Goal: Task Accomplishment & Management: Manage account settings

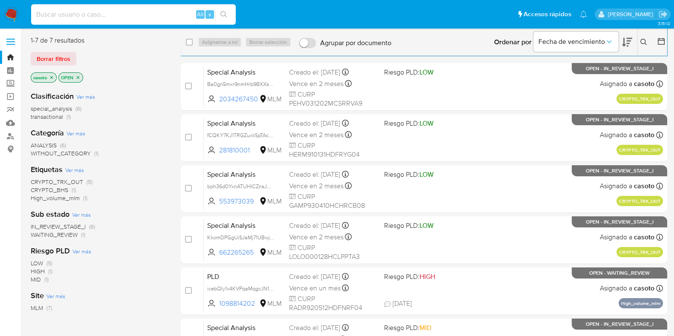
click at [145, 17] on input at bounding box center [133, 14] width 205 height 11
paste input "639337338"
type input "639337338"
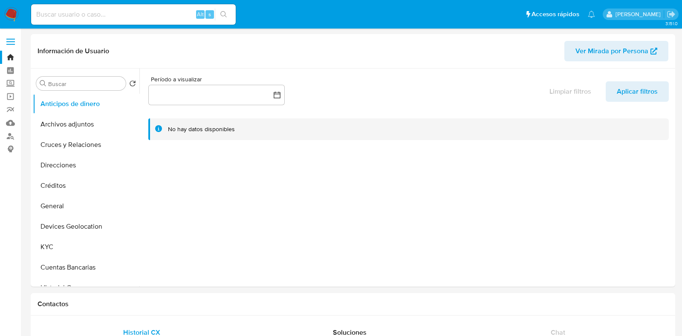
select select "10"
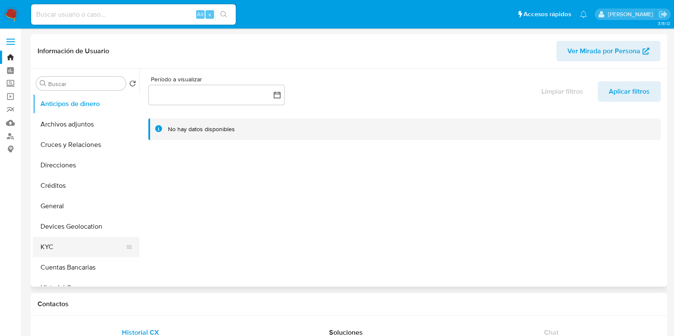
click at [48, 238] on button "KYC" at bounding box center [83, 247] width 100 height 20
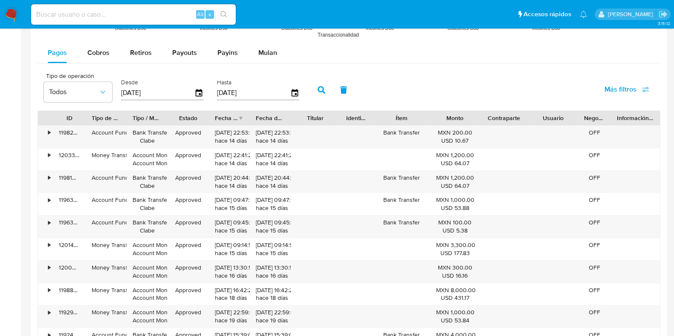
scroll to position [746, 0]
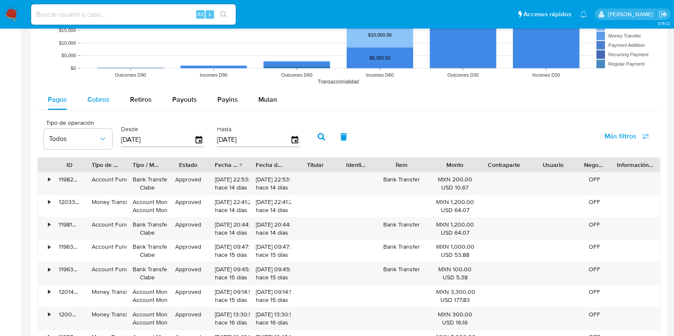
click at [102, 101] on span "Cobros" at bounding box center [98, 100] width 22 height 10
select select "10"
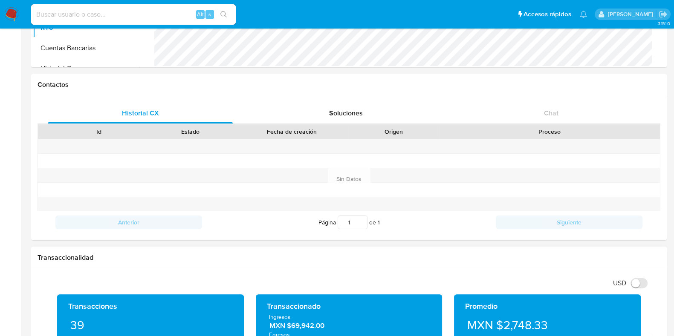
scroll to position [106, 0]
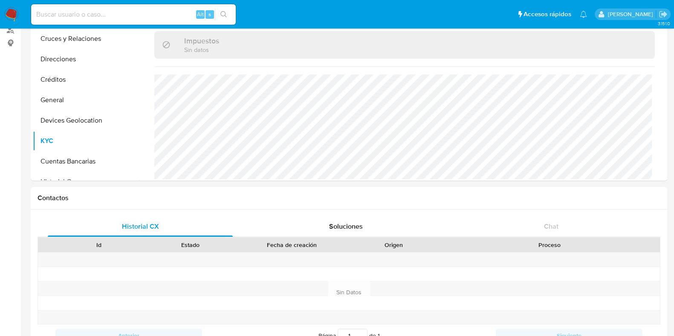
click at [114, 17] on input at bounding box center [133, 14] width 205 height 11
paste input "2379359218"
type input "2379359218"
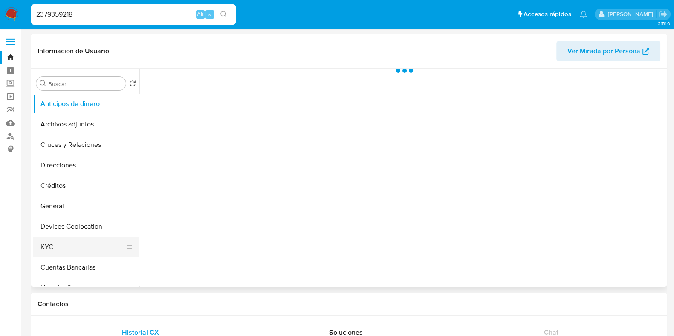
click at [54, 237] on button "Devices Geolocation" at bounding box center [86, 227] width 107 height 20
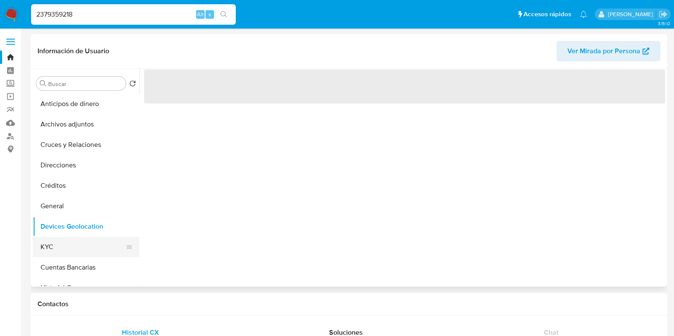
click at [54, 244] on button "KYC" at bounding box center [83, 247] width 100 height 20
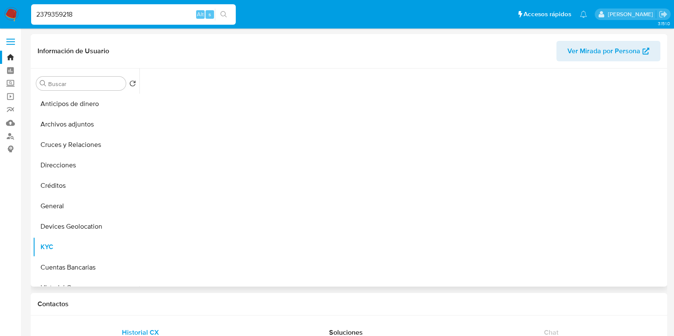
select select "10"
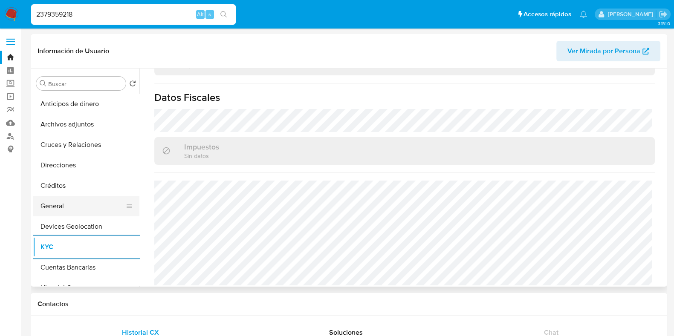
scroll to position [106, 0]
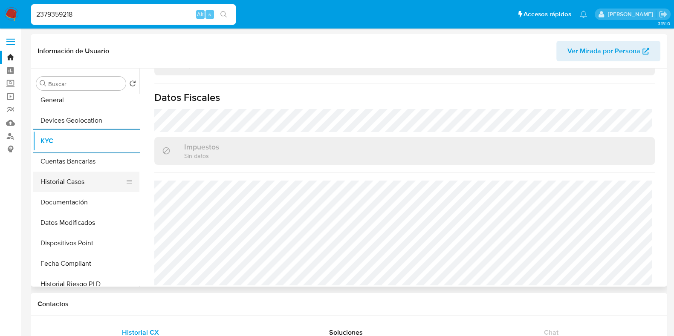
click at [73, 178] on button "Historial Casos" at bounding box center [83, 182] width 100 height 20
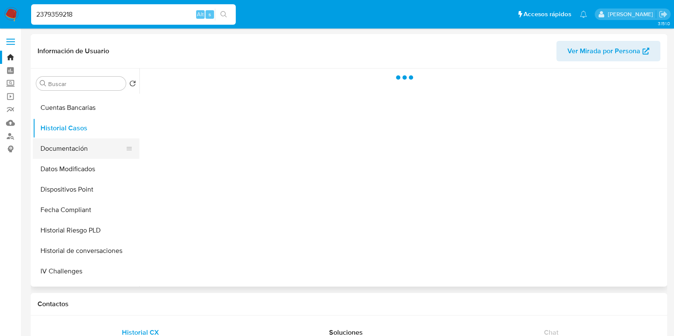
scroll to position [213, 0]
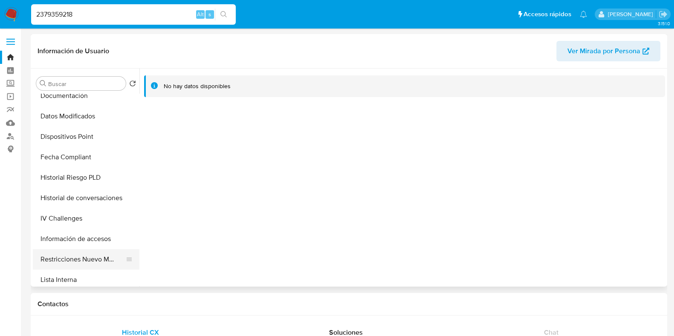
click at [76, 265] on button "Restricciones Nuevo Mundo" at bounding box center [83, 259] width 100 height 20
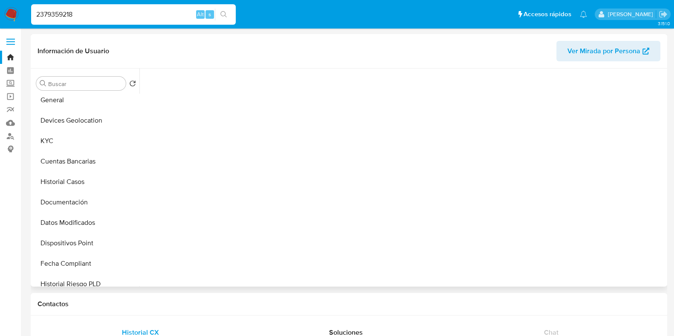
scroll to position [53, 0]
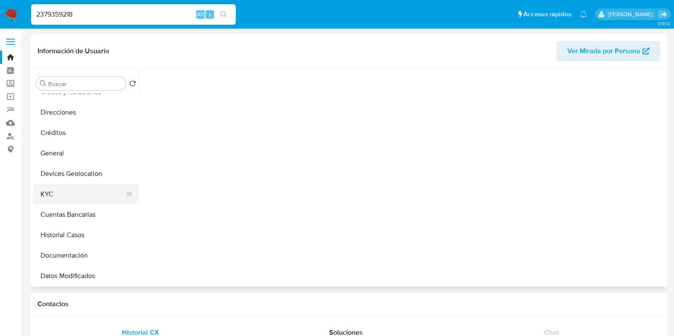
click at [69, 192] on button "KYC" at bounding box center [83, 194] width 100 height 20
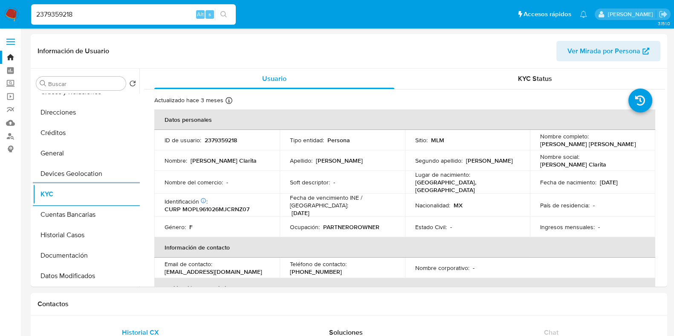
click at [100, 12] on input "2379359218" at bounding box center [133, 14] width 205 height 11
paste input "63933733"
type input "639337338"
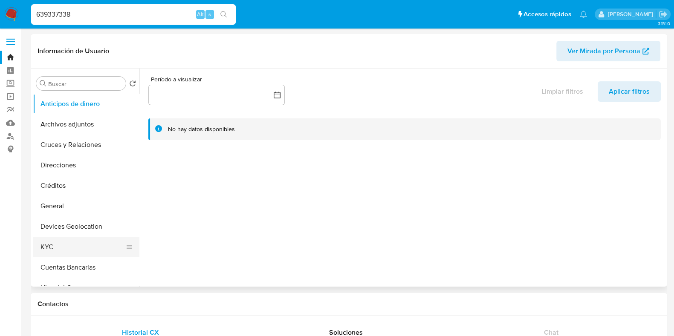
select select "10"
click at [60, 246] on button "KYC" at bounding box center [83, 247] width 100 height 20
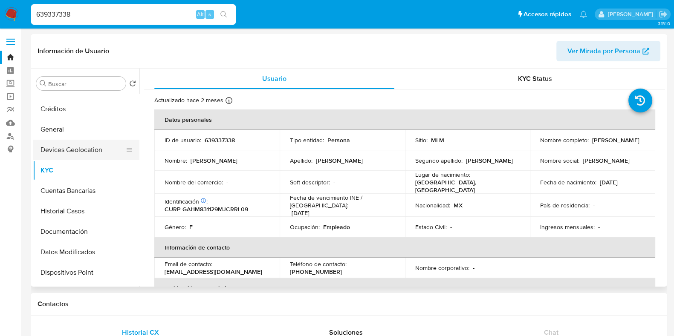
scroll to position [106, 0]
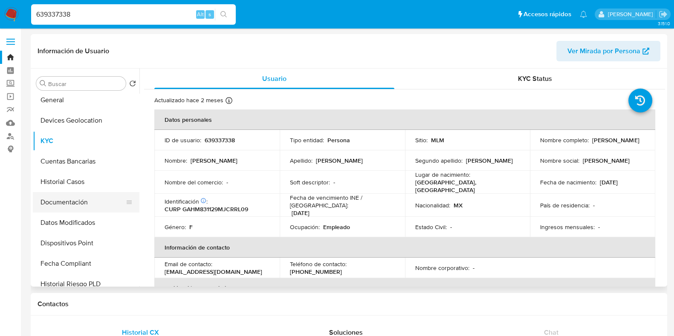
click at [68, 203] on button "Documentación" at bounding box center [83, 202] width 100 height 20
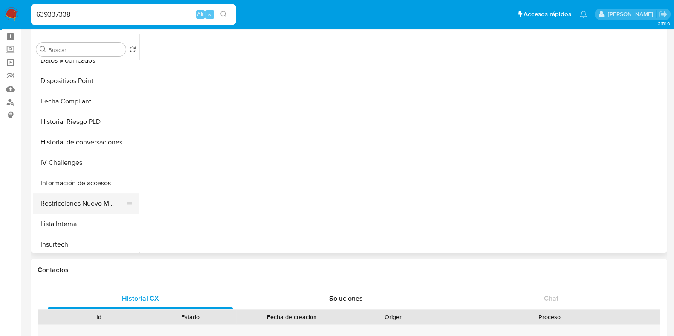
scroll to position [233, 0]
click at [73, 211] on button "Restricciones Nuevo Mundo" at bounding box center [83, 205] width 100 height 20
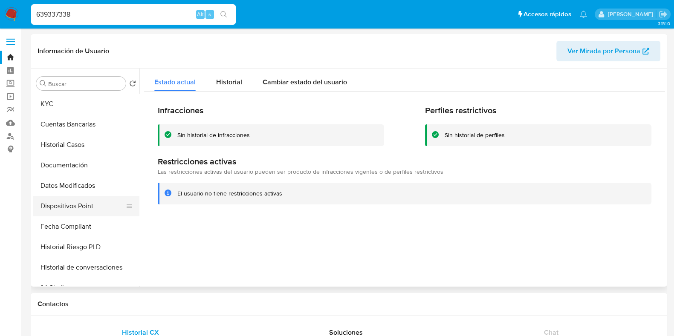
scroll to position [127, 0]
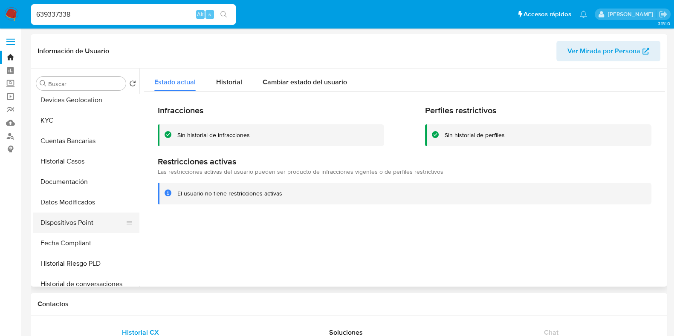
click at [74, 166] on button "Historial Casos" at bounding box center [86, 161] width 107 height 20
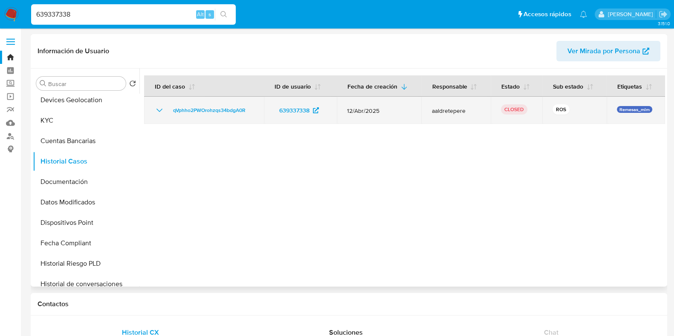
click at [154, 109] on icon "Mostrar/Ocultar" at bounding box center [159, 110] width 10 height 10
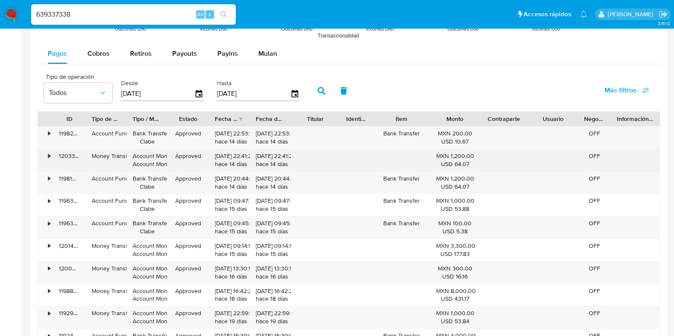
scroll to position [746, 0]
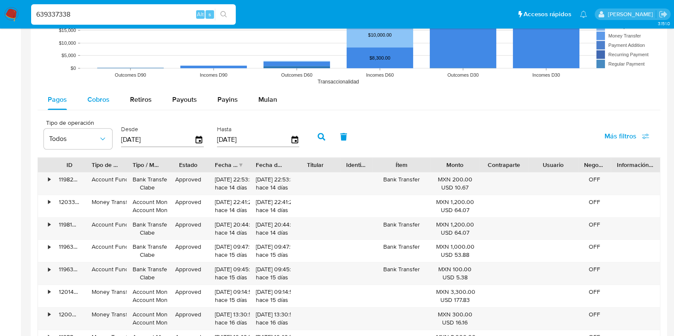
click at [104, 103] on div "Cobros" at bounding box center [98, 100] width 22 height 20
select select "10"
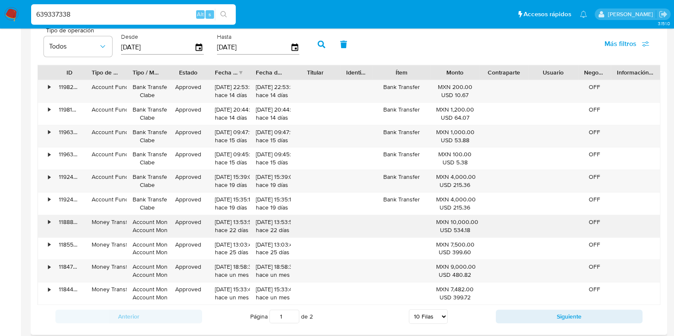
scroll to position [852, 0]
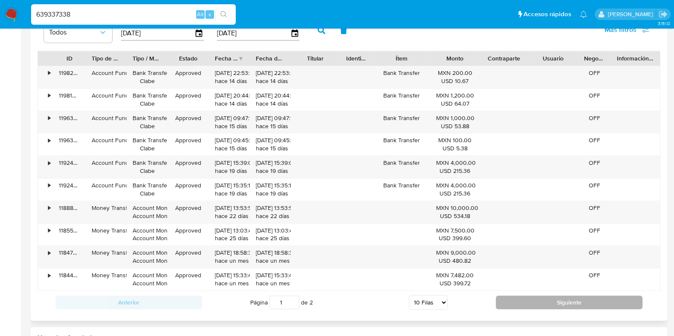
click at [534, 303] on button "Siguiente" at bounding box center [569, 303] width 147 height 14
type input "2"
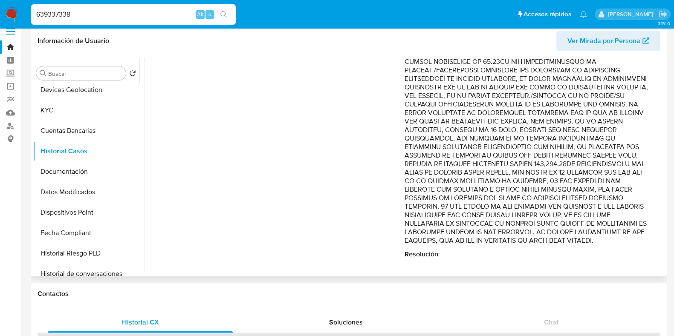
scroll to position [0, 0]
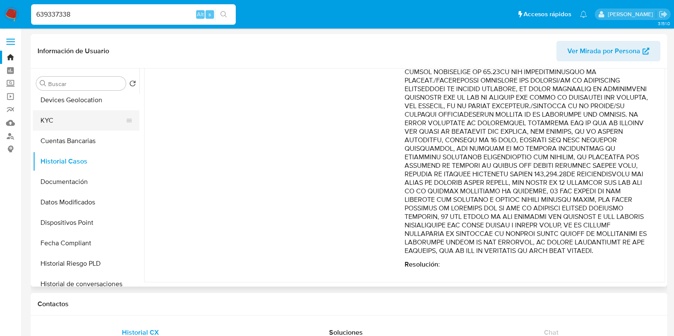
click at [67, 125] on button "KYC" at bounding box center [83, 120] width 100 height 20
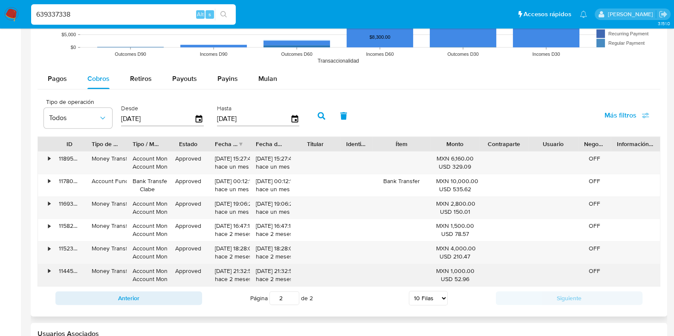
scroll to position [799, 0]
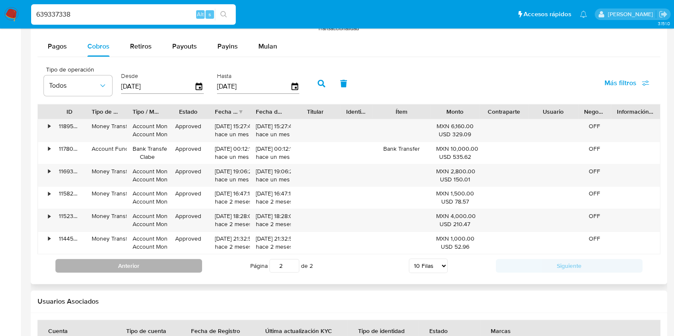
click at [177, 264] on button "Anterior" at bounding box center [128, 266] width 147 height 14
type input "1"
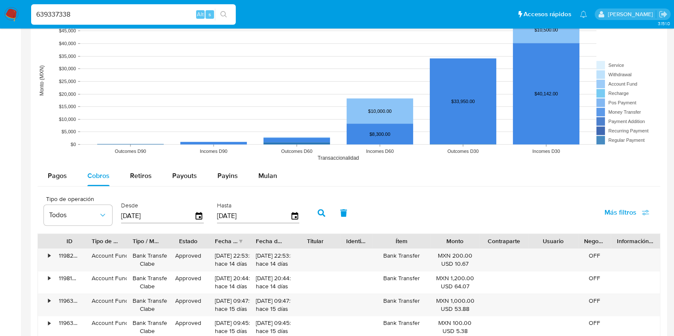
scroll to position [746, 0]
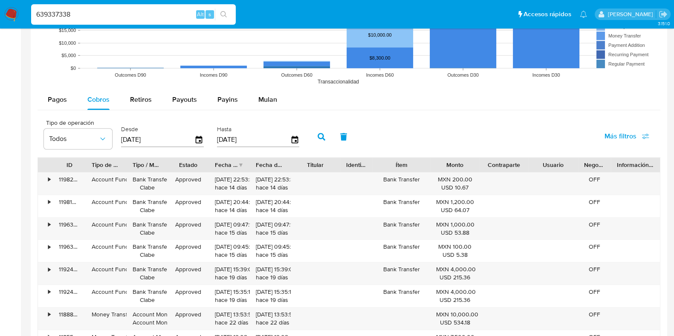
click at [75, 15] on input "639337338" at bounding box center [133, 14] width 205 height 11
paste input "1957319835"
type input "1957319835"
click at [224, 18] on button "search-icon" at bounding box center [223, 15] width 17 height 12
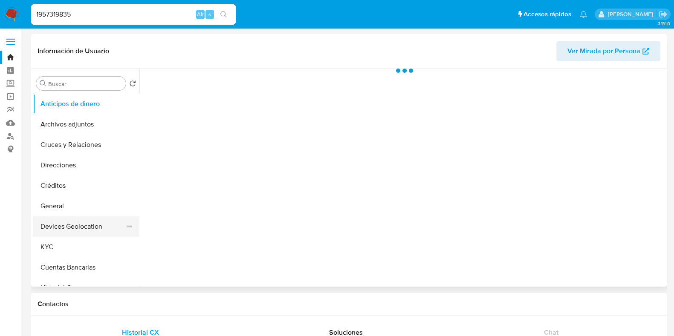
click at [64, 231] on button "Devices Geolocation" at bounding box center [83, 227] width 100 height 20
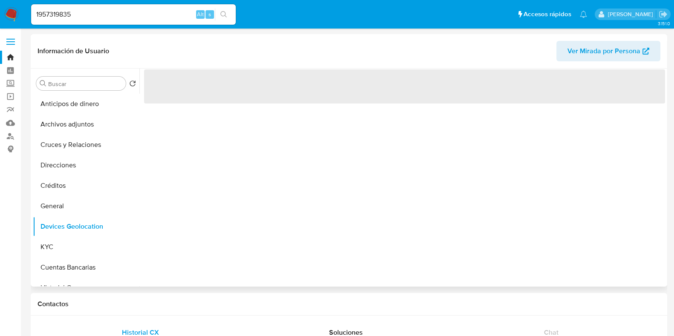
select select "10"
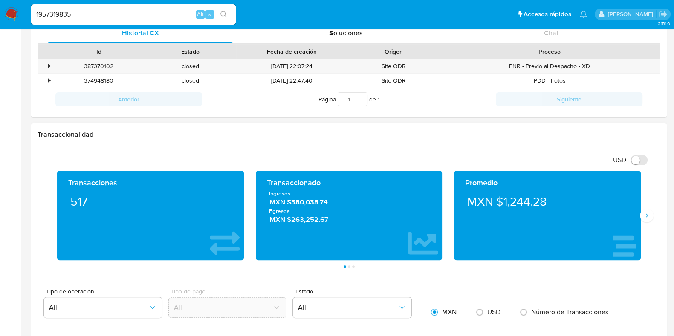
scroll to position [373, 0]
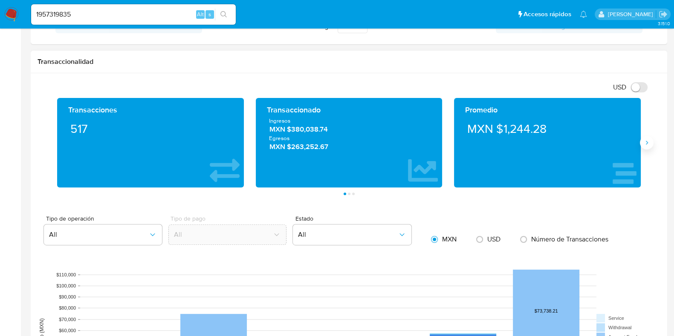
click at [645, 148] on button "Siguiente" at bounding box center [647, 143] width 14 height 14
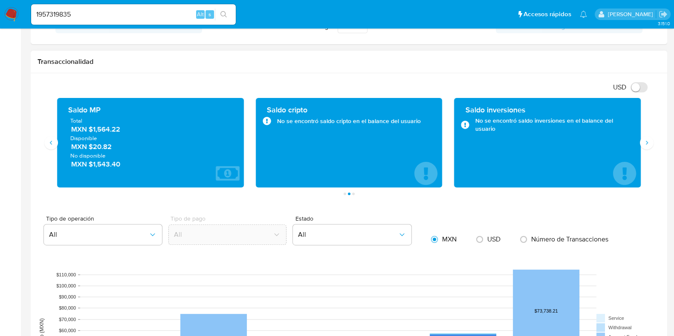
click at [111, 133] on span "MXN $1,564.22" at bounding box center [150, 130] width 159 height 10
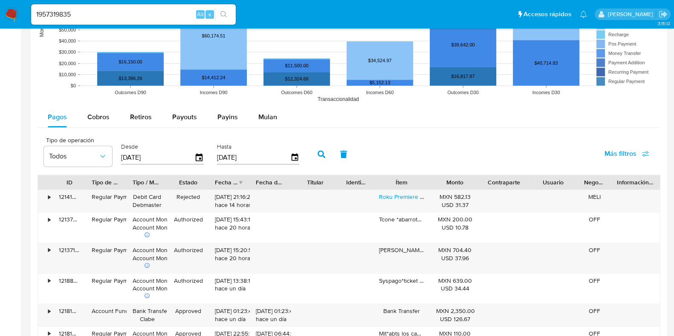
scroll to position [746, 0]
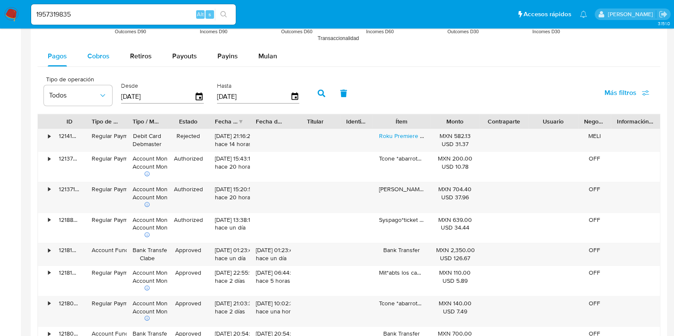
click at [104, 62] on div "Cobros" at bounding box center [98, 56] width 22 height 20
select select "10"
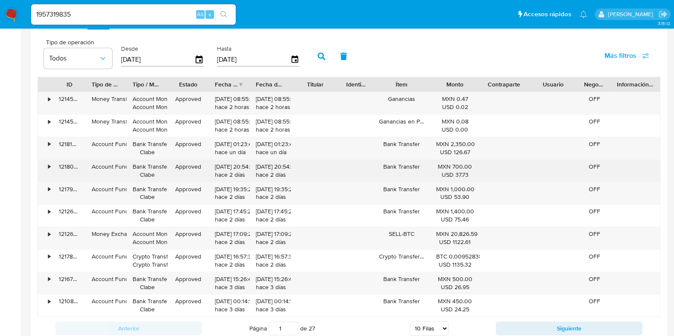
scroll to position [799, 0]
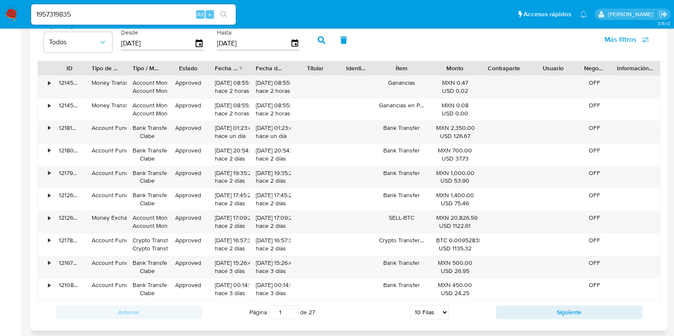
click at [500, 301] on div "Anterior Página 1 de 27 5 Filas 10 Filas 20 Filas 25 Filas 50 Filas 100 Filas S…" at bounding box center [349, 312] width 623 height 23
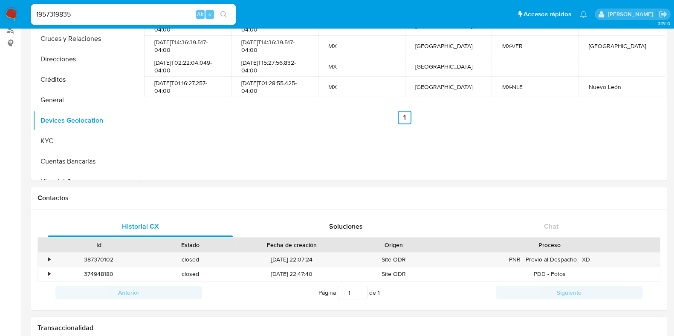
scroll to position [0, 0]
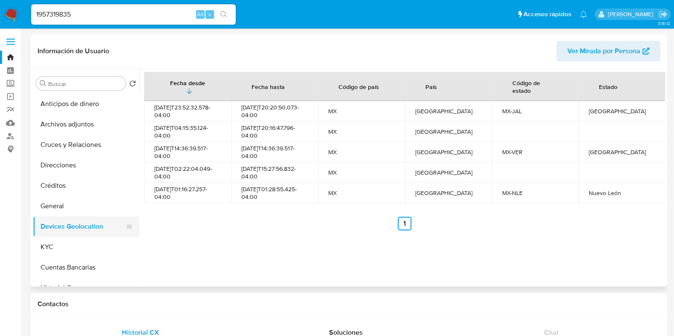
click at [58, 221] on button "Devices Geolocation" at bounding box center [83, 227] width 100 height 20
click at [58, 210] on button "General" at bounding box center [83, 206] width 100 height 20
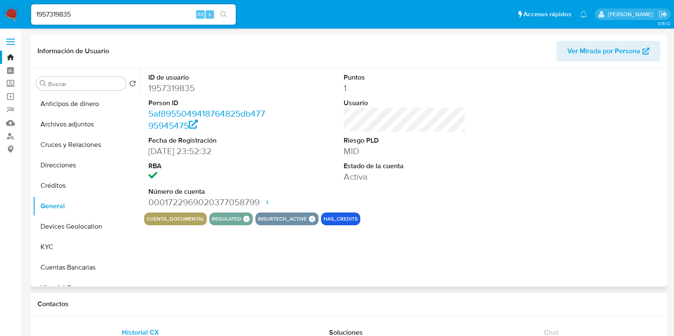
click at [179, 88] on dd "1957319835" at bounding box center [209, 88] width 122 height 12
copy dd "1957319835"
click at [12, 14] on img at bounding box center [11, 14] width 14 height 14
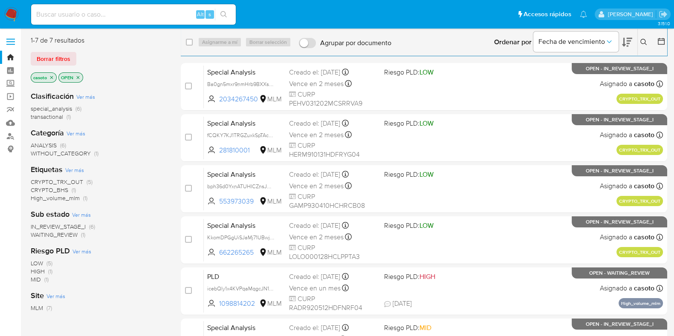
click at [646, 41] on icon at bounding box center [643, 42] width 7 height 7
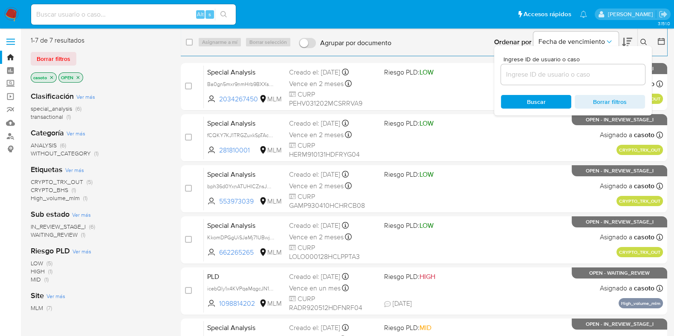
click at [532, 83] on div at bounding box center [573, 74] width 144 height 20
click at [538, 78] on input at bounding box center [573, 74] width 144 height 11
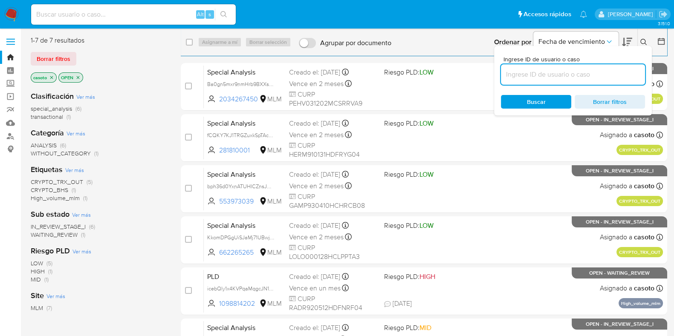
paste input "1957319835"
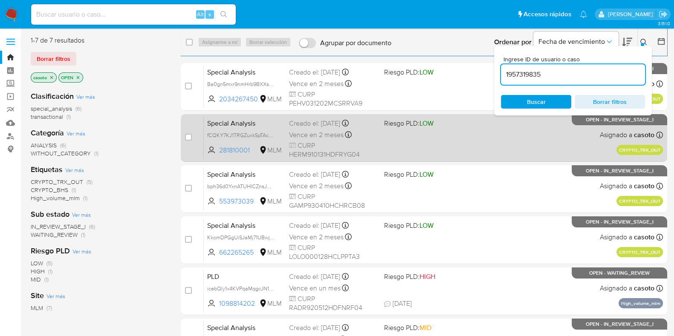
type input "1957319835"
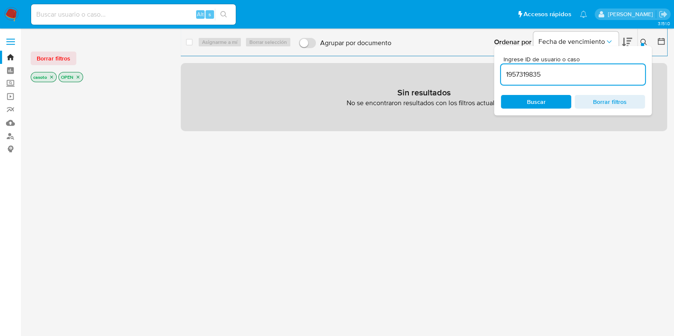
click at [50, 76] on icon "close-filter" at bounding box center [51, 77] width 3 height 3
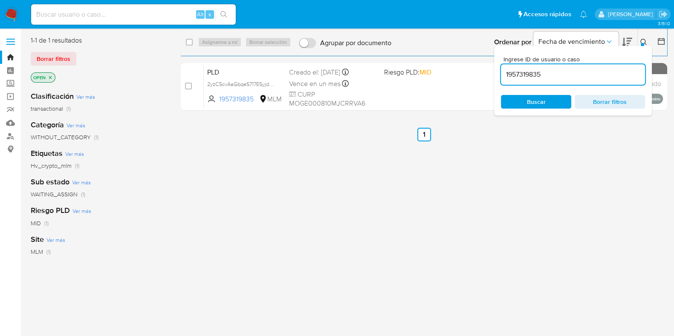
click at [641, 39] on icon at bounding box center [643, 42] width 6 height 6
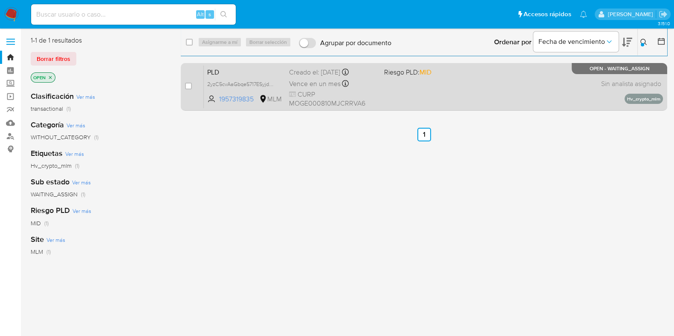
click at [548, 88] on div "PLD 2yzC5cvAaGbqeS717ESyjdWm 1957319835 MLM Riesgo PLD: MID Creado el: 12/07/20…" at bounding box center [433, 86] width 459 height 43
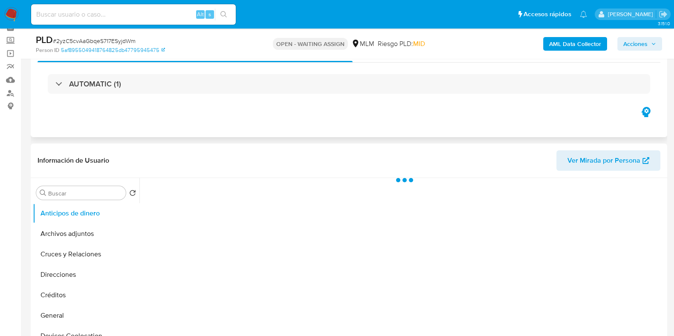
scroll to position [53, 0]
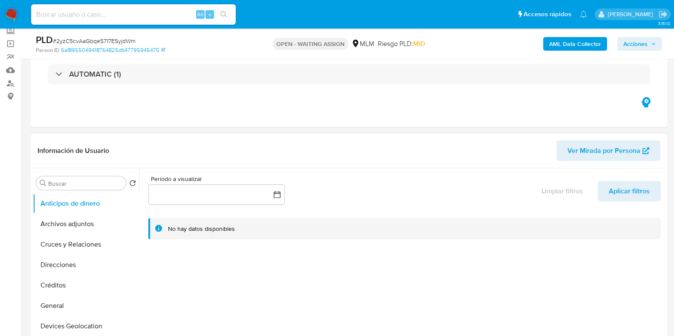
select select "10"
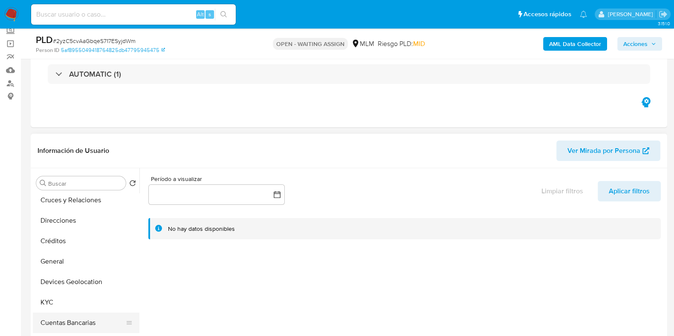
scroll to position [106, 0]
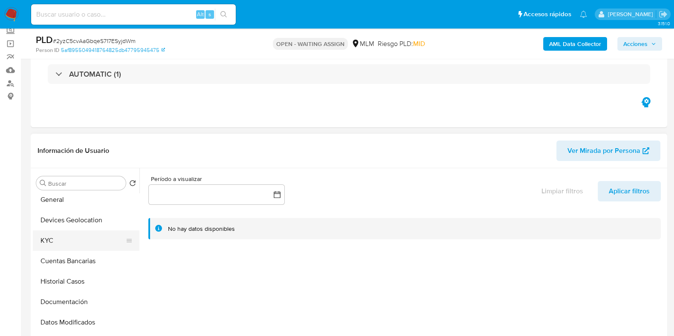
click at [55, 249] on button "KYC" at bounding box center [83, 241] width 100 height 20
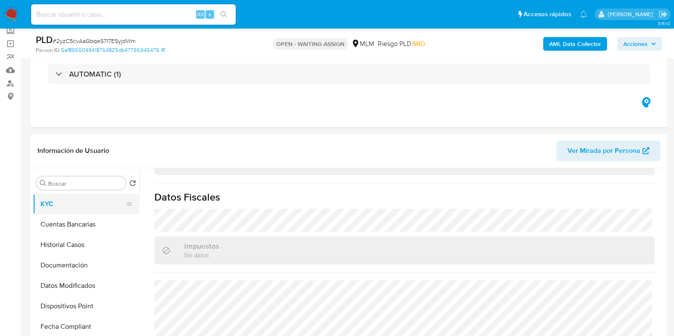
scroll to position [160, 0]
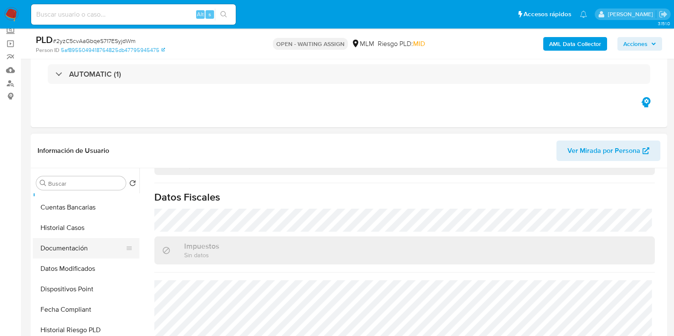
click at [71, 248] on button "Documentación" at bounding box center [83, 248] width 100 height 20
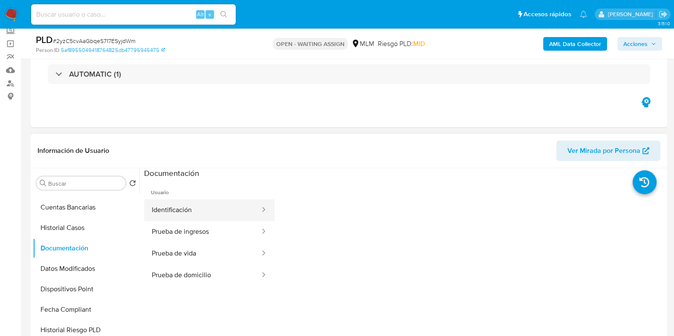
click at [173, 209] on button "Identificación" at bounding box center [202, 211] width 117 height 22
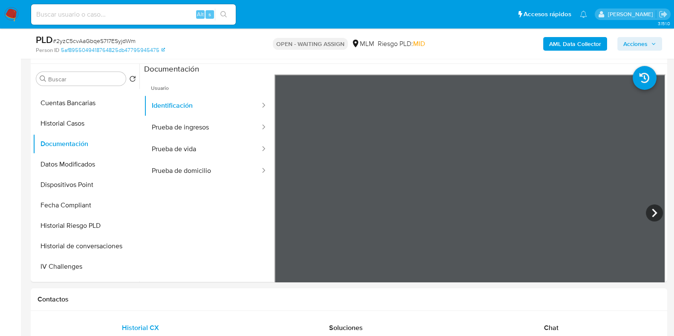
scroll to position [160, 0]
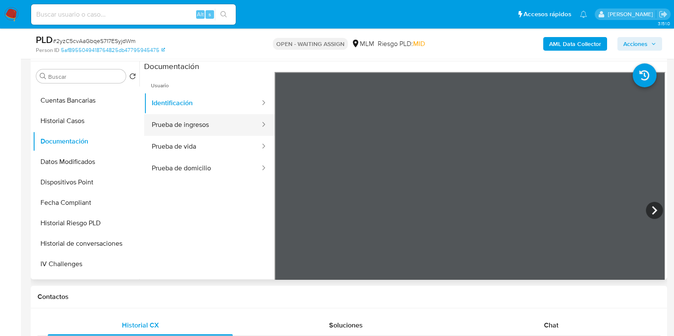
click at [186, 123] on button "Prueba de ingresos" at bounding box center [202, 125] width 117 height 22
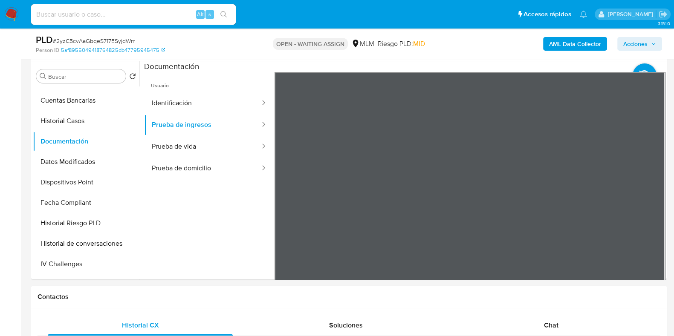
click at [177, 143] on button "Prueba de vida" at bounding box center [202, 147] width 117 height 22
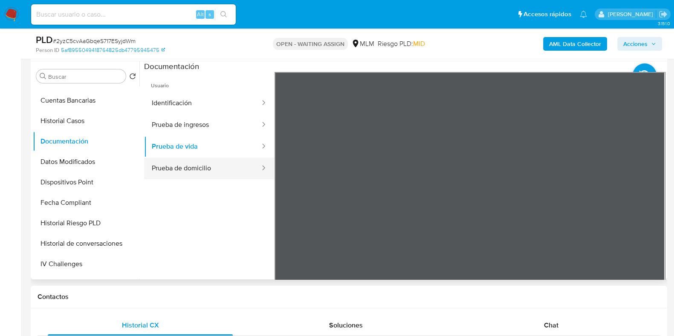
click at [225, 168] on button "Prueba de domicilio" at bounding box center [202, 169] width 117 height 22
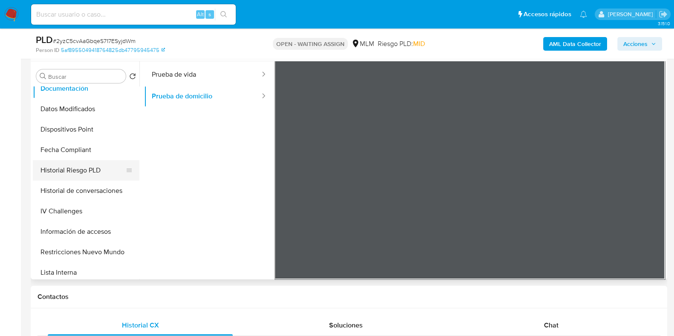
scroll to position [106, 0]
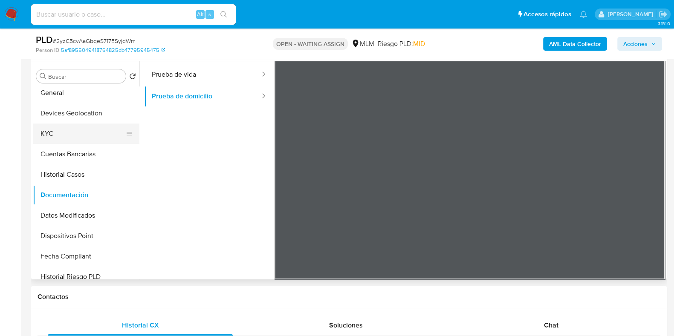
click at [61, 137] on button "KYC" at bounding box center [83, 134] width 100 height 20
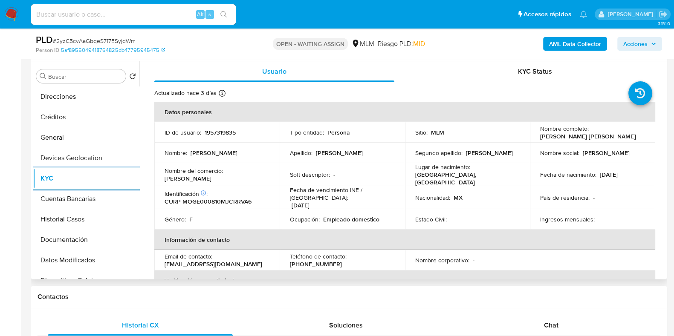
scroll to position [0, 0]
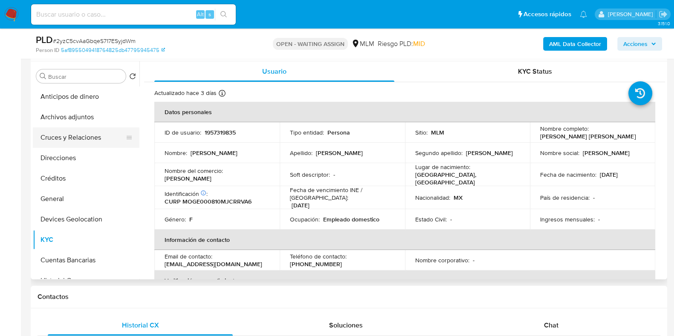
click at [94, 142] on button "Cruces y Relaciones" at bounding box center [83, 137] width 100 height 20
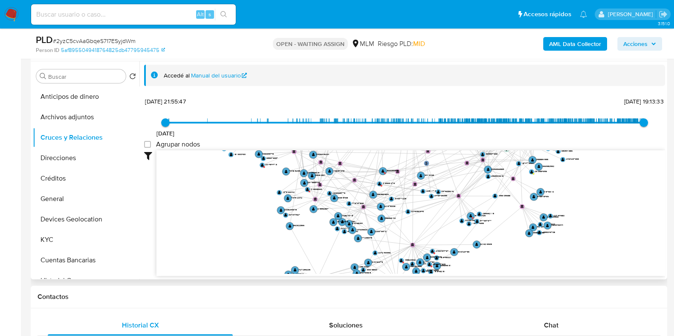
drag, startPoint x: 535, startPoint y: 223, endPoint x: 488, endPoint y: 78, distance: 152.2
click at [488, 78] on div "Accedé al Manual del usuario 22/4/2024 22/4/2024, 21:55:47 11/8/2025, 19:13:33 …" at bounding box center [404, 171] width 521 height 212
click at [471, 216] on text "" at bounding box center [470, 215] width 3 height 3
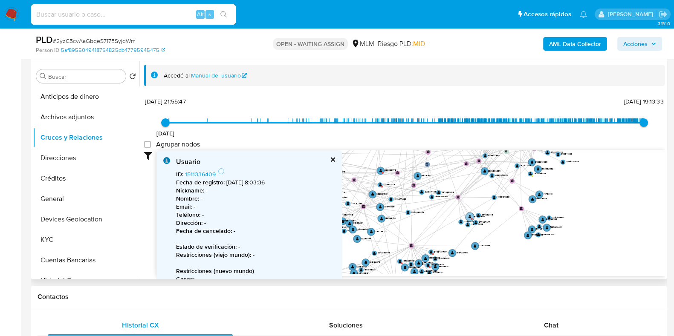
click at [471, 216] on circle at bounding box center [470, 217] width 9 height 9
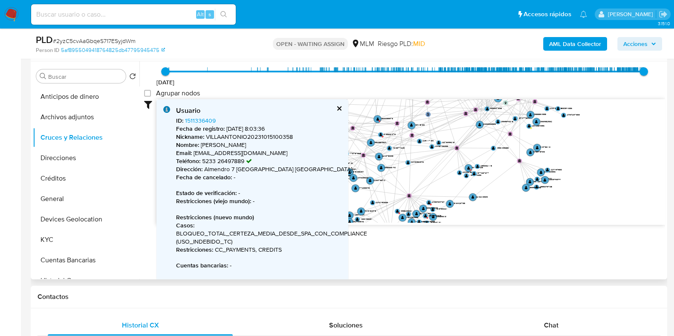
scroll to position [81, 0]
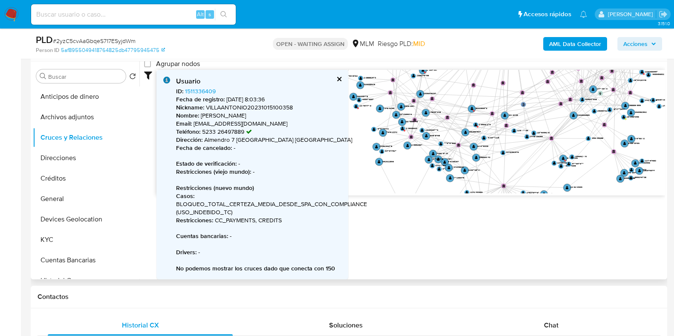
drag, startPoint x: 418, startPoint y: 145, endPoint x: 495, endPoint y: 156, distance: 77.7
click at [495, 156] on icon "user-1957319835  1957319835 phone-3adc69d8cad66d643a69806933c2c3b3  person-5a…" at bounding box center [410, 132] width 509 height 124
click at [401, 129] on text "" at bounding box center [402, 128] width 3 height 3
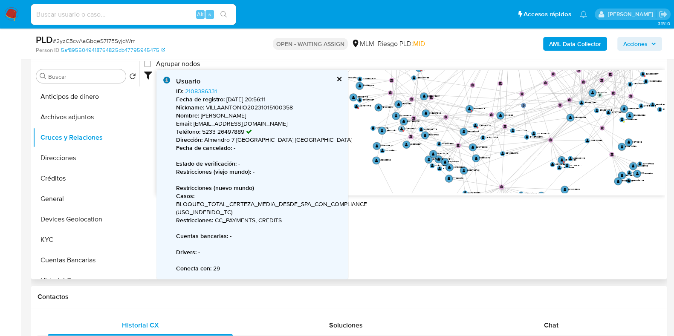
click at [401, 129] on text "" at bounding box center [401, 128] width 3 height 3
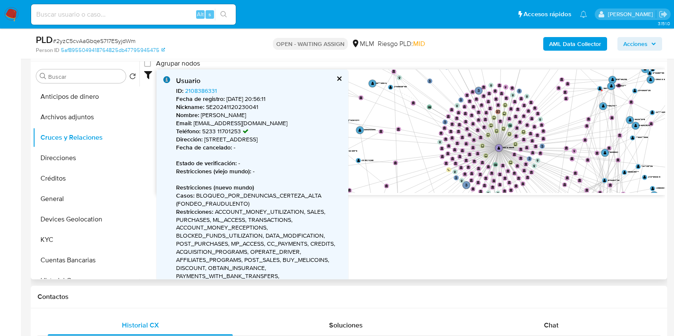
drag, startPoint x: 505, startPoint y: 114, endPoint x: 492, endPoint y: 244, distance: 131.0
click at [492, 244] on div "Accedé al Manual del usuario 22/4/2024 22/4/2024, 21:55:47 11/8/2025, 19:13:33 …" at bounding box center [402, 170] width 526 height 218
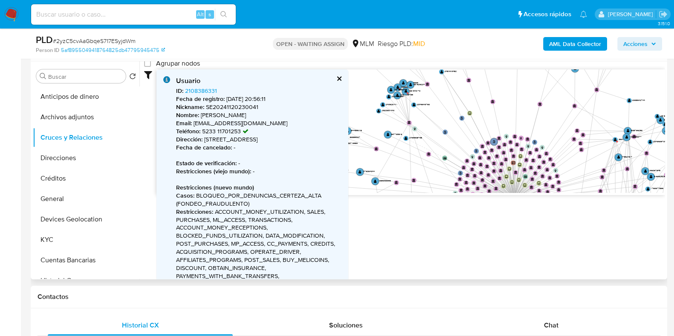
drag, startPoint x: 494, startPoint y: 122, endPoint x: 509, endPoint y: 172, distance: 52.2
click at [509, 172] on g at bounding box center [509, 224] width 450 height 430
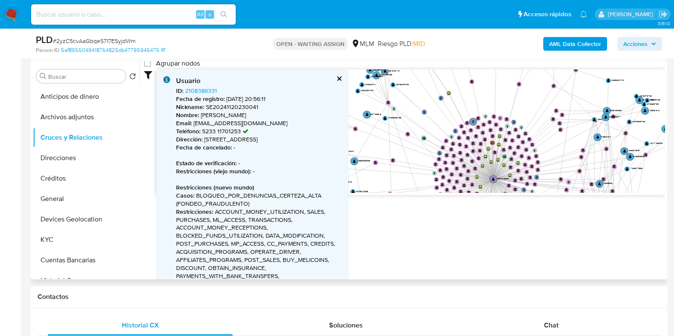
drag, startPoint x: 564, startPoint y: 157, endPoint x: 543, endPoint y: 138, distance: 28.1
click at [543, 138] on icon "user-1957319835  1957319835 phone-3adc69d8cad66d643a69806933c2c3b3  person-5a…" at bounding box center [410, 131] width 509 height 124
click at [592, 119] on circle at bounding box center [594, 119] width 6 height 6
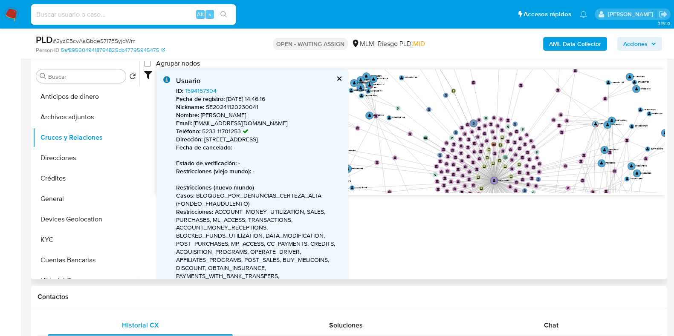
click at [597, 125] on circle at bounding box center [597, 126] width 2 height 2
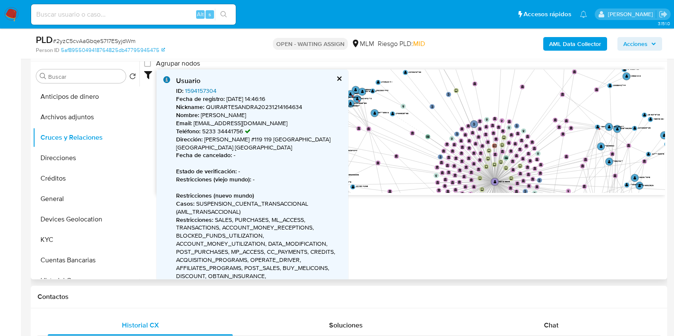
click at [211, 93] on link "1594157304" at bounding box center [201, 91] width 32 height 9
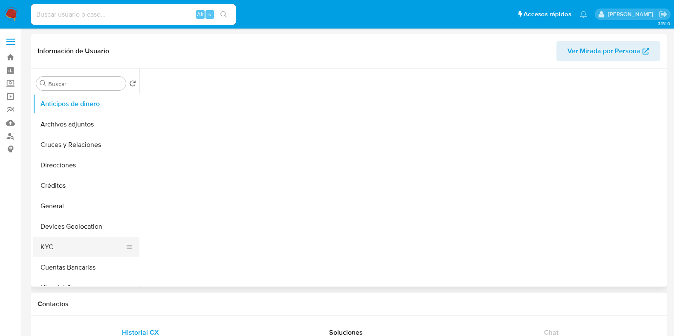
click at [70, 241] on button "KYC" at bounding box center [83, 247] width 100 height 20
select select "10"
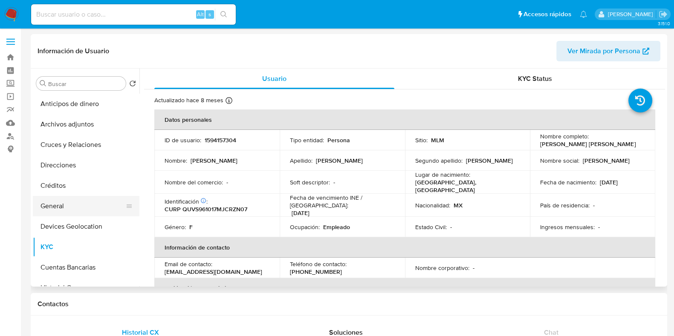
scroll to position [53, 0]
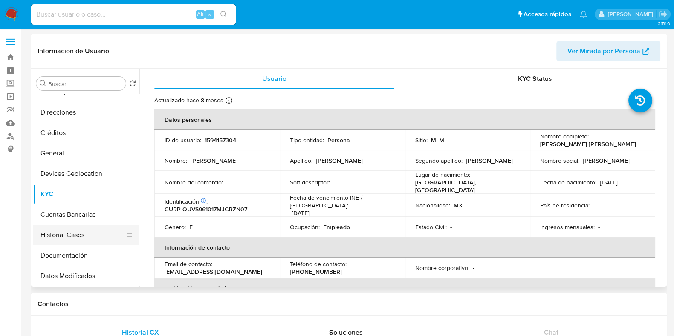
click at [59, 232] on button "Historial Casos" at bounding box center [83, 235] width 100 height 20
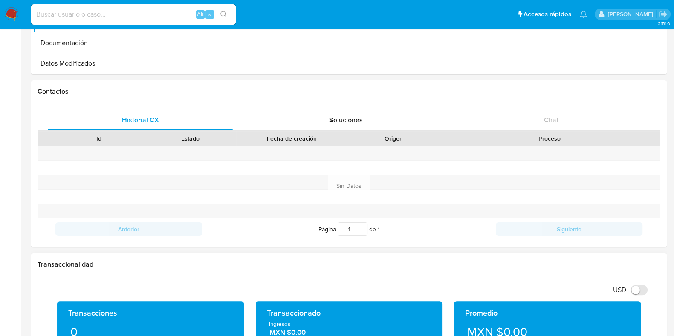
scroll to position [480, 0]
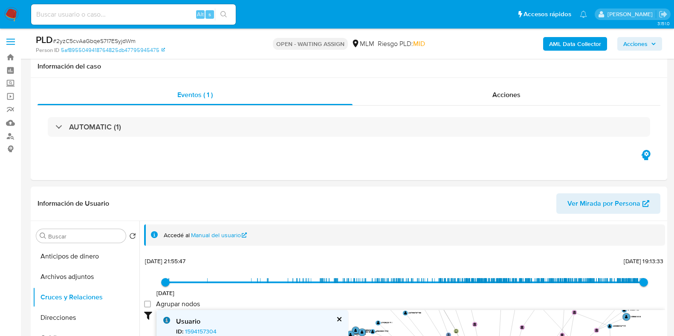
select select "10"
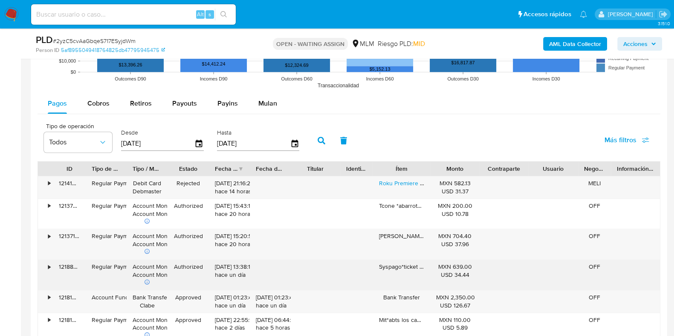
scroll to position [852, 0]
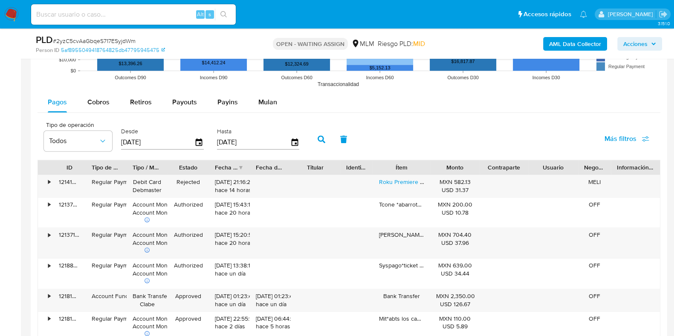
click at [107, 112] on div "Pagos Cobros Retiros Payouts Payins Mulan" at bounding box center [349, 102] width 623 height 21
click at [105, 104] on span "Cobros" at bounding box center [98, 102] width 22 height 10
select select "10"
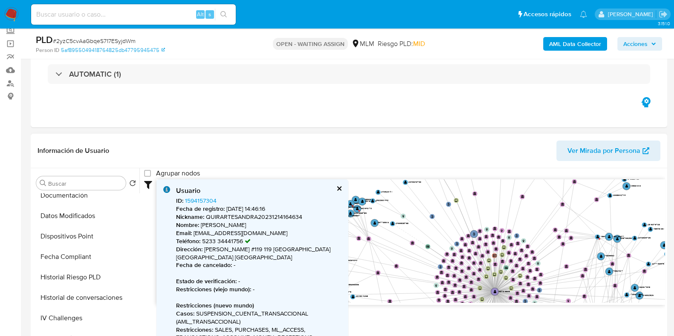
scroll to position [66, 0]
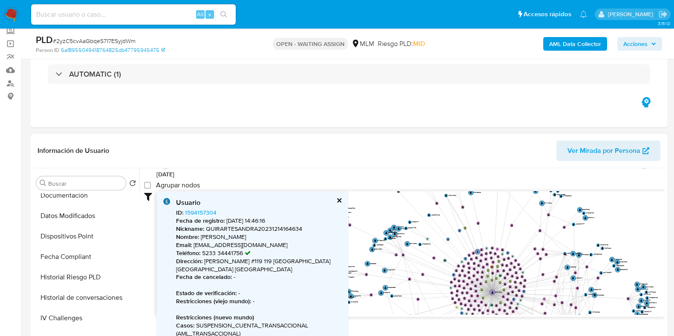
click at [336, 198] on button "cerrar" at bounding box center [339, 201] width 6 height 6
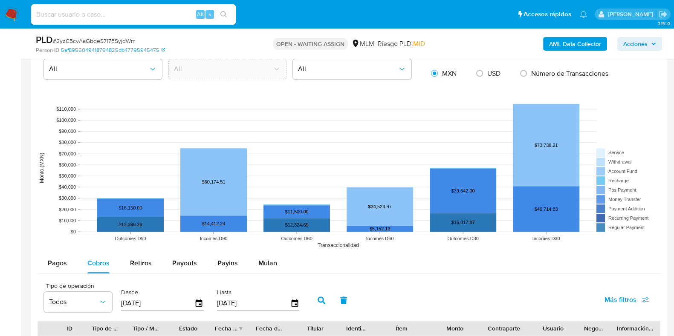
scroll to position [692, 0]
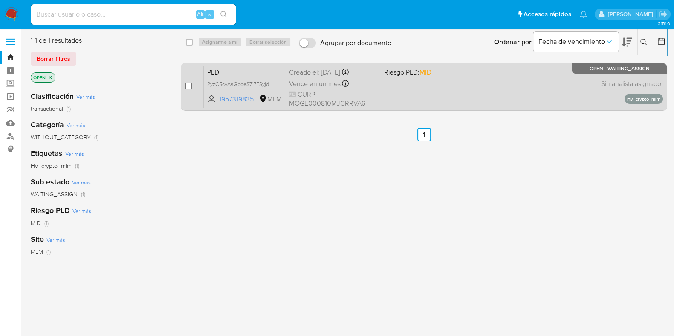
click at [190, 85] on input "checkbox" at bounding box center [188, 86] width 7 height 7
checkbox input "true"
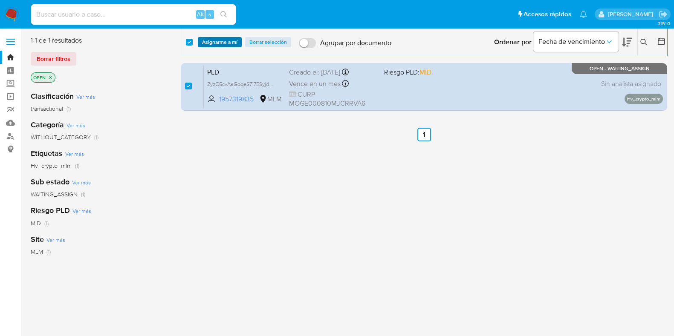
click at [214, 45] on span "Asignarme a mí" at bounding box center [219, 42] width 35 height 9
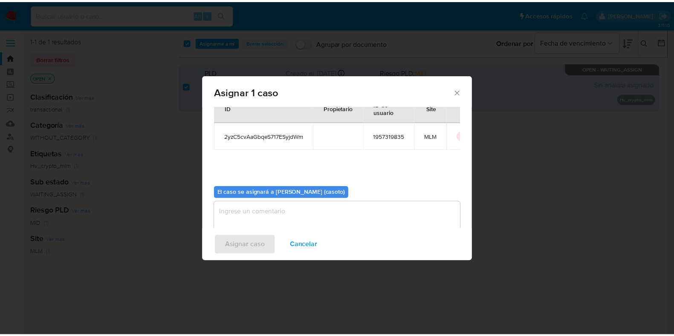
scroll to position [44, 0]
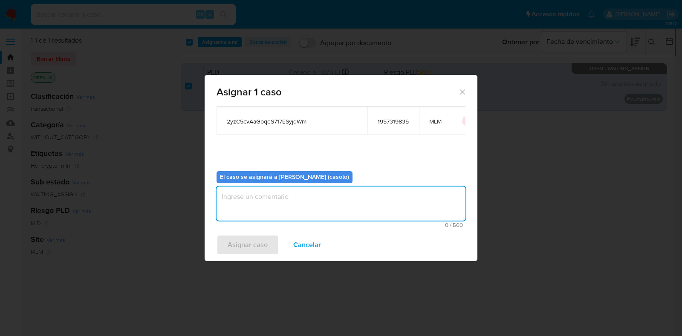
click at [260, 205] on textarea "assign-modal" at bounding box center [341, 204] width 249 height 34
type textarea "L1"
click at [254, 237] on span "Asignar caso" at bounding box center [248, 245] width 40 height 19
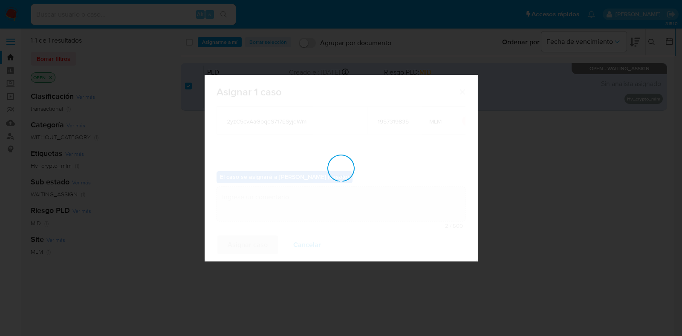
checkbox input "false"
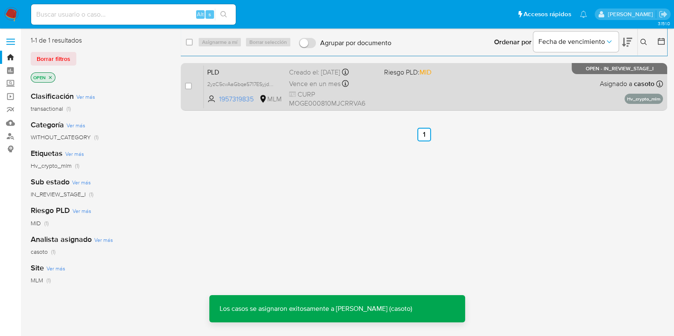
click at [470, 98] on div "PLD 2yzC5cvAaGbqeS717ESyjdWm 1957319835 MLM Riesgo PLD: MID Creado el: [DATE] C…" at bounding box center [433, 86] width 459 height 43
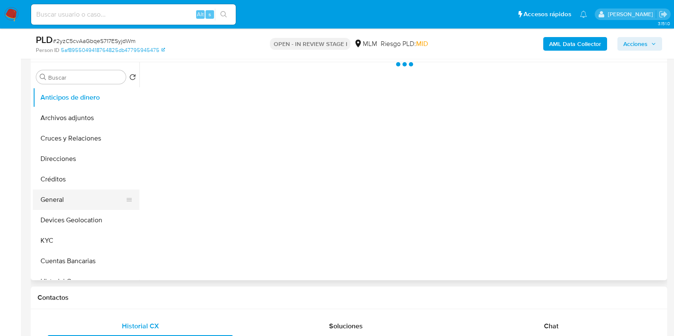
scroll to position [160, 0]
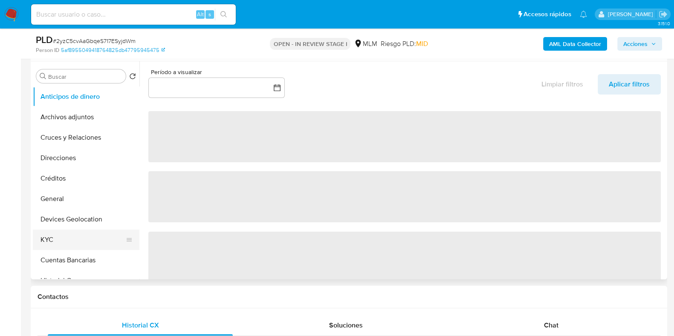
select select "10"
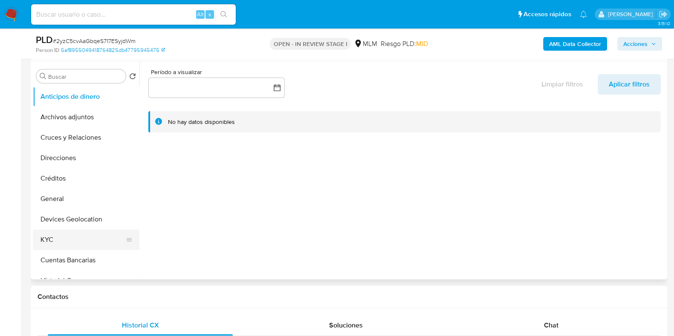
click at [58, 239] on button "KYC" at bounding box center [83, 240] width 100 height 20
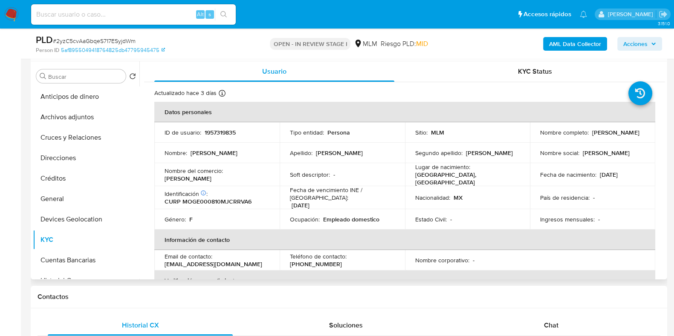
drag, startPoint x: 620, startPoint y: 140, endPoint x: 535, endPoint y: 141, distance: 84.4
click at [535, 141] on td "Nombre completo : [PERSON_NAME]" at bounding box center [592, 132] width 125 height 20
click at [54, 204] on button "General" at bounding box center [83, 199] width 100 height 20
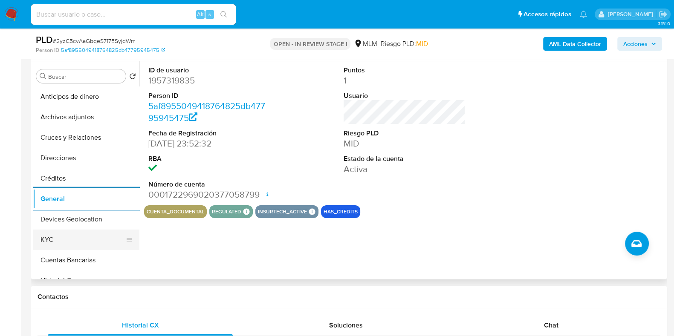
click at [82, 237] on button "KYC" at bounding box center [83, 240] width 100 height 20
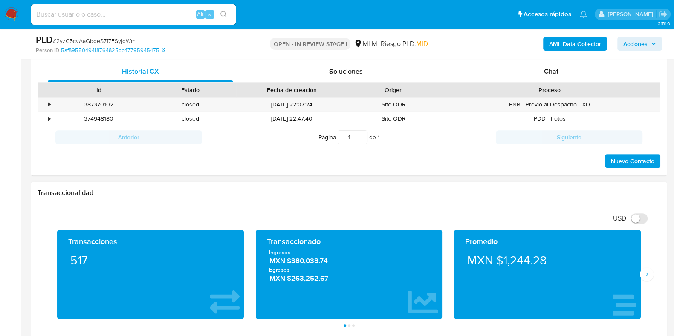
scroll to position [533, 0]
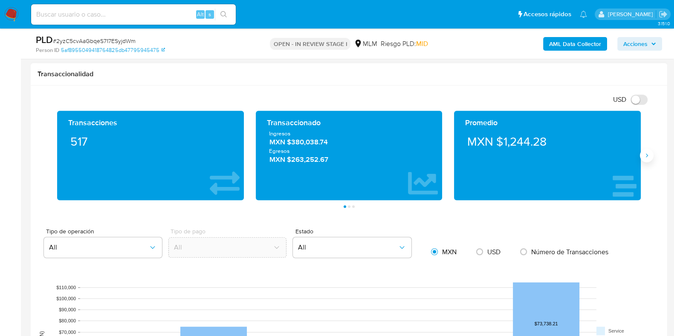
click at [643, 155] on icon "Siguiente" at bounding box center [646, 155] width 7 height 7
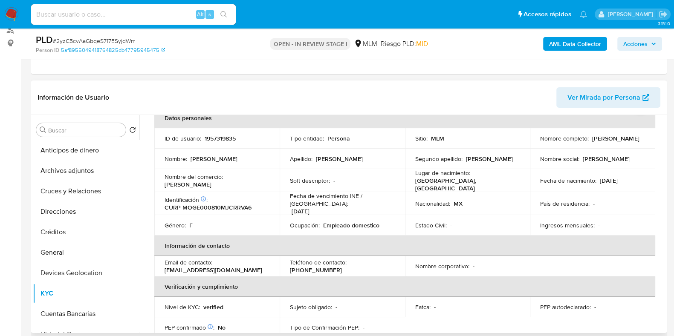
scroll to position [0, 0]
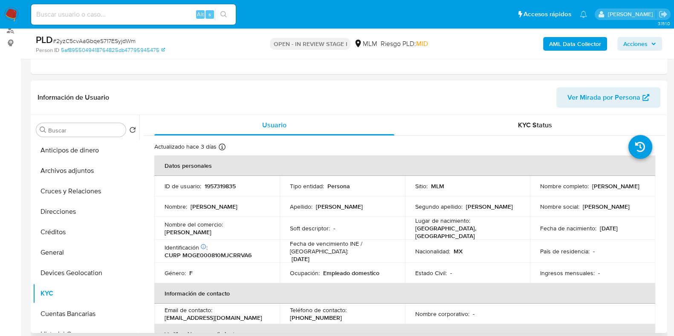
drag, startPoint x: 624, startPoint y: 193, endPoint x: 537, endPoint y: 189, distance: 87.0
click at [540, 189] on div "Nombre completo : [PERSON_NAME]" at bounding box center [592, 186] width 105 height 8
copy p "[PERSON_NAME]"
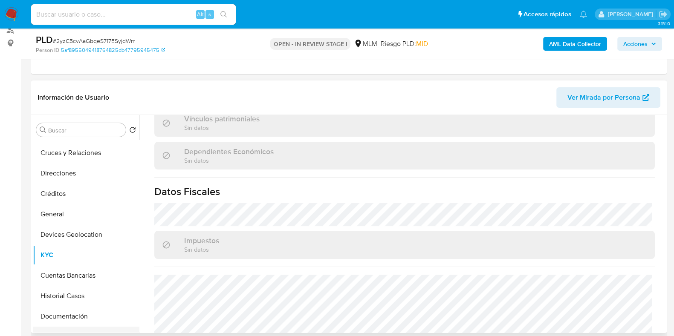
scroll to position [106, 0]
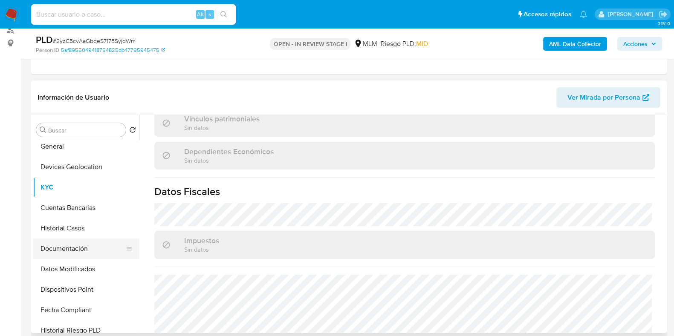
click at [69, 251] on button "Documentación" at bounding box center [83, 249] width 100 height 20
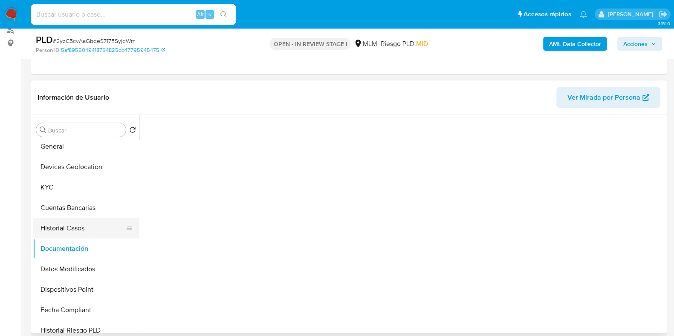
scroll to position [0, 0]
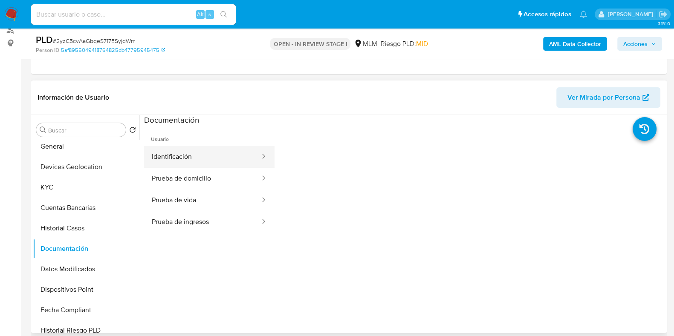
click at [203, 161] on button "Identificación" at bounding box center [202, 157] width 117 height 22
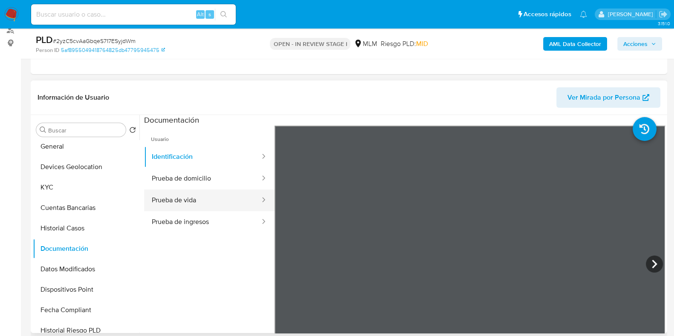
click at [198, 200] on button "Prueba de vida" at bounding box center [202, 201] width 117 height 22
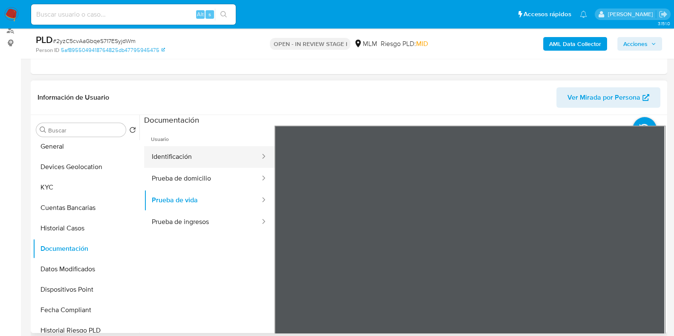
click at [194, 151] on button "Identificación" at bounding box center [202, 157] width 117 height 22
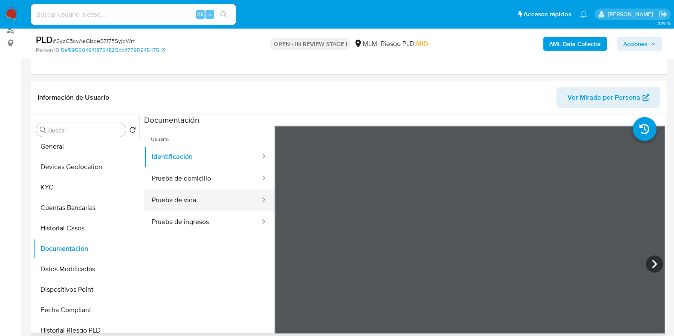
click at [206, 195] on button "Prueba de vida" at bounding box center [202, 201] width 117 height 22
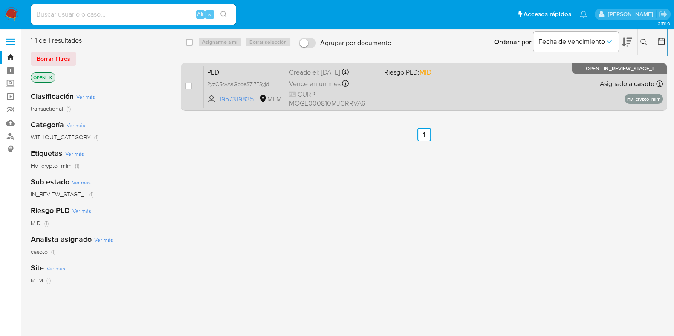
click at [464, 90] on div "PLD 2yzC5cvAaGbqeS717ESyjdWm 1957319835 MLM Riesgo PLD: MID Creado el: [DATE] C…" at bounding box center [433, 86] width 459 height 43
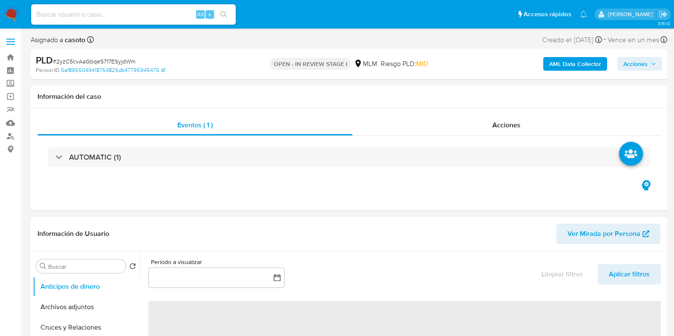
select select "10"
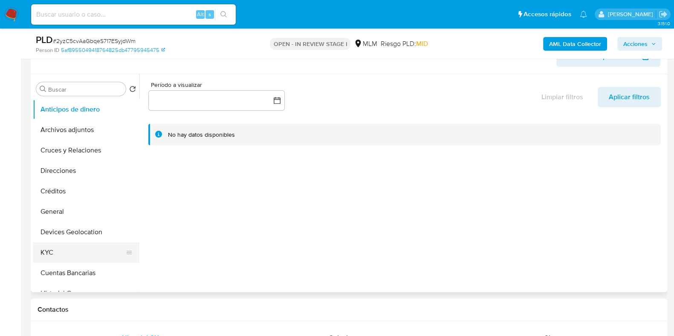
scroll to position [160, 0]
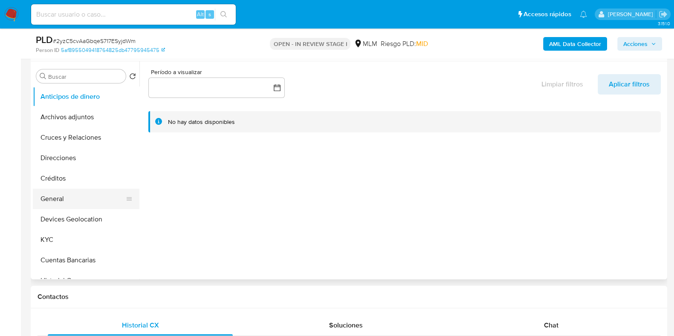
click at [64, 200] on button "General" at bounding box center [83, 199] width 100 height 20
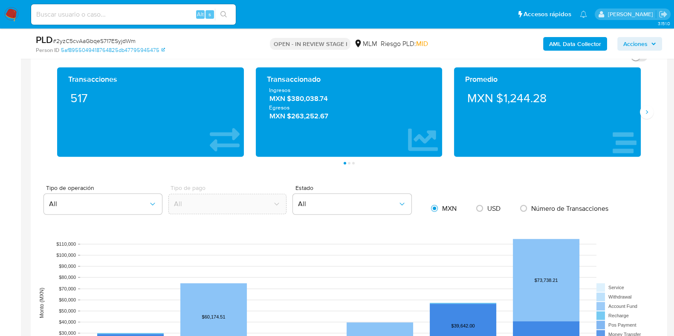
scroll to position [480, 0]
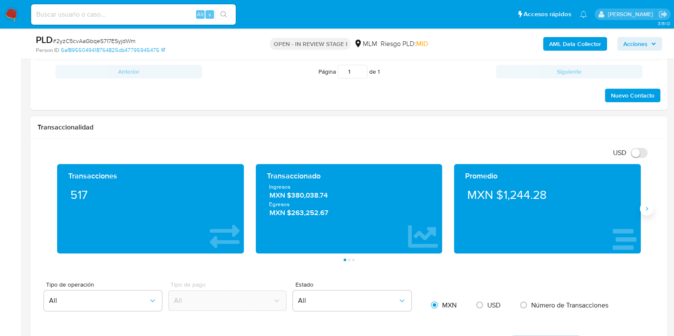
click at [648, 213] on button "Siguiente" at bounding box center [647, 209] width 14 height 14
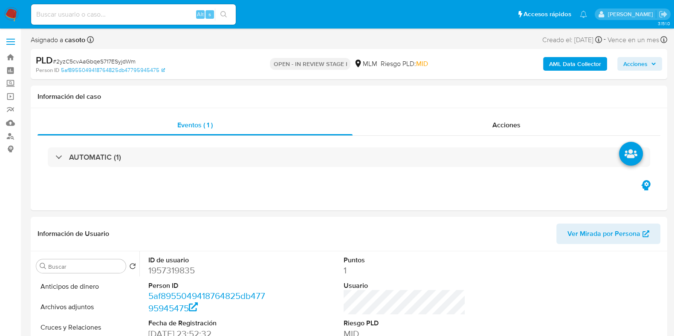
scroll to position [160, 0]
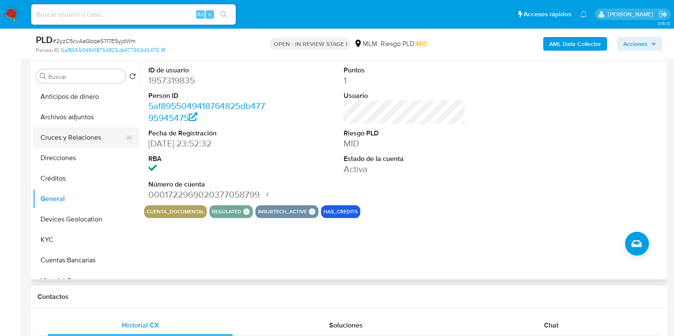
click at [70, 143] on button "Cruces y Relaciones" at bounding box center [83, 137] width 100 height 20
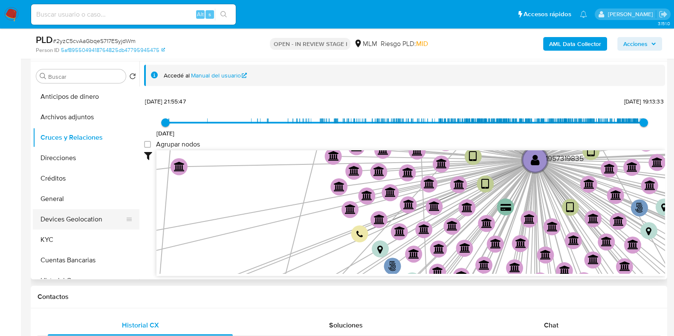
click at [60, 220] on button "Devices Geolocation" at bounding box center [83, 219] width 100 height 20
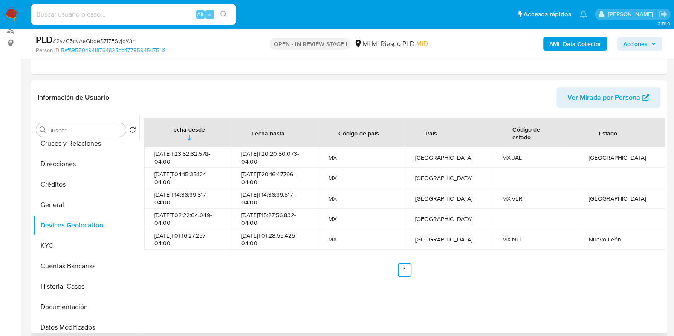
scroll to position [0, 0]
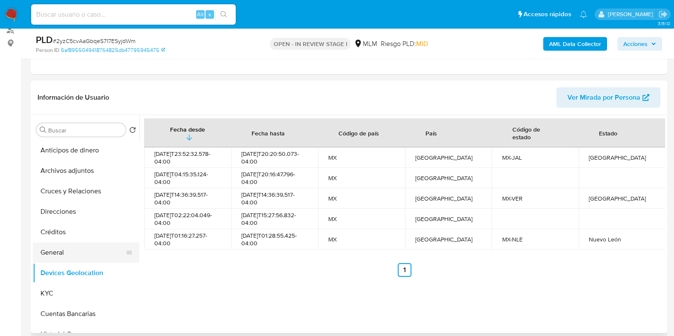
click at [59, 250] on button "General" at bounding box center [83, 253] width 100 height 20
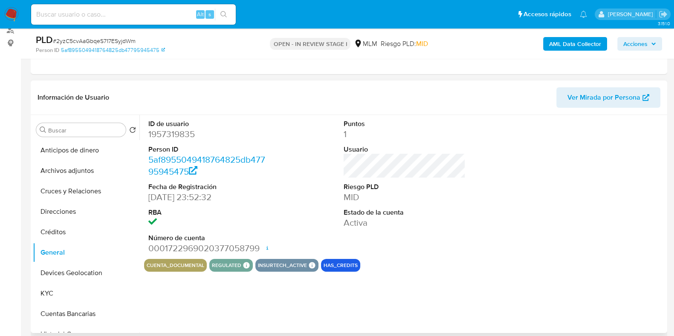
click at [181, 135] on dd "1957319835" at bounding box center [209, 134] width 122 height 12
copy dd "1957319835"
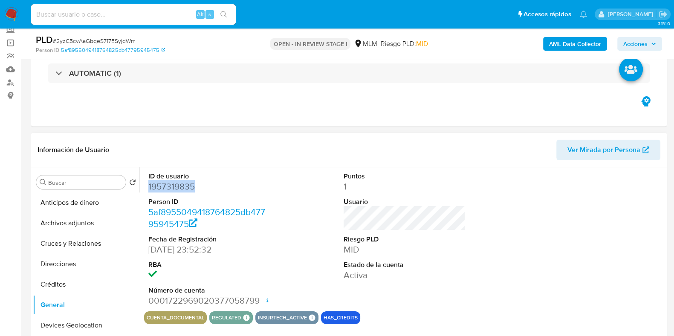
scroll to position [106, 0]
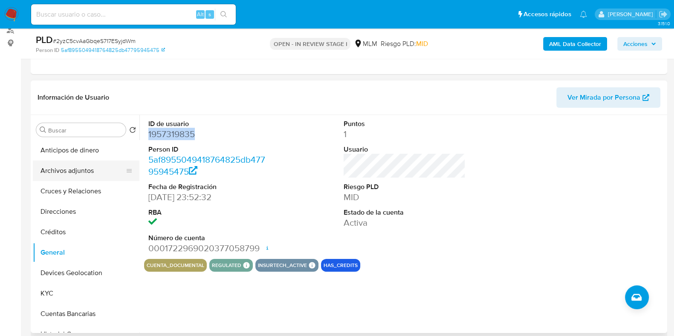
click at [61, 172] on button "Archivos adjuntos" at bounding box center [83, 171] width 100 height 20
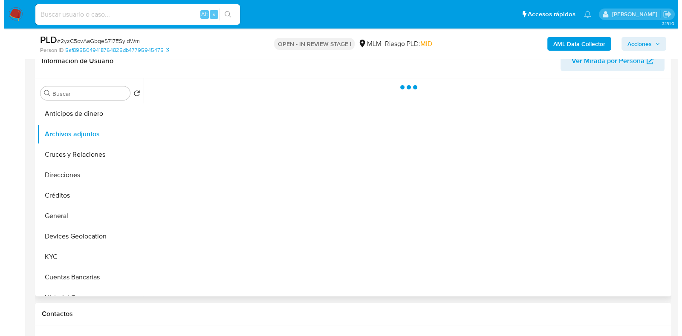
scroll to position [160, 0]
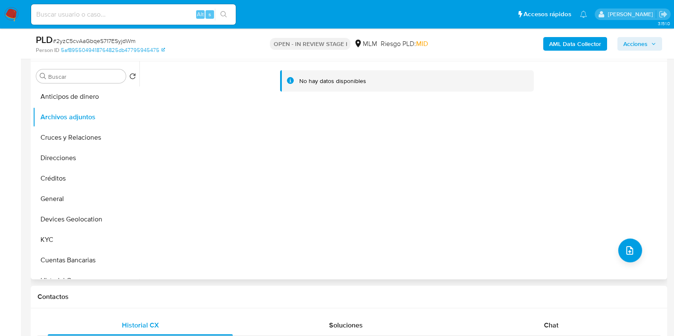
click at [625, 263] on div "No hay datos disponibles" at bounding box center [402, 170] width 526 height 218
click at [625, 257] on button "upload-file" at bounding box center [630, 251] width 24 height 24
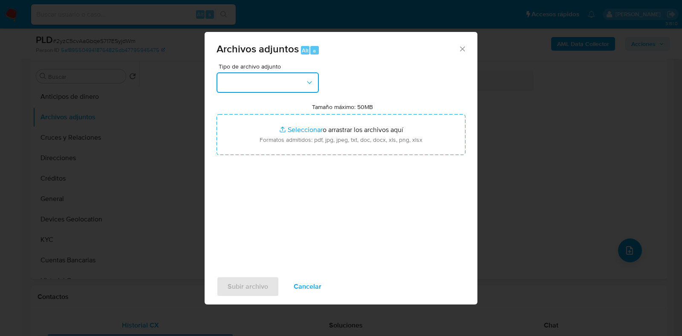
click at [272, 80] on button "button" at bounding box center [268, 82] width 102 height 20
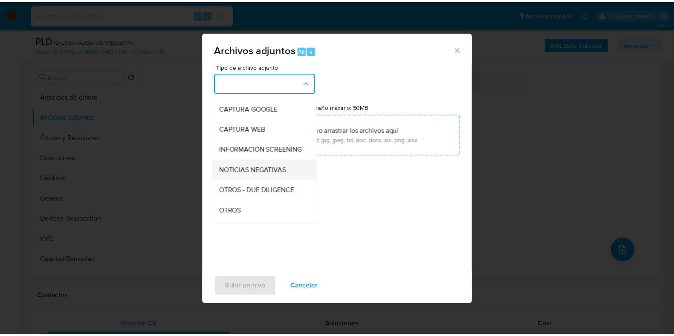
scroll to position [53, 0]
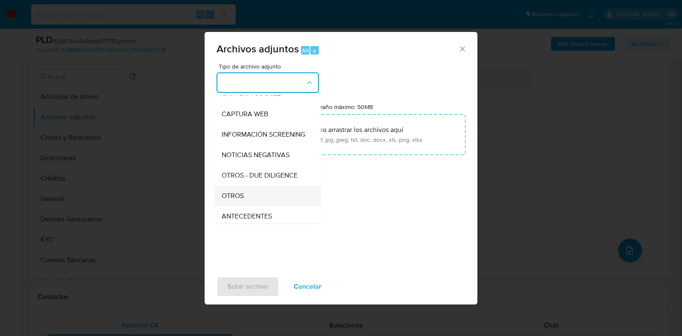
click at [234, 200] on span "OTROS" at bounding box center [233, 196] width 22 height 9
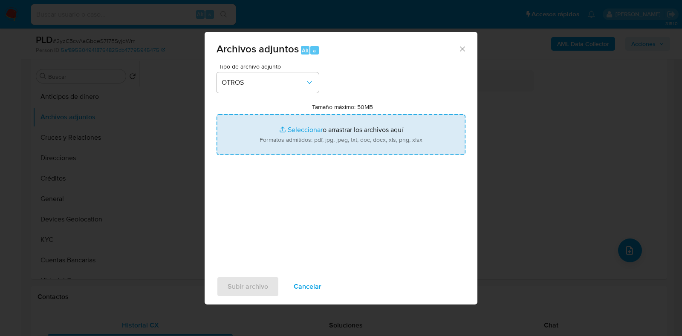
click at [304, 132] on input "Tamaño máximo: 50MB Seleccionar archivos" at bounding box center [341, 134] width 249 height 41
type input "C:\fakepath\1957319835_EVELYN SARAHI MORALES GARAY_JUL2025.xlsx"
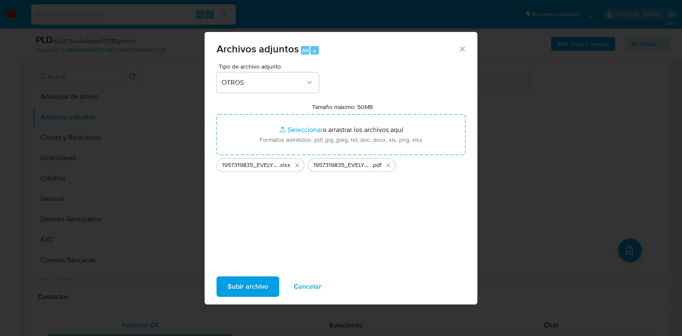
click at [250, 288] on span "Subir archivo" at bounding box center [248, 287] width 41 height 19
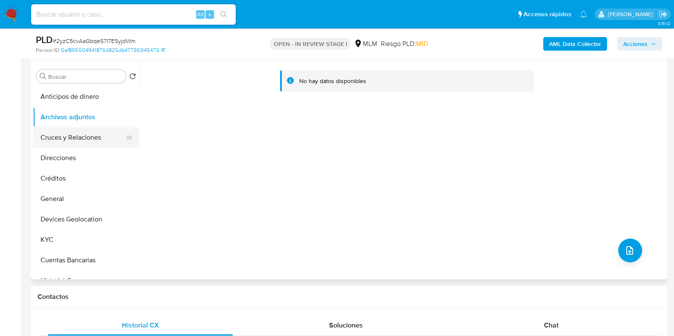
click at [85, 145] on button "Cruces y Relaciones" at bounding box center [83, 137] width 100 height 20
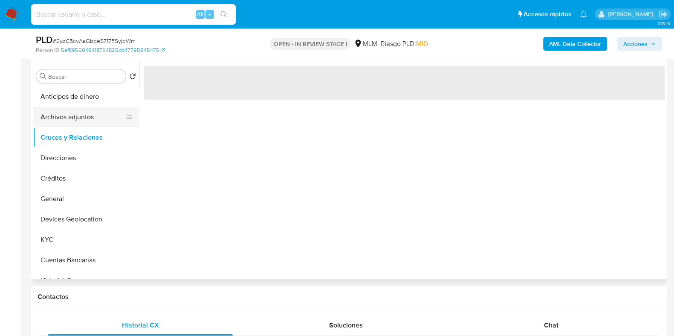
click at [86, 123] on button "Archivos adjuntos" at bounding box center [83, 117] width 100 height 20
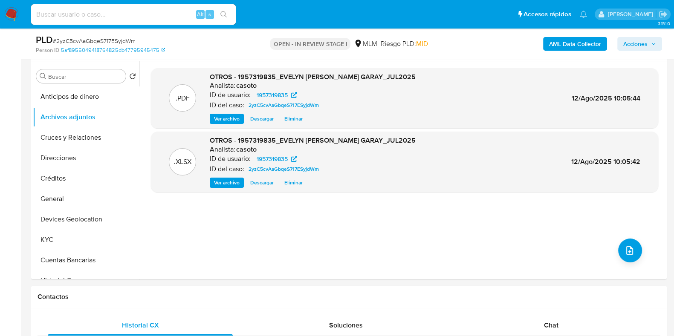
click at [647, 44] on span "Acciones" at bounding box center [635, 44] width 24 height 14
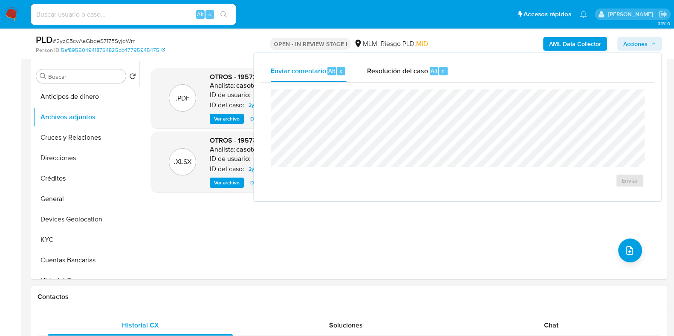
drag, startPoint x: 416, startPoint y: 70, endPoint x: 409, endPoint y: 86, distance: 17.2
click at [415, 70] on span "Resolución del caso" at bounding box center [397, 71] width 61 height 10
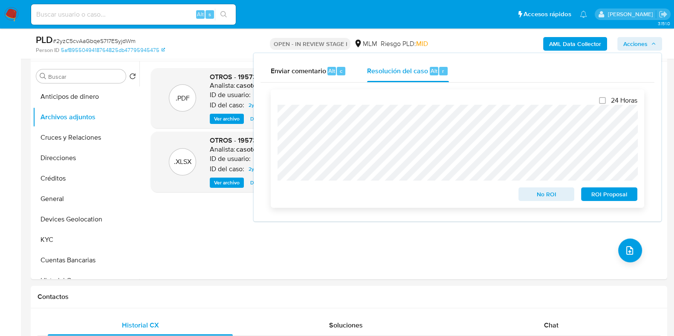
click at [550, 200] on span "No ROI" at bounding box center [546, 194] width 44 height 12
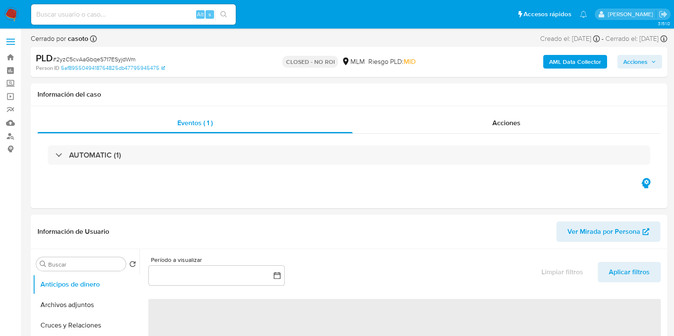
select select "10"
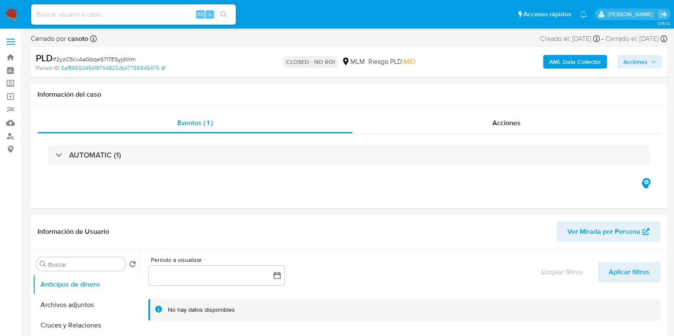
click at [90, 56] on span "# 2yzC5cvAaGbqeS717ESyjdWm" at bounding box center [94, 59] width 83 height 9
copy span "2yzC5cvAaGbqeS717ESyjdWm"
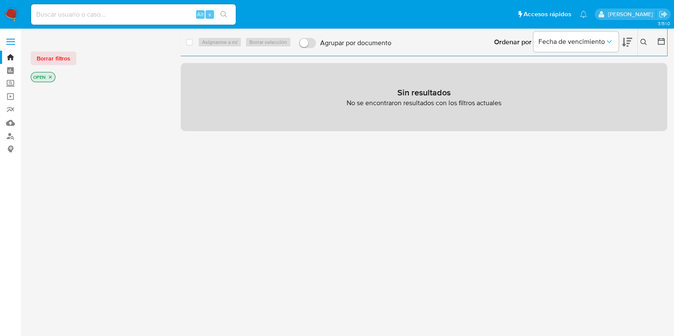
click at [642, 41] on icon at bounding box center [643, 42] width 7 height 7
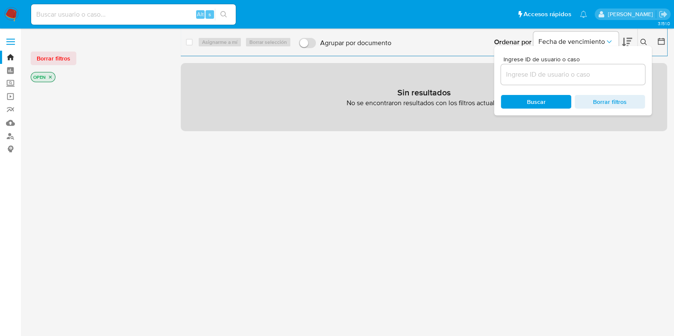
click at [553, 73] on input at bounding box center [573, 74] width 144 height 11
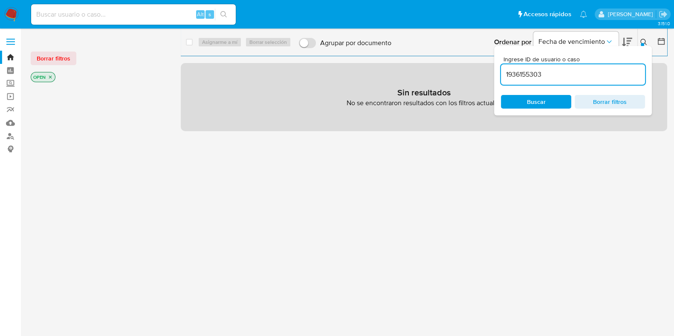
type input "1936155303"
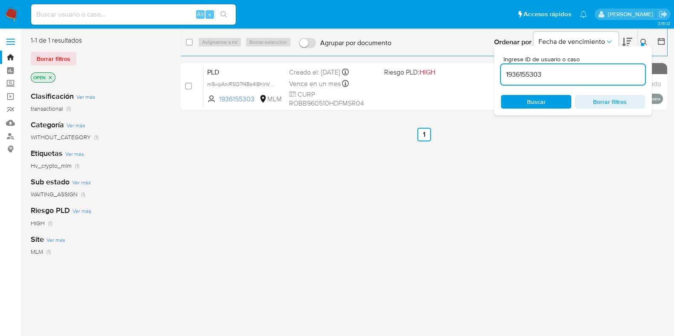
click at [645, 41] on icon at bounding box center [643, 42] width 7 height 7
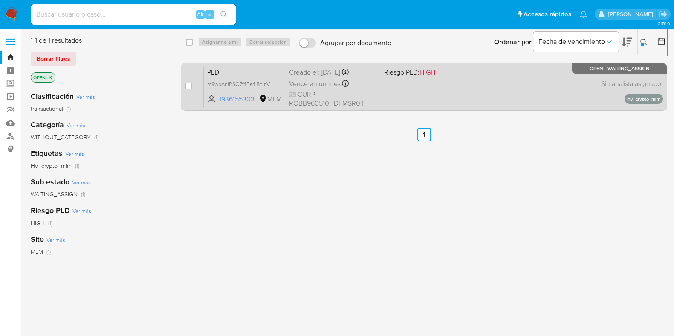
click at [503, 82] on div "PLD m9wpAniRSQ7f4Bs4I8hlnVbH 1936155303 MLM Riesgo PLD: HIGH Creado el: [DATE] …" at bounding box center [433, 86] width 459 height 43
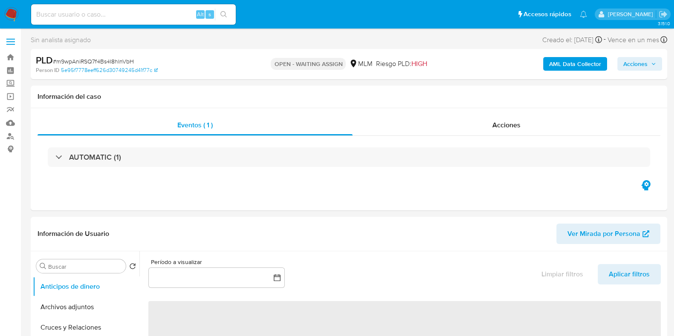
select select "10"
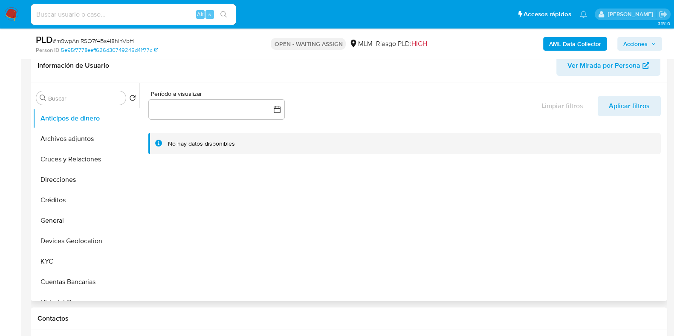
scroll to position [160, 0]
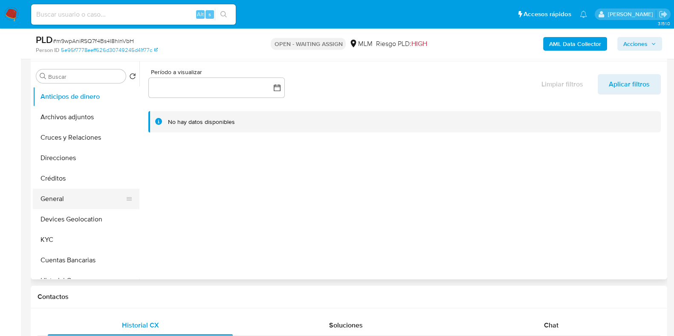
click at [59, 199] on button "General" at bounding box center [83, 199] width 100 height 20
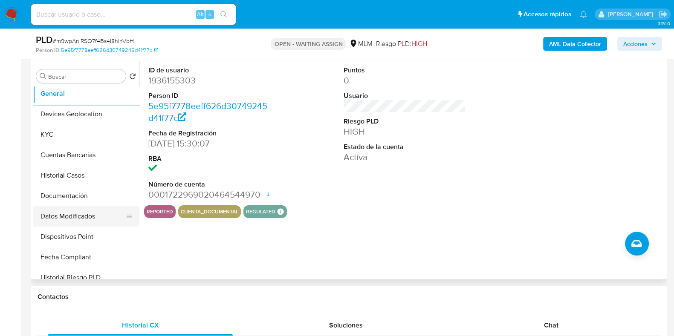
scroll to position [106, 0]
click at [70, 174] on button "Historial Casos" at bounding box center [83, 175] width 100 height 20
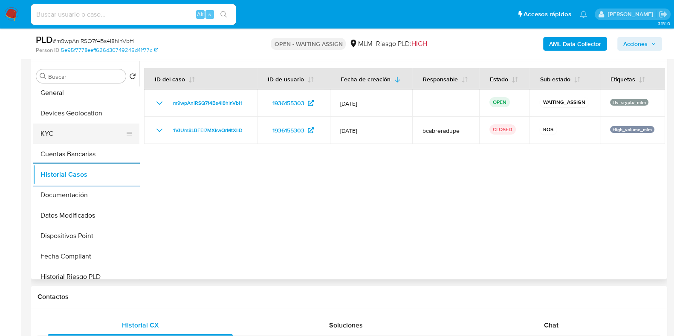
click at [53, 135] on button "KYC" at bounding box center [83, 134] width 100 height 20
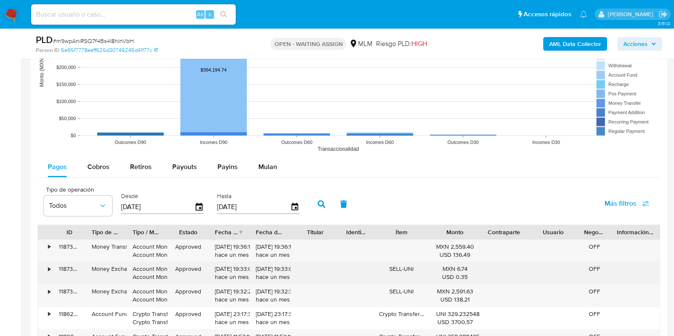
scroll to position [906, 0]
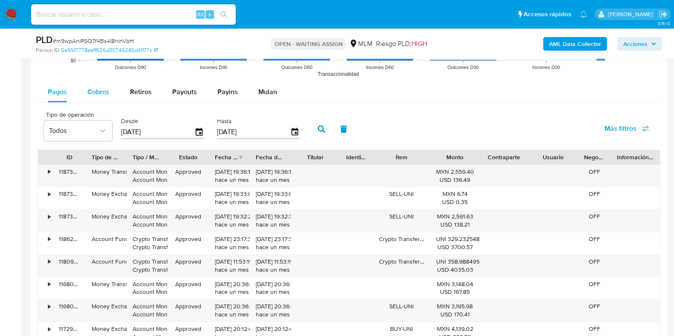
click at [100, 96] on span "Cobros" at bounding box center [98, 92] width 22 height 10
select select "10"
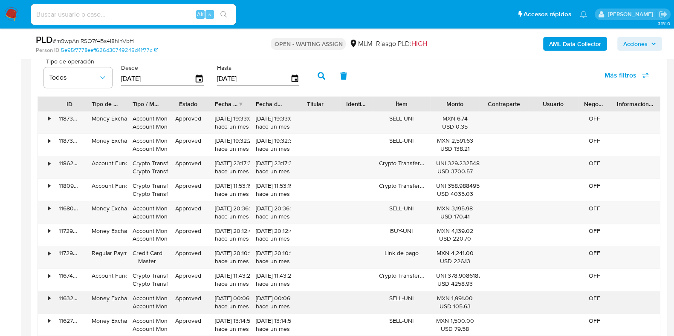
scroll to position [1013, 0]
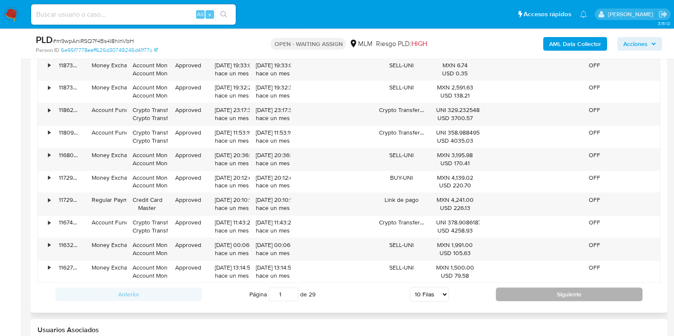
click at [505, 291] on button "Siguiente" at bounding box center [569, 295] width 147 height 14
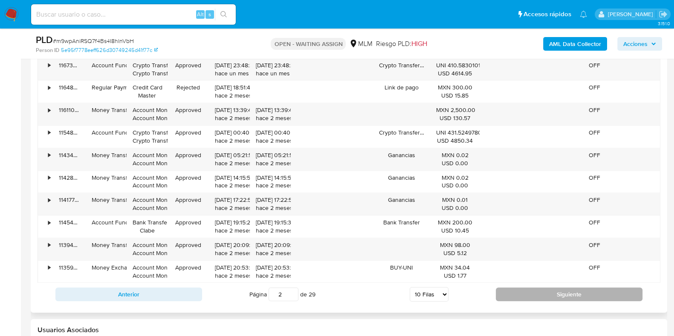
click at [505, 297] on button "Siguiente" at bounding box center [569, 295] width 147 height 14
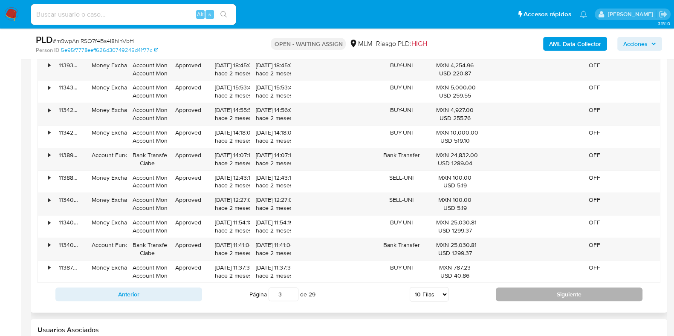
click at [505, 297] on button "Siguiente" at bounding box center [569, 295] width 147 height 14
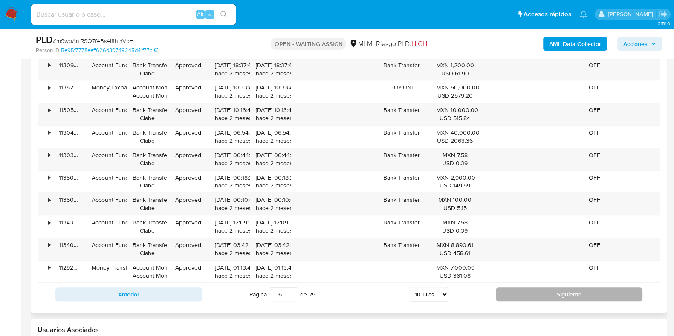
click at [505, 297] on button "Siguiente" at bounding box center [569, 295] width 147 height 14
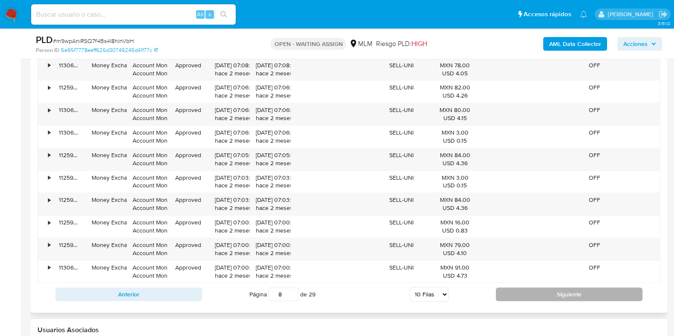
click at [505, 297] on button "Siguiente" at bounding box center [569, 295] width 147 height 14
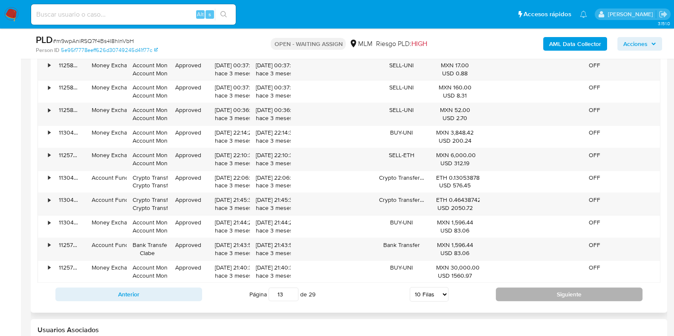
click at [505, 297] on button "Siguiente" at bounding box center [569, 295] width 147 height 14
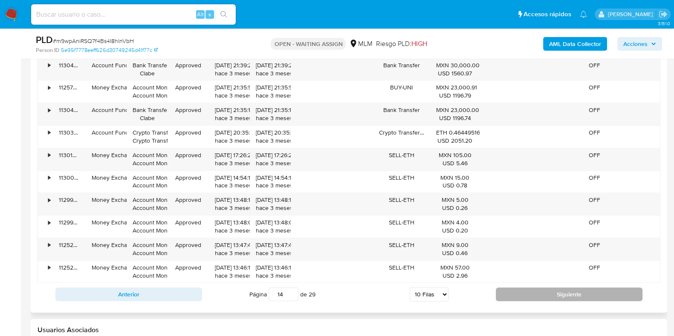
click at [505, 297] on button "Siguiente" at bounding box center [569, 295] width 147 height 14
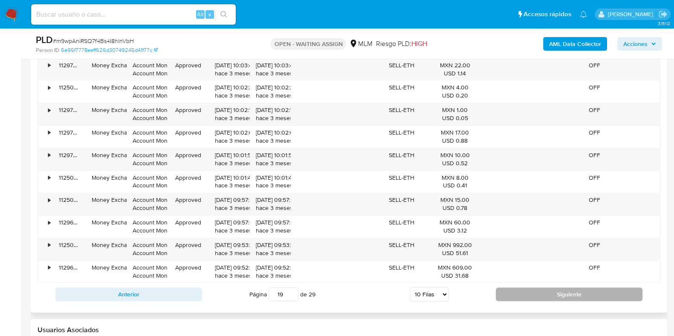
click at [505, 297] on button "Siguiente" at bounding box center [569, 295] width 147 height 14
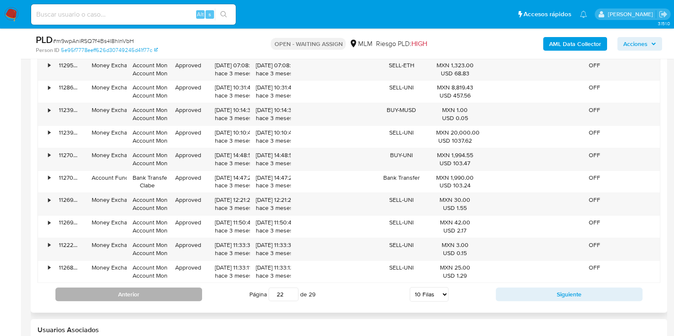
click at [179, 290] on button "Anterior" at bounding box center [128, 295] width 147 height 14
click at [185, 298] on button "Anterior" at bounding box center [128, 295] width 147 height 14
click at [184, 295] on button "Anterior" at bounding box center [128, 295] width 147 height 14
click at [194, 292] on button "Anterior" at bounding box center [128, 295] width 147 height 14
click at [189, 293] on button "Anterior" at bounding box center [128, 295] width 147 height 14
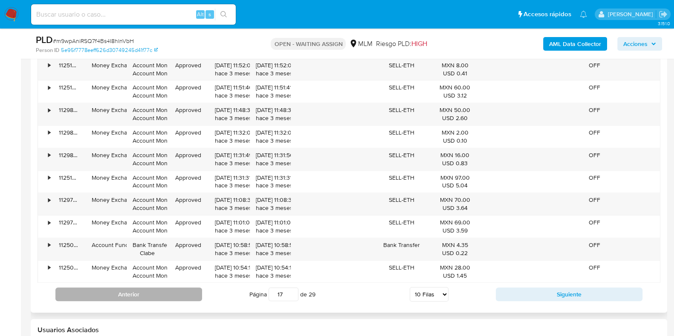
click at [193, 289] on button "Anterior" at bounding box center [128, 295] width 147 height 14
click at [188, 296] on button "Anterior" at bounding box center [128, 295] width 147 height 14
click at [195, 295] on button "Anterior" at bounding box center [128, 295] width 147 height 14
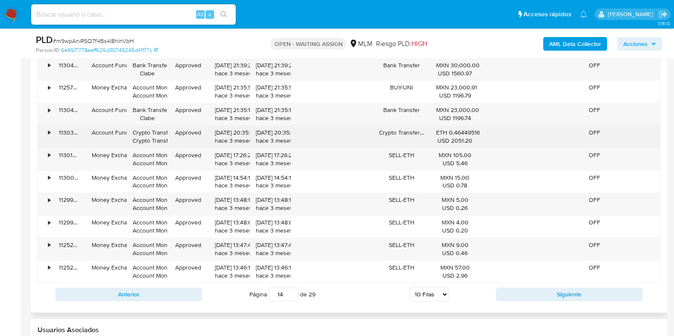
click at [46, 133] on div "•" at bounding box center [45, 137] width 15 height 22
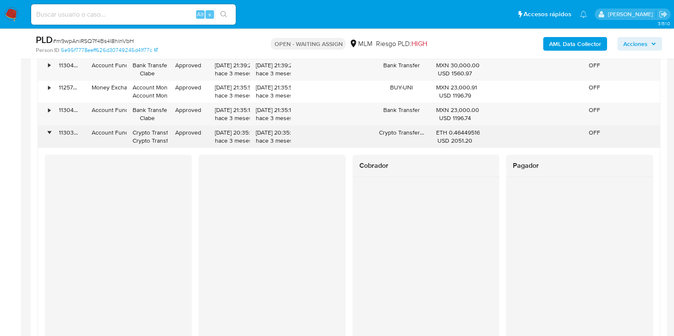
click at [51, 129] on div "•" at bounding box center [45, 137] width 15 height 22
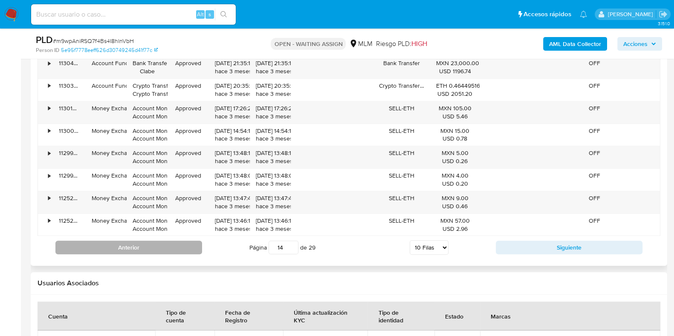
scroll to position [1066, 0]
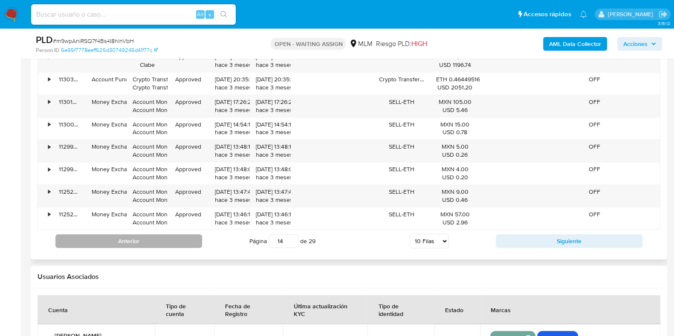
click at [171, 246] on button "Anterior" at bounding box center [128, 241] width 147 height 14
type input "13"
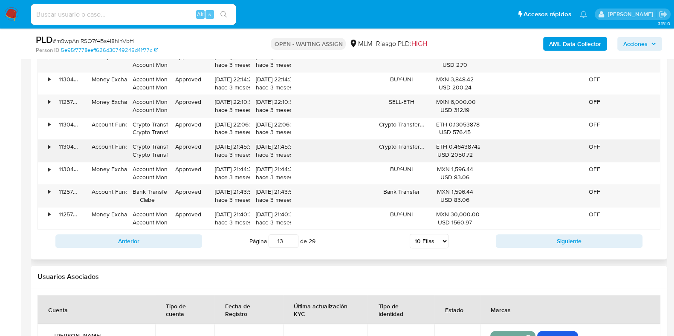
click at [51, 148] on div "•" at bounding box center [45, 151] width 15 height 22
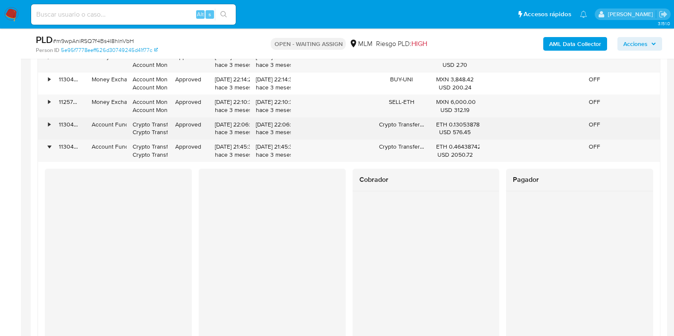
click at [46, 124] on div "•" at bounding box center [45, 129] width 15 height 22
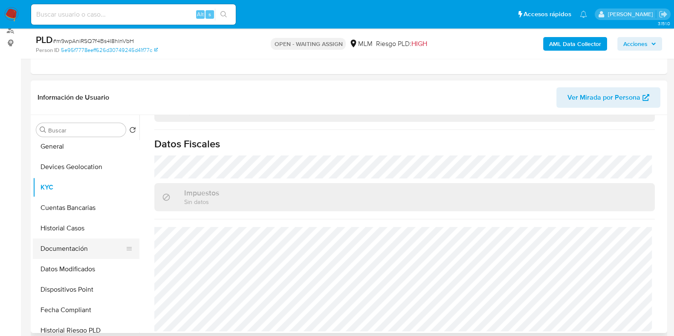
scroll to position [160, 0]
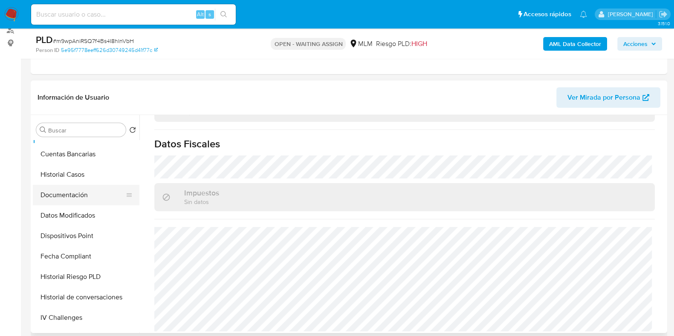
click at [61, 196] on button "Documentación" at bounding box center [83, 195] width 100 height 20
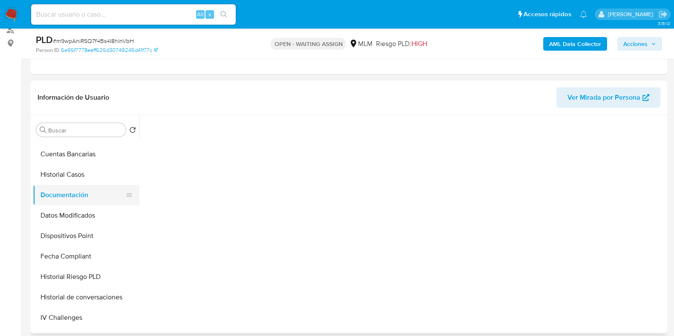
scroll to position [0, 0]
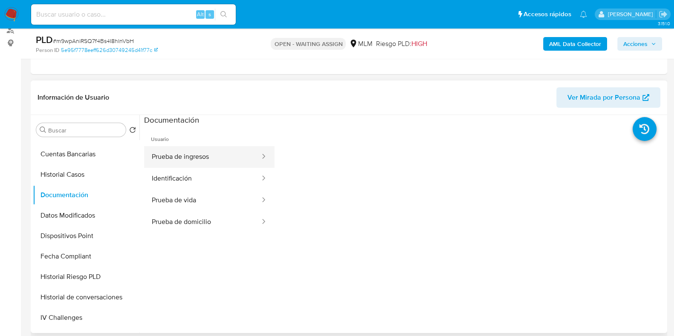
click at [192, 162] on button "Prueba de ingresos" at bounding box center [202, 157] width 117 height 22
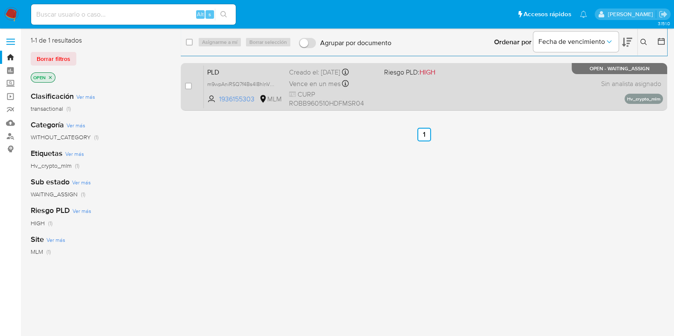
click at [447, 104] on div "PLD m9wpAniRSQ7f4Bs4I8hlnVbH 1936155303 MLM Riesgo PLD: HIGH Creado el: [DATE] …" at bounding box center [433, 86] width 459 height 43
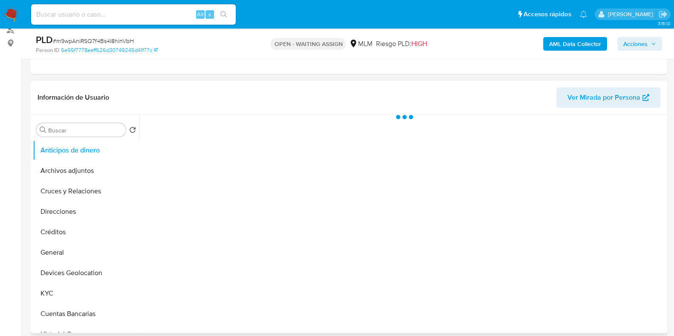
scroll to position [106, 0]
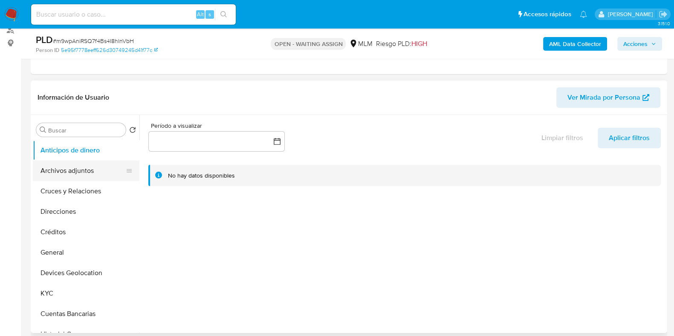
click at [74, 174] on button "Archivos adjuntos" at bounding box center [83, 171] width 100 height 20
select select "10"
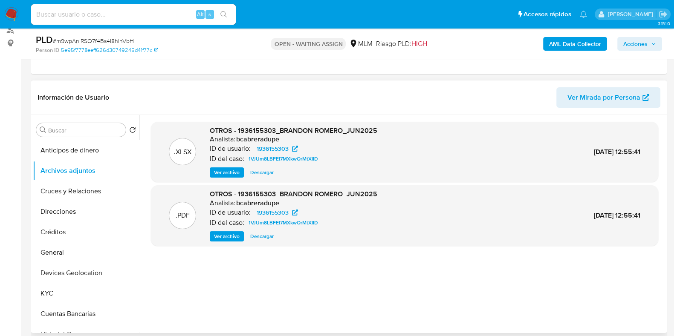
click at [222, 232] on span "Ver archivo" at bounding box center [227, 236] width 26 height 9
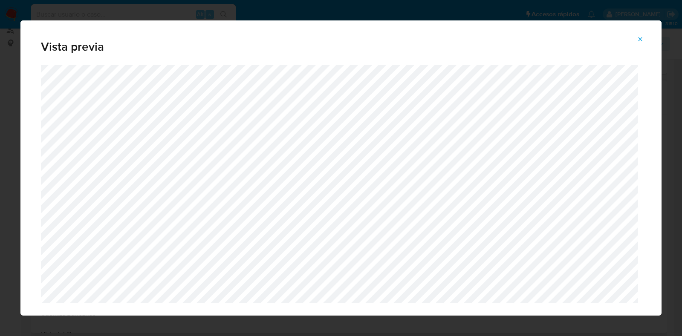
click at [643, 41] on icon "Attachment preview" at bounding box center [640, 39] width 7 height 7
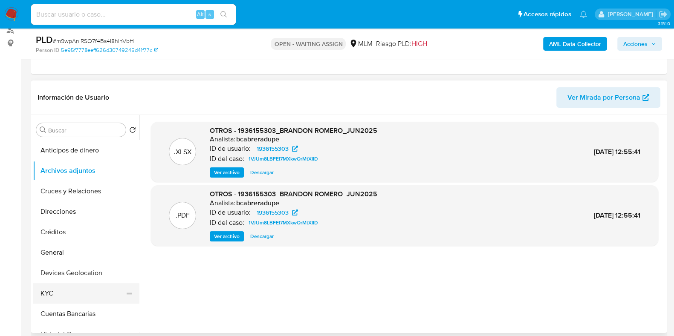
click at [68, 284] on button "KYC" at bounding box center [83, 294] width 100 height 20
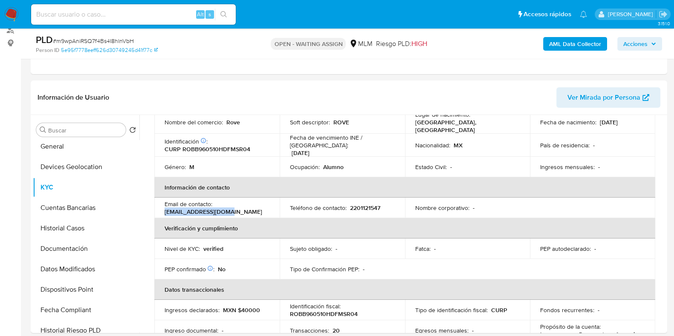
drag, startPoint x: 236, startPoint y: 207, endPoint x: 165, endPoint y: 206, distance: 70.8
click at [165, 206] on div "Email de contacto : brandion88@gmail.com" at bounding box center [217, 207] width 105 height 15
copy p "[EMAIL_ADDRESS][DOMAIN_NAME]"
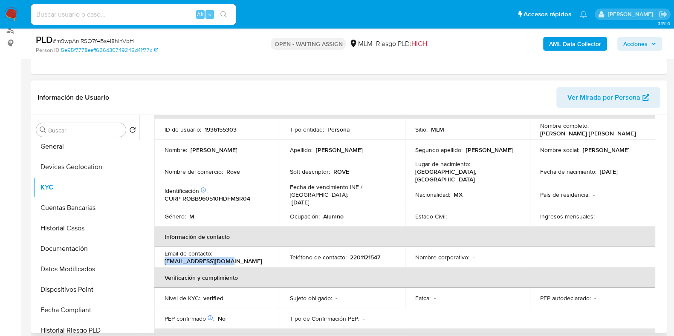
scroll to position [0, 0]
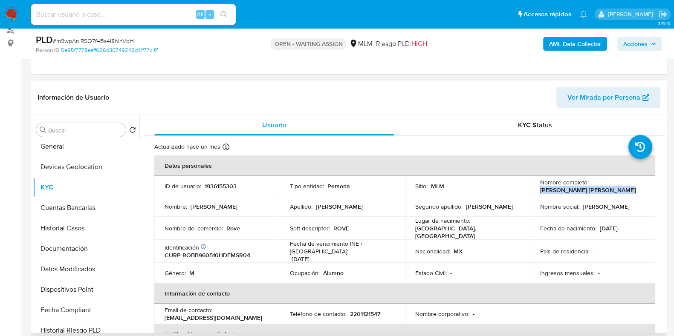
drag, startPoint x: 617, startPoint y: 189, endPoint x: 537, endPoint y: 191, distance: 80.2
click at [537, 191] on td "Nombre completo : Brandon Isaac Romero Bustos" at bounding box center [592, 186] width 125 height 20
copy p "[PERSON_NAME] [PERSON_NAME]"
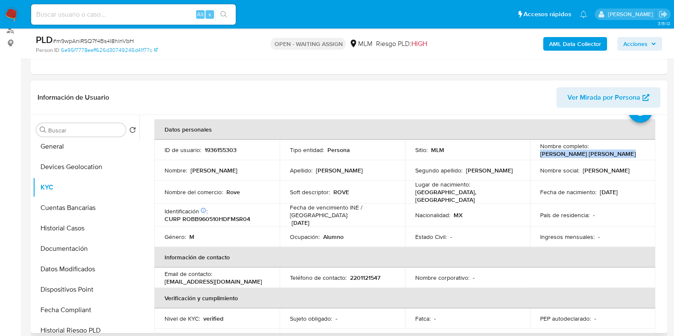
scroll to position [53, 0]
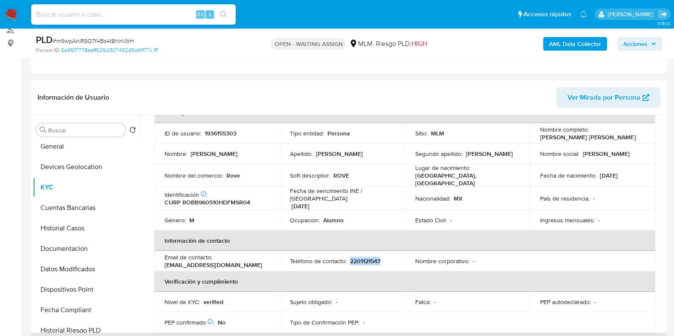
drag, startPoint x: 383, startPoint y: 254, endPoint x: 349, endPoint y: 258, distance: 33.9
click at [349, 258] on div "Teléfono de contacto : 2201121547" at bounding box center [342, 261] width 105 height 8
copy p "2201121547"
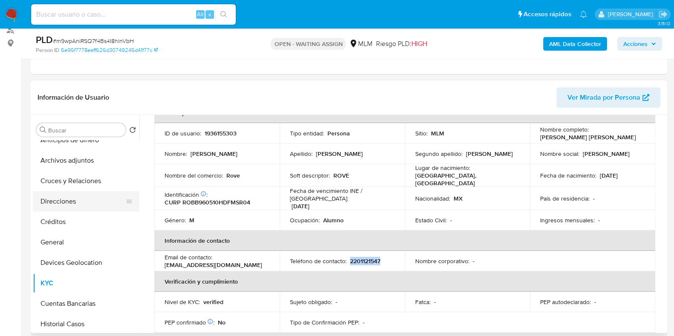
scroll to position [0, 0]
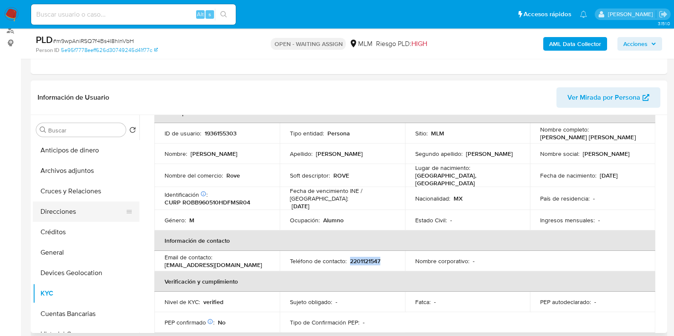
click at [55, 208] on button "Direcciones" at bounding box center [83, 212] width 100 height 20
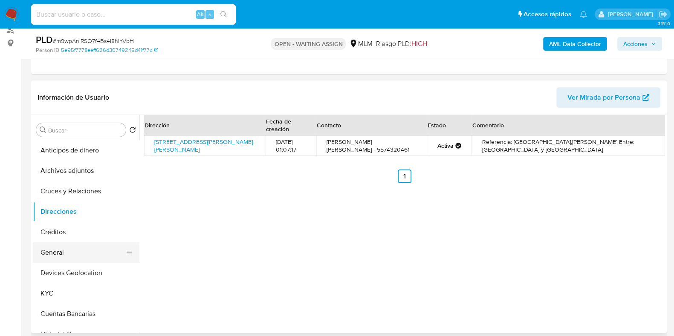
scroll to position [53, 0]
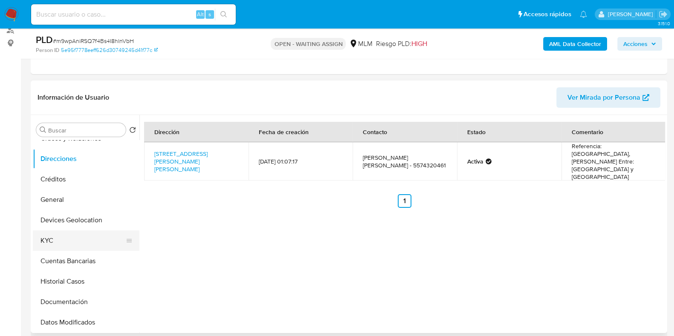
click at [57, 244] on button "KYC" at bounding box center [83, 241] width 100 height 20
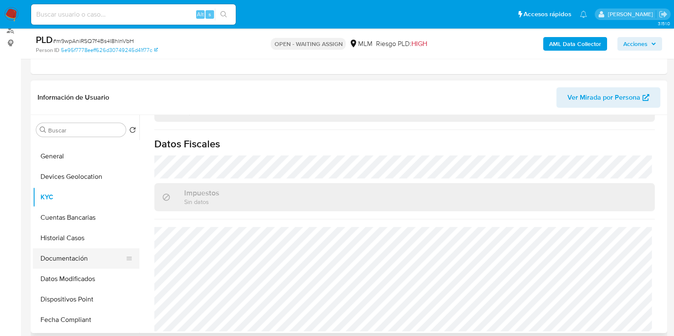
scroll to position [106, 0]
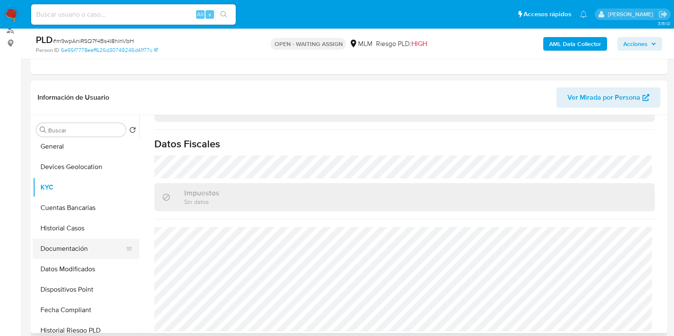
click at [60, 242] on button "Documentación" at bounding box center [83, 249] width 100 height 20
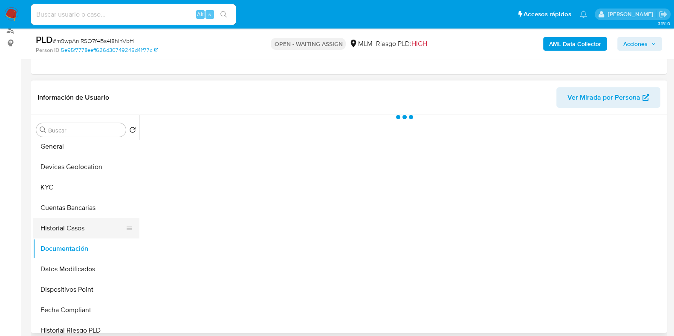
scroll to position [0, 0]
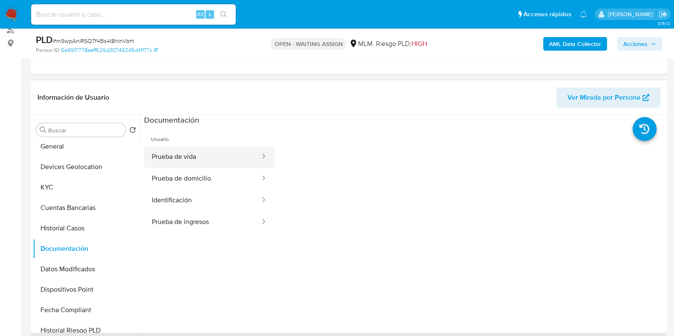
click at [169, 159] on button "Prueba de vida" at bounding box center [202, 157] width 117 height 22
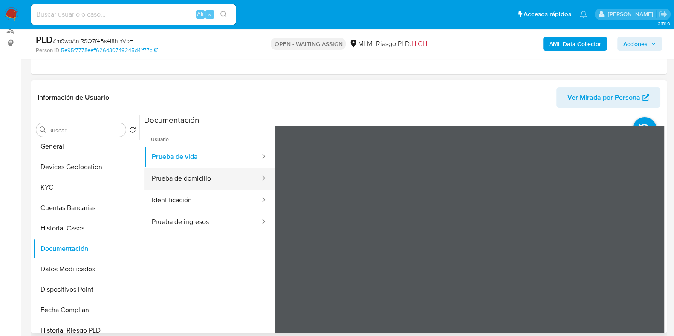
click at [226, 176] on button "Prueba de domicilio" at bounding box center [202, 179] width 117 height 22
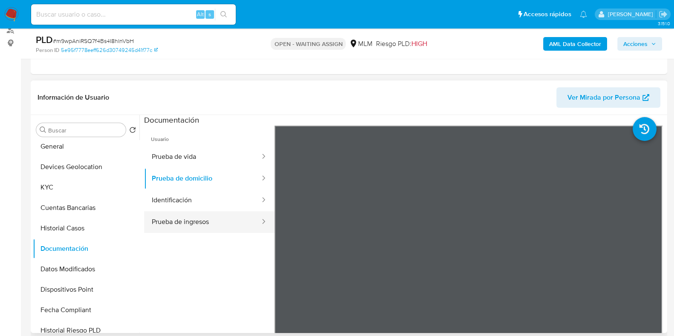
click at [190, 223] on button "Prueba de ingresos" at bounding box center [202, 222] width 117 height 22
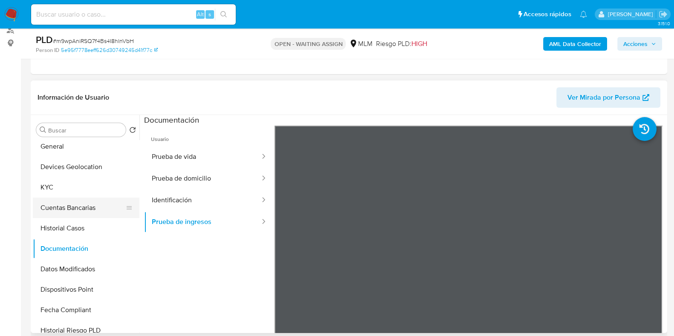
click at [55, 198] on button "Cuentas Bancarias" at bounding box center [83, 208] width 100 height 20
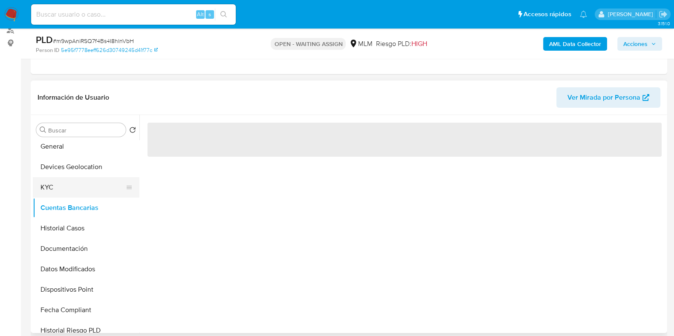
click at [56, 194] on button "KYC" at bounding box center [83, 187] width 100 height 20
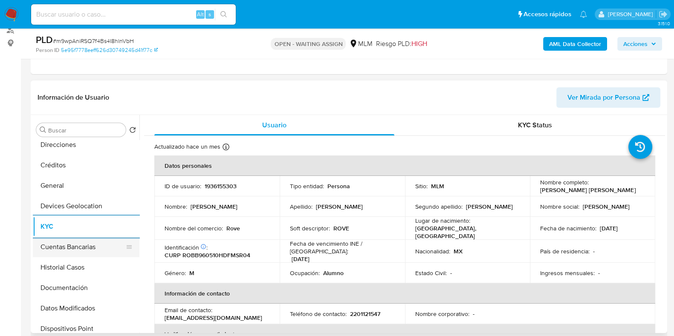
scroll to position [53, 0]
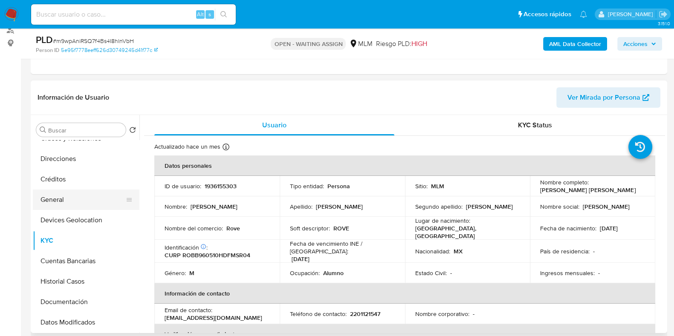
click at [68, 208] on button "General" at bounding box center [83, 200] width 100 height 20
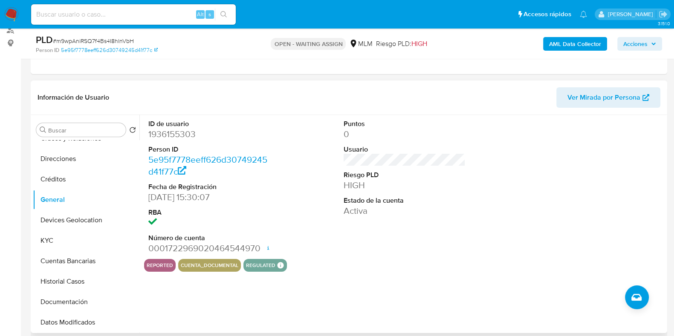
click at [182, 135] on dd "1936155303" at bounding box center [209, 134] width 122 height 12
copy dd "1936155303"
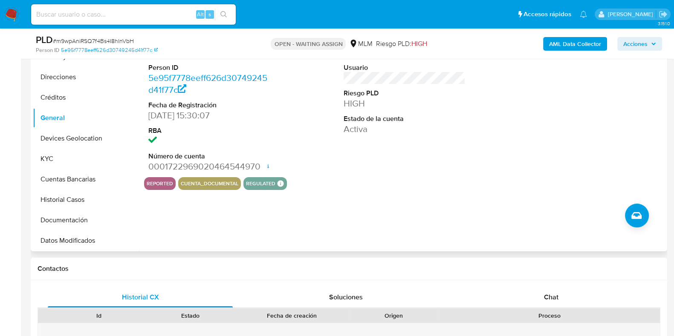
scroll to position [213, 0]
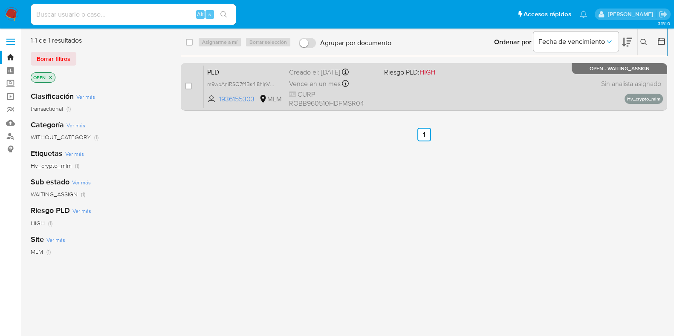
click at [490, 91] on div "PLD m9wpAniRSQ7f4Bs4I8hlnVbH 1936155303 MLM Riesgo PLD: HIGH Creado el: [DATE] …" at bounding box center [433, 86] width 459 height 43
click at [187, 86] on input "checkbox" at bounding box center [188, 86] width 7 height 7
checkbox input "true"
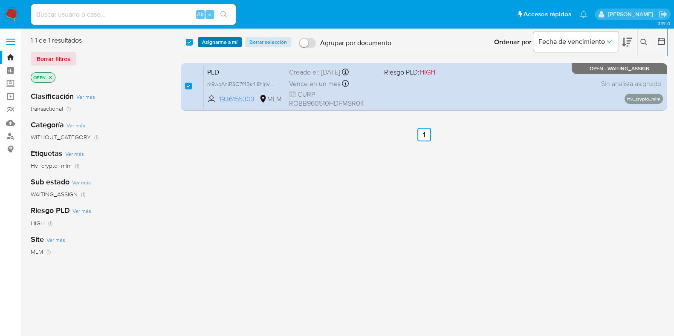
click at [227, 44] on span "Asignarme a mí" at bounding box center [219, 42] width 35 height 9
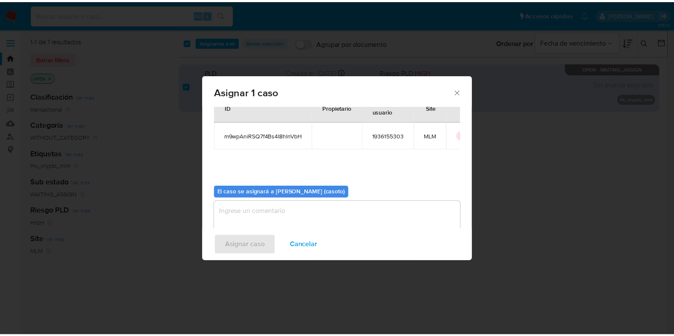
scroll to position [44, 0]
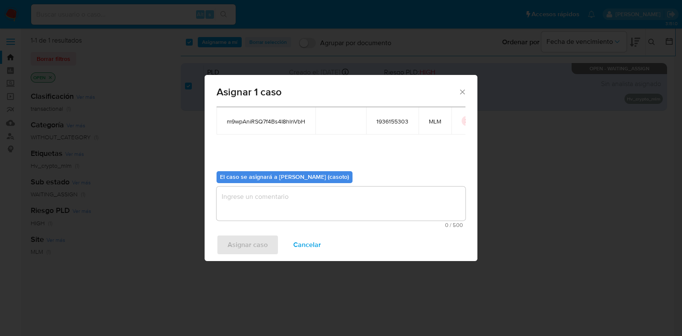
click at [266, 212] on textarea "assign-modal" at bounding box center [341, 204] width 249 height 34
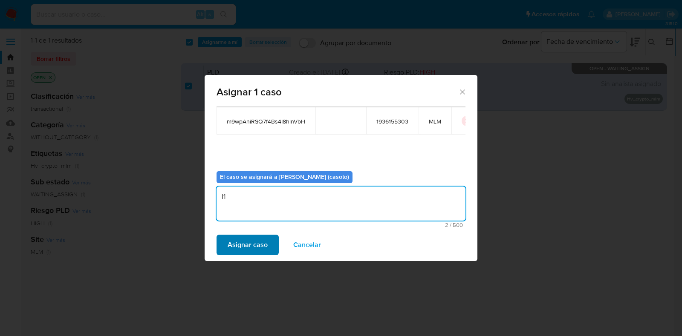
type textarea "l1"
click at [248, 244] on span "Asignar caso" at bounding box center [248, 245] width 40 height 19
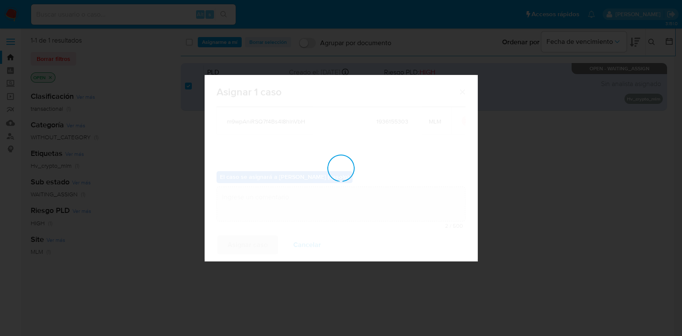
checkbox input "false"
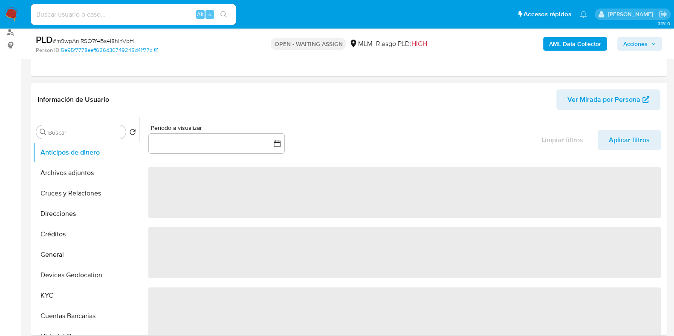
scroll to position [106, 0]
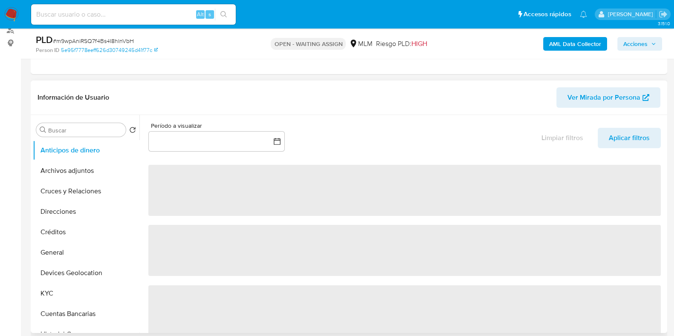
select select "10"
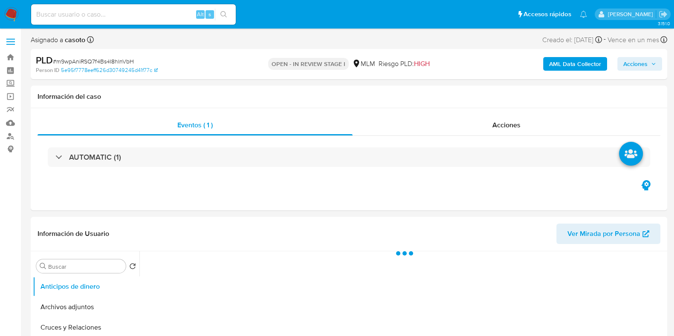
select select "10"
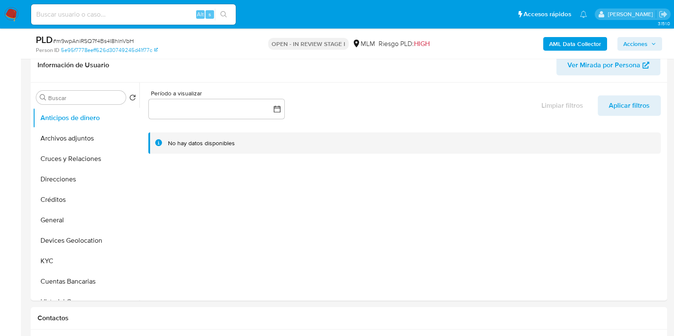
scroll to position [160, 0]
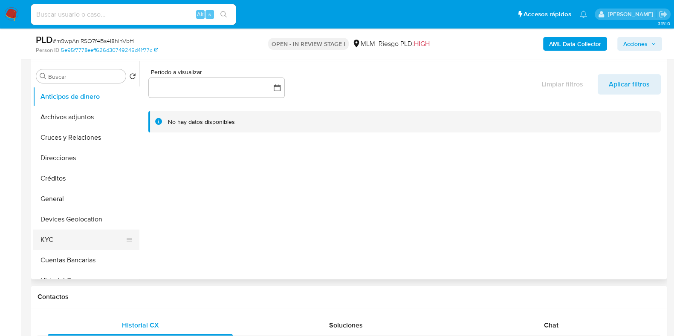
click at [65, 230] on button "KYC" at bounding box center [83, 240] width 100 height 20
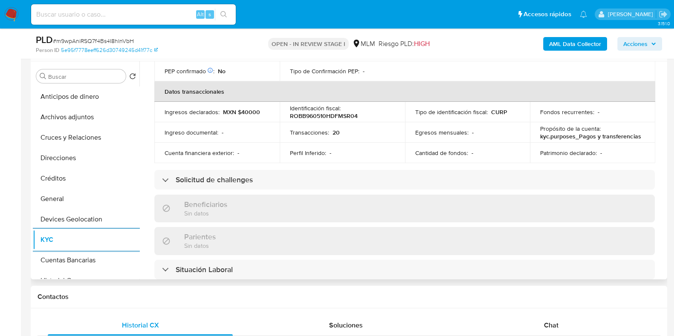
scroll to position [266, 0]
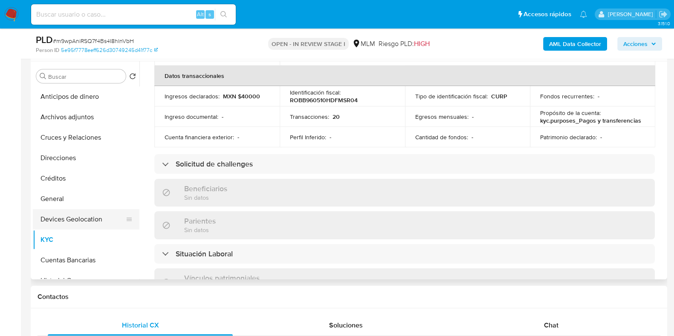
click at [73, 212] on button "Devices Geolocation" at bounding box center [83, 219] width 100 height 20
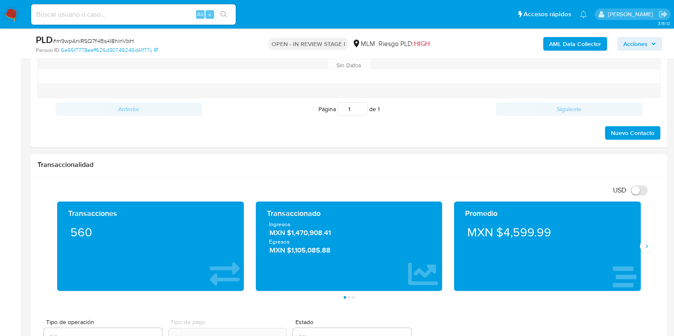
scroll to position [533, 0]
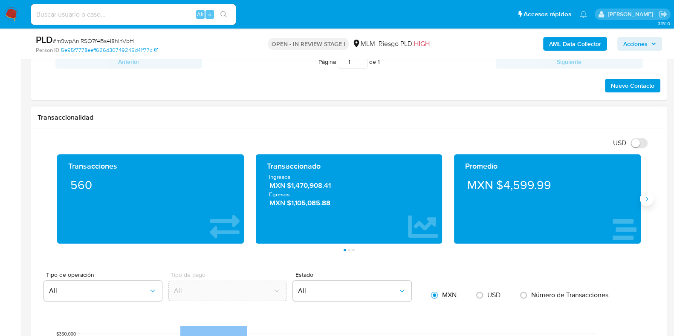
click at [648, 202] on button "Siguiente" at bounding box center [647, 199] width 14 height 14
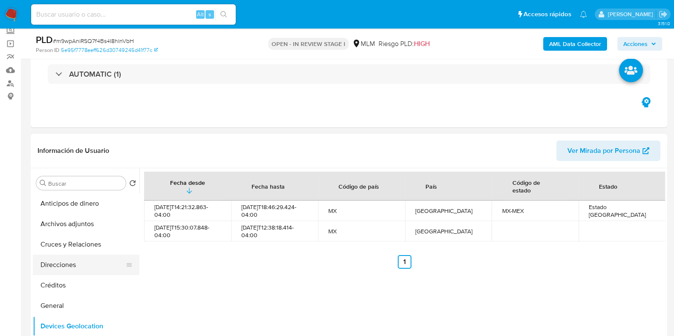
scroll to position [53, 0]
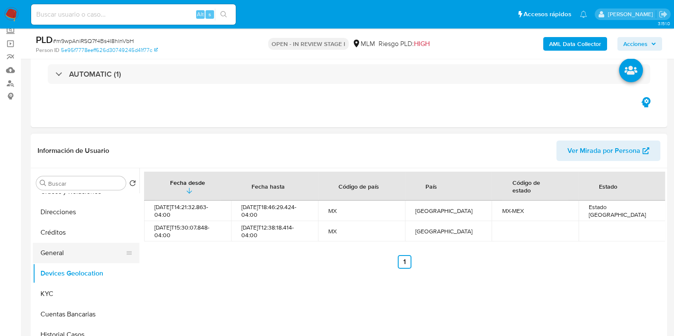
click at [56, 250] on button "General" at bounding box center [83, 253] width 100 height 20
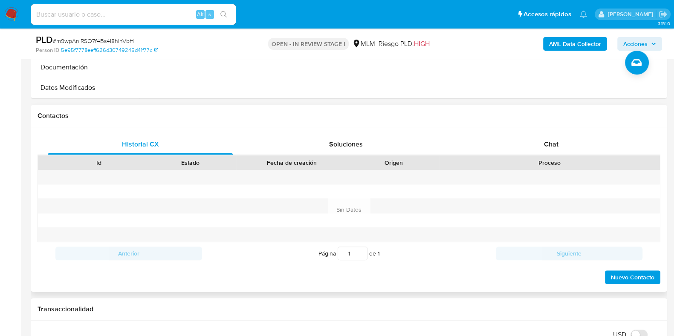
scroll to position [213, 0]
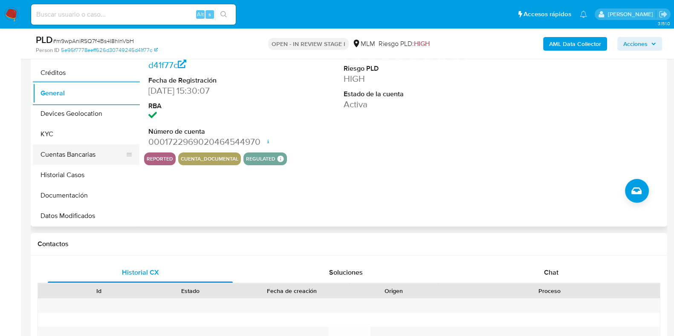
click at [75, 154] on button "Cuentas Bancarias" at bounding box center [83, 155] width 100 height 20
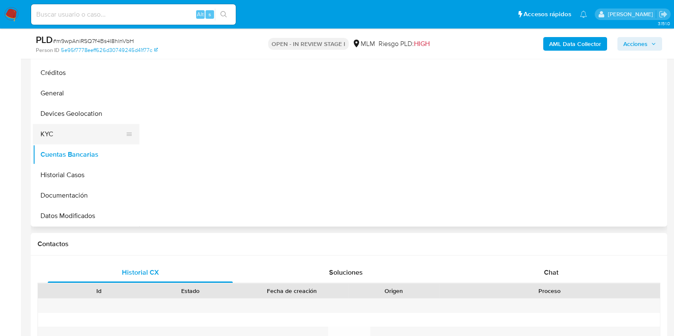
click at [62, 131] on button "KYC" at bounding box center [83, 134] width 100 height 20
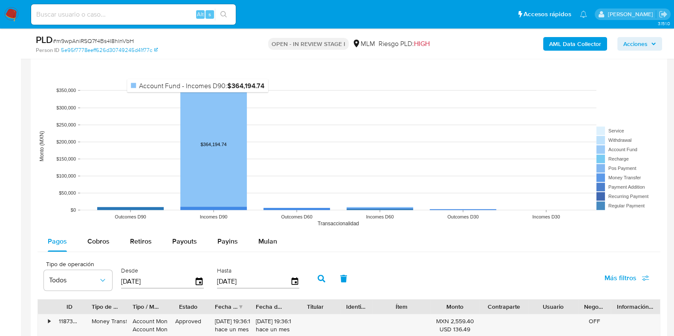
scroll to position [799, 0]
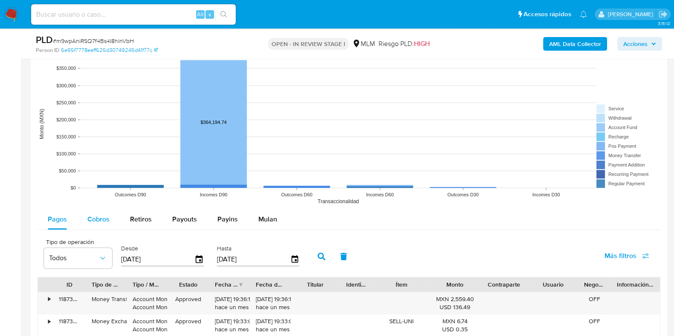
click at [88, 218] on span "Cobros" at bounding box center [98, 219] width 22 height 10
select select "10"
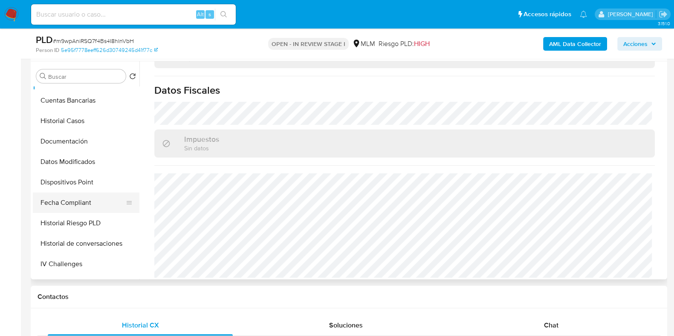
scroll to position [0, 0]
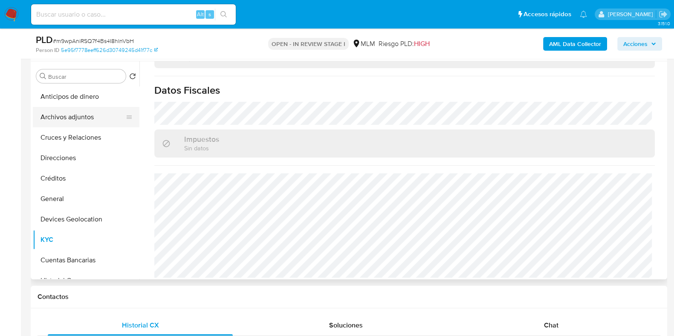
click at [66, 116] on button "Archivos adjuntos" at bounding box center [83, 117] width 100 height 20
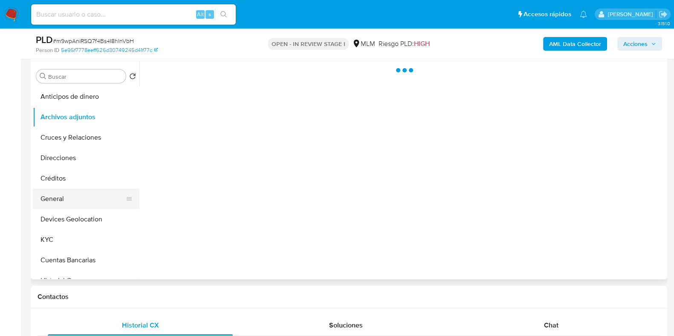
click at [41, 202] on button "General" at bounding box center [83, 199] width 100 height 20
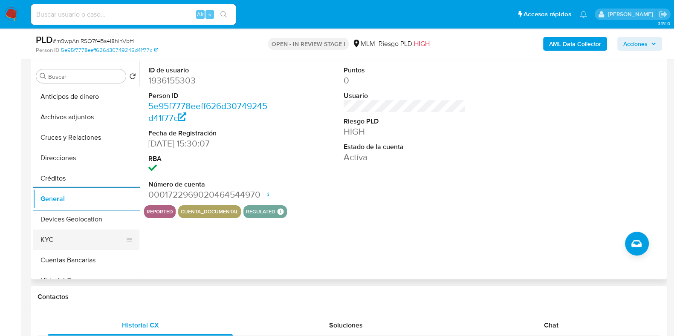
click at [58, 249] on button "KYC" at bounding box center [83, 240] width 100 height 20
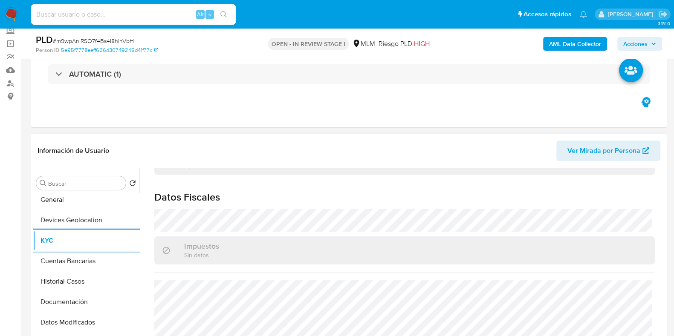
scroll to position [106, 0]
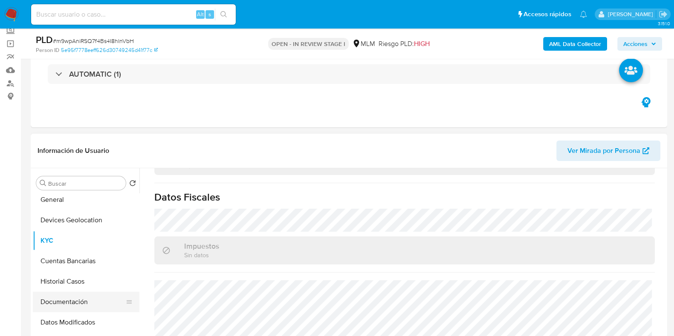
click at [70, 297] on button "Documentación" at bounding box center [83, 302] width 100 height 20
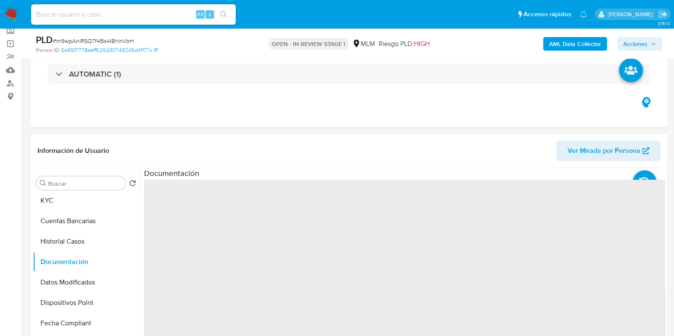
scroll to position [213, 0]
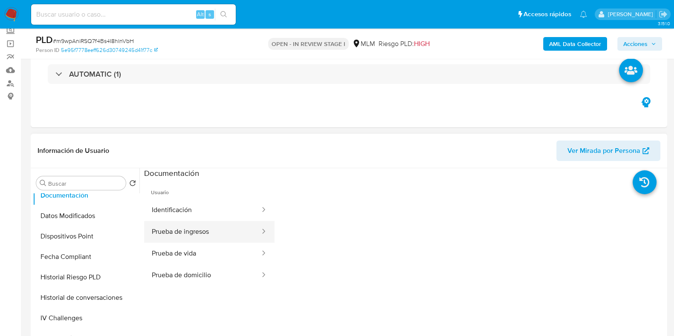
click at [188, 228] on button "Prueba de ingresos" at bounding box center [202, 232] width 117 height 22
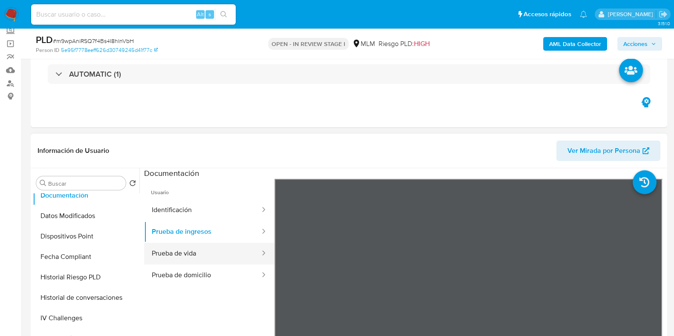
click at [185, 256] on button "Prueba de vida" at bounding box center [202, 254] width 117 height 22
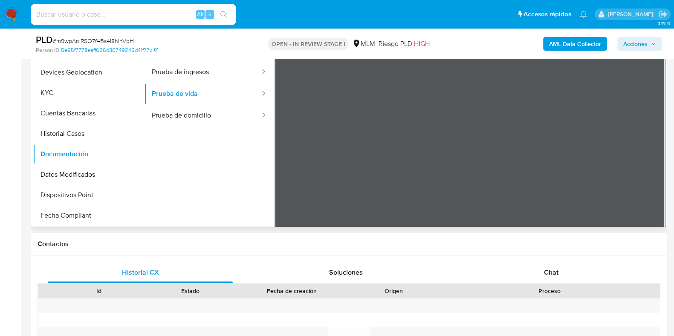
scroll to position [20, 0]
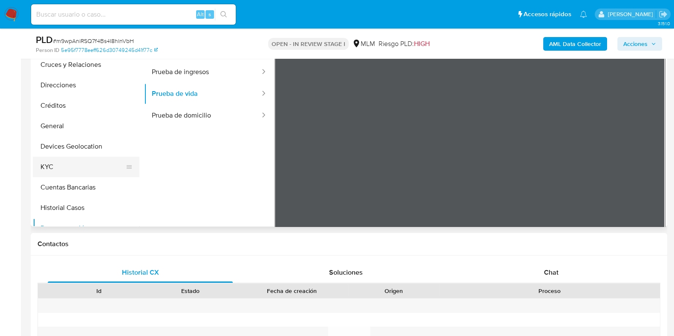
click at [66, 172] on button "KYC" at bounding box center [83, 167] width 100 height 20
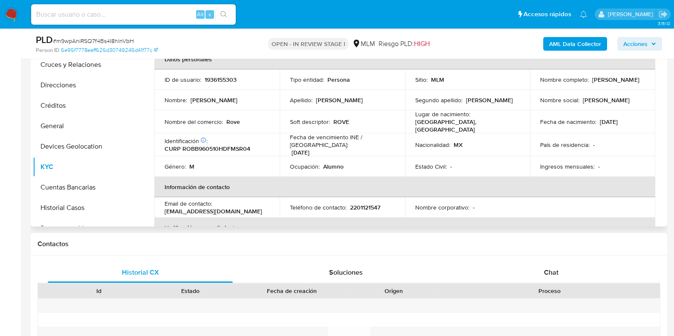
drag, startPoint x: 616, startPoint y: 85, endPoint x: 612, endPoint y: 86, distance: 4.3
click at [526, 83] on tr "ID de usuario : 1936155303 Tipo entidad : Persona Sitio : MLM Nombre completo :…" at bounding box center [404, 79] width 501 height 20
click at [625, 84] on div "Nombre completo : Brandon Isaac Romero Bustos" at bounding box center [592, 80] width 105 height 8
drag, startPoint x: 624, startPoint y: 84, endPoint x: 538, endPoint y: 84, distance: 85.3
click at [540, 84] on div "Nombre completo : Brandon Isaac Romero Bustos" at bounding box center [592, 80] width 105 height 8
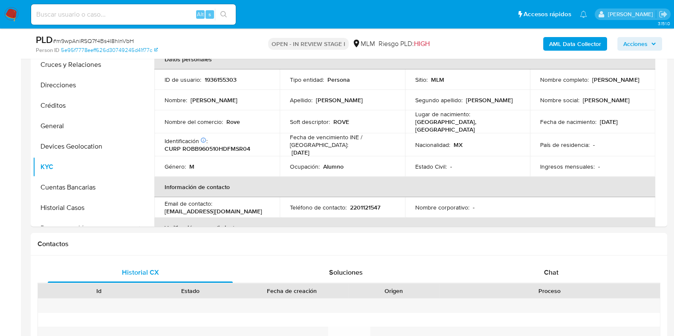
copy p "Brandon Isaac Romero Bustos"
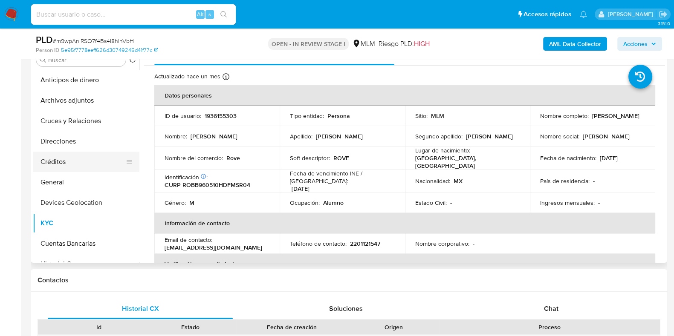
scroll to position [160, 0]
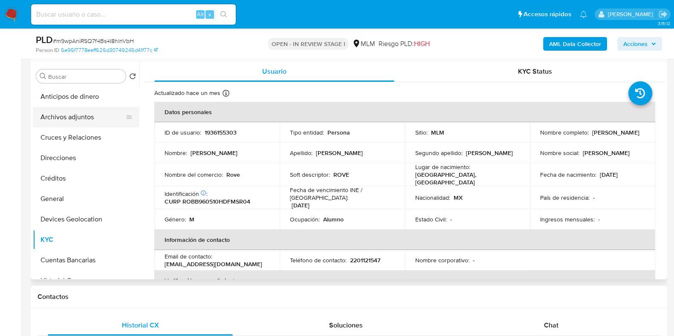
click at [82, 122] on button "Archivos adjuntos" at bounding box center [83, 117] width 100 height 20
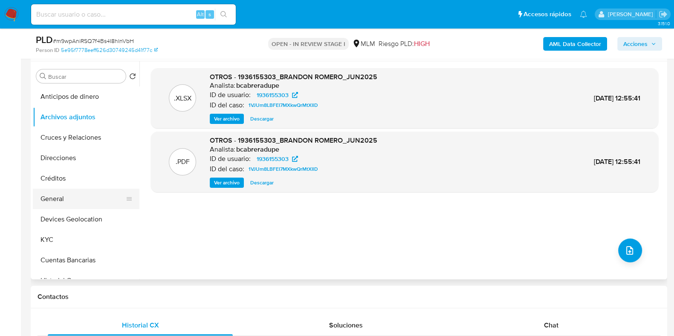
scroll to position [53, 0]
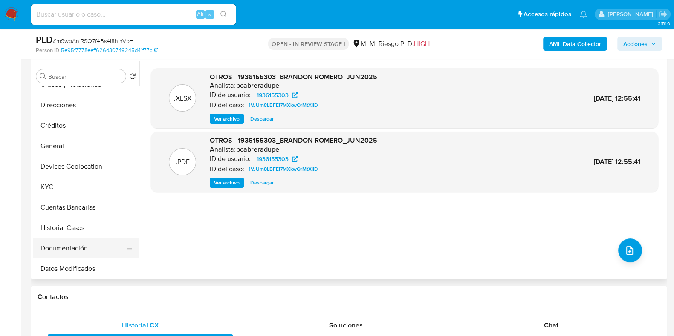
click at [67, 242] on button "Documentación" at bounding box center [83, 248] width 100 height 20
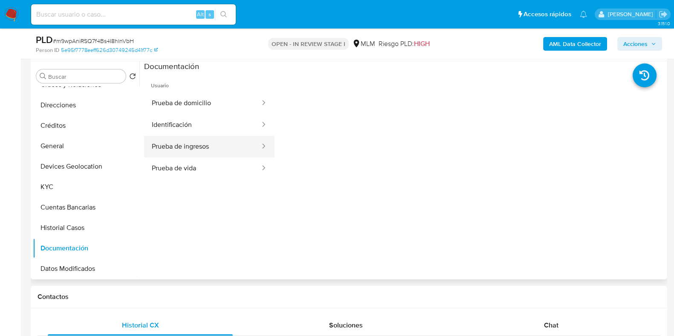
click at [212, 147] on button "Prueba de ingresos" at bounding box center [202, 147] width 117 height 22
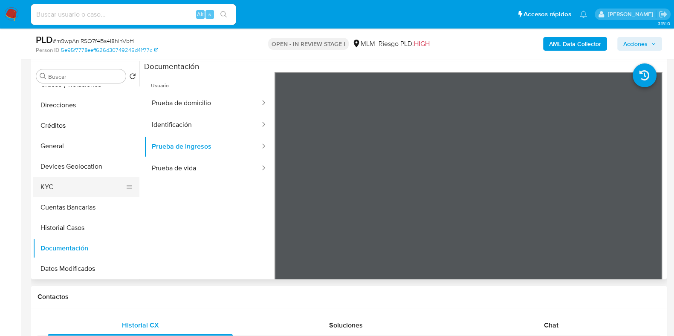
click at [89, 186] on button "KYC" at bounding box center [83, 187] width 100 height 20
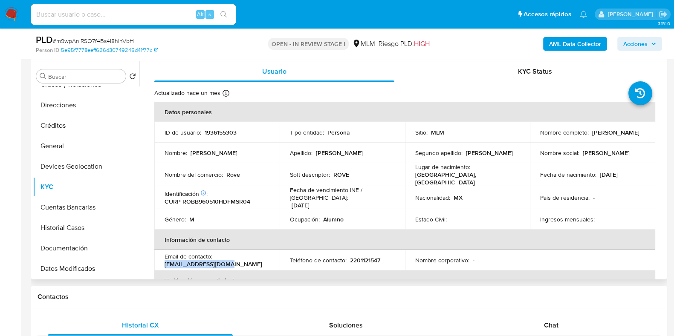
drag, startPoint x: 228, startPoint y: 263, endPoint x: 163, endPoint y: 263, distance: 64.8
click at [163, 263] on td "Email de contacto : brandion88@gmail.com" at bounding box center [216, 260] width 125 height 20
copy p "brandion88@gmail.com"
click at [362, 257] on p "2201121547" at bounding box center [365, 261] width 30 height 8
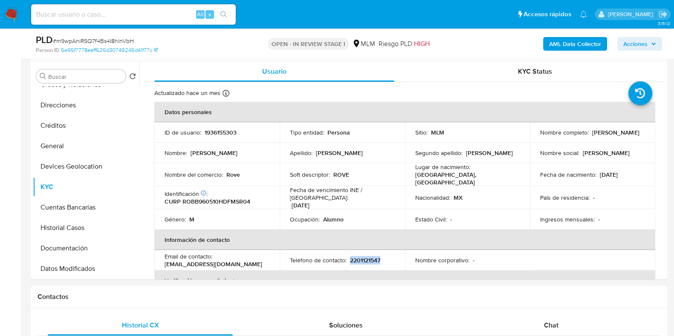
copy p "2201121547"
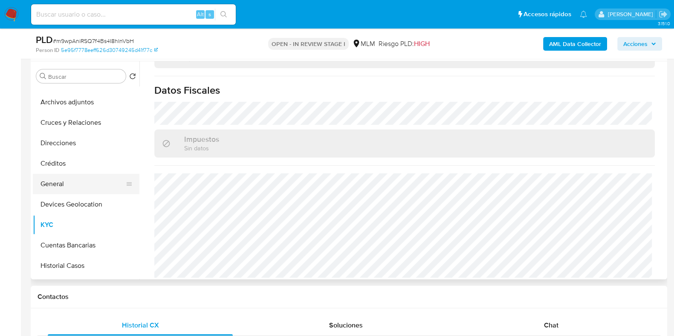
scroll to position [0, 0]
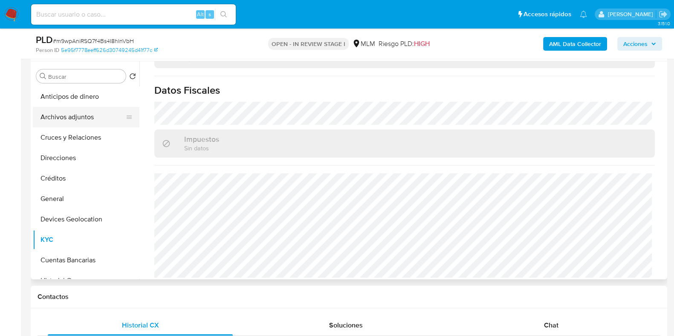
click at [76, 124] on button "Archivos adjuntos" at bounding box center [83, 117] width 100 height 20
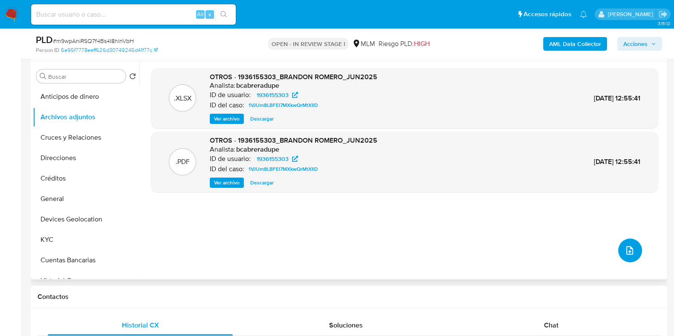
click at [620, 244] on button "upload-file" at bounding box center [630, 251] width 24 height 24
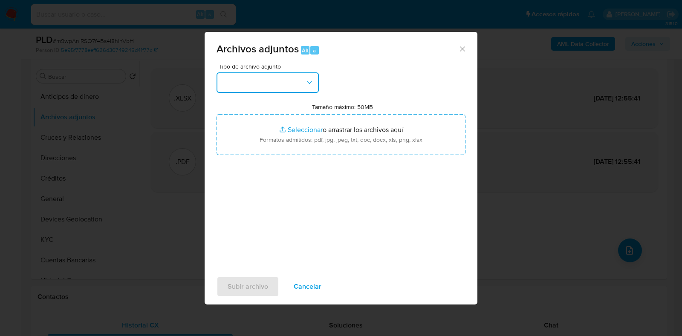
click at [273, 81] on button "button" at bounding box center [268, 82] width 102 height 20
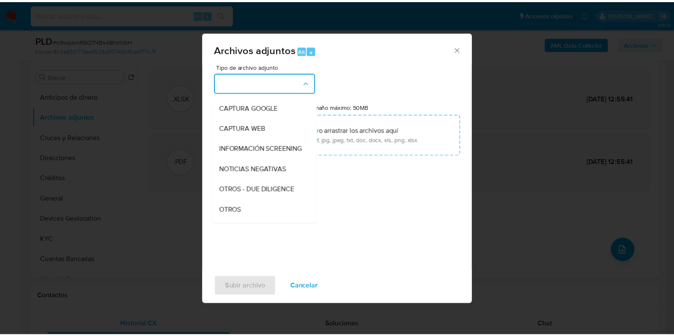
scroll to position [106, 0]
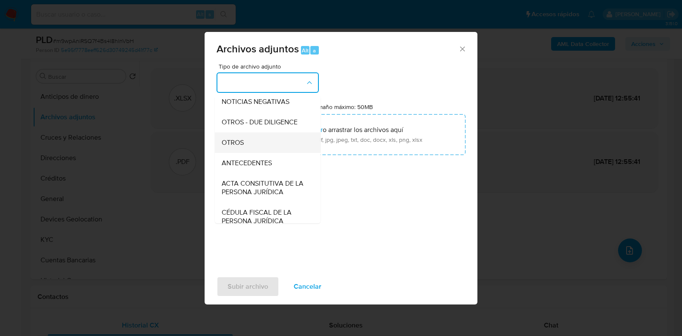
click at [233, 153] on div "OTROS" at bounding box center [265, 143] width 87 height 20
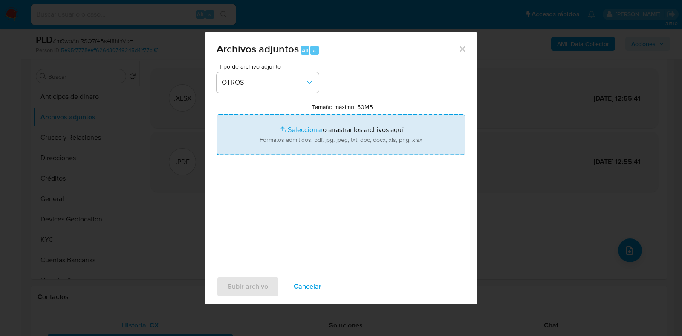
click at [296, 132] on input "Tamaño máximo: 50MB Seleccionar archivos" at bounding box center [341, 134] width 249 height 41
type input "C:\fakepath\1936155303_BRANDON ISAAC ROMERO BUSTOS_JUL2025.pdf"
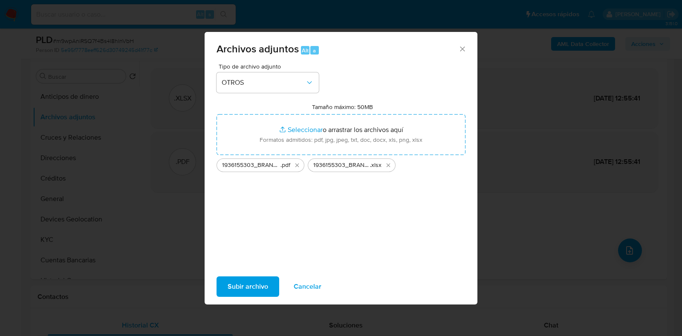
click at [236, 283] on span "Subir archivo" at bounding box center [248, 287] width 41 height 19
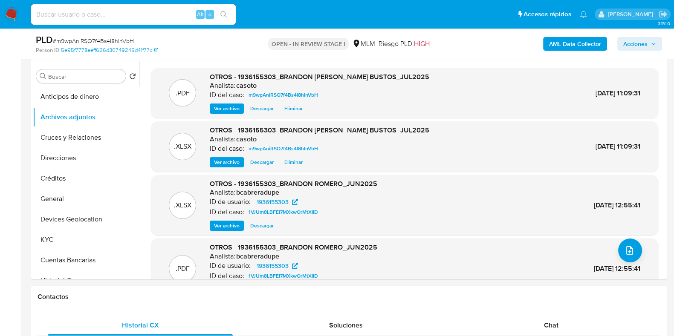
click at [625, 50] on span "Acciones" at bounding box center [635, 44] width 24 height 14
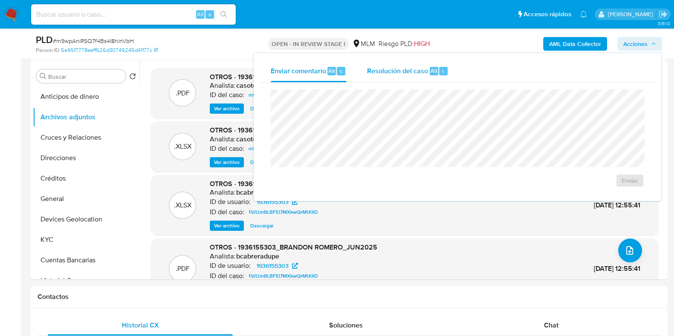
click at [418, 67] on span "Resolución del caso" at bounding box center [397, 71] width 61 height 10
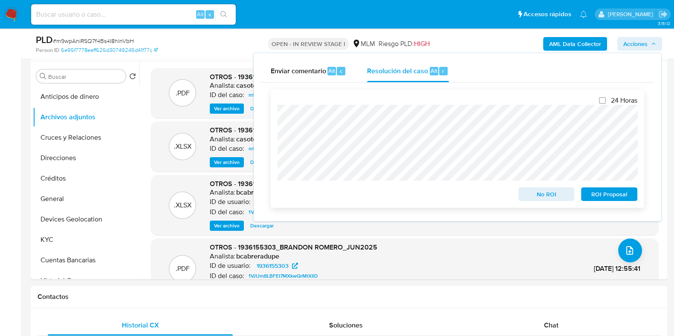
click at [536, 199] on span "No ROI" at bounding box center [546, 194] width 44 height 12
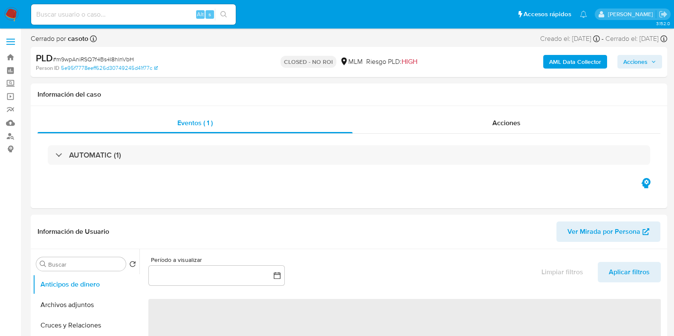
select select "10"
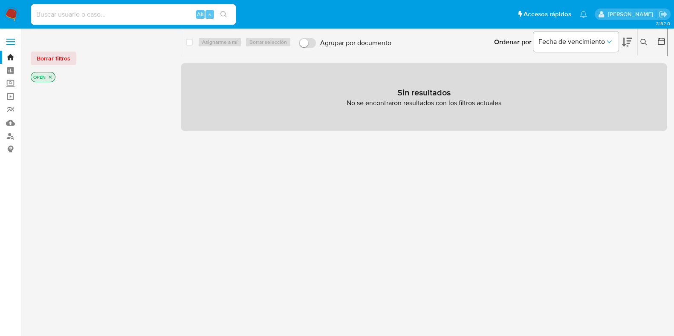
click at [644, 42] on icon at bounding box center [643, 42] width 7 height 7
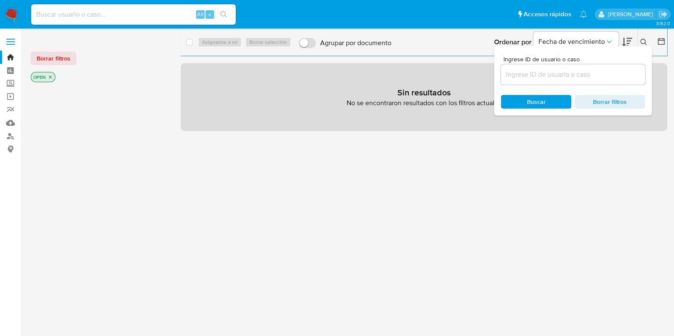
click at [561, 73] on input at bounding box center [573, 74] width 144 height 11
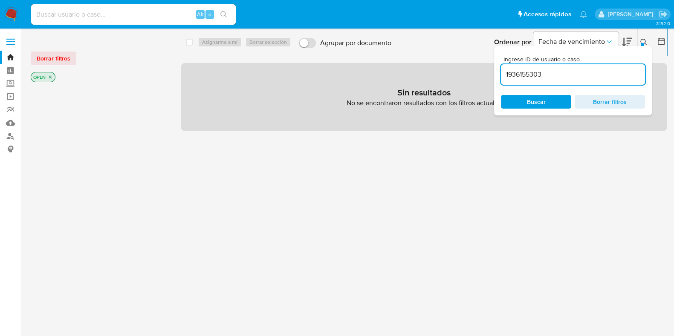
click at [617, 73] on input "1936155303" at bounding box center [573, 74] width 144 height 11
click at [644, 41] on icon at bounding box center [643, 42] width 7 height 7
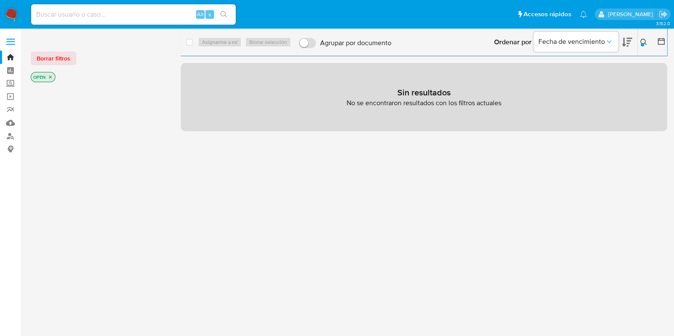
click at [50, 79] on icon "close-filter" at bounding box center [50, 77] width 5 height 5
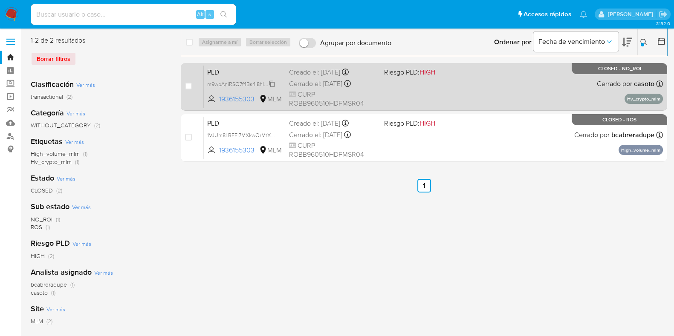
click at [272, 83] on span "m9wpAniRSQ7f4Bs4I8hlnVbH" at bounding box center [241, 83] width 69 height 9
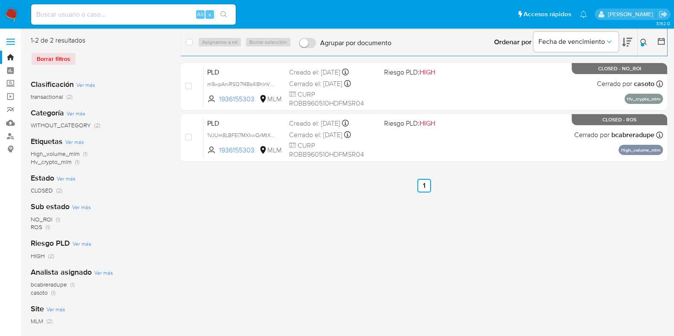
click at [642, 40] on icon at bounding box center [643, 42] width 7 height 7
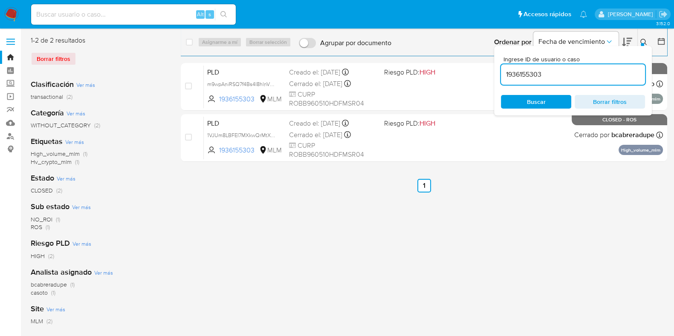
click at [582, 69] on input "1936155303" at bounding box center [573, 74] width 144 height 11
type input "660880352"
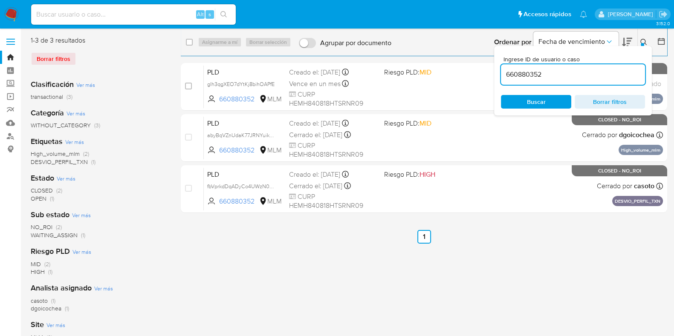
click at [640, 40] on icon at bounding box center [643, 42] width 7 height 7
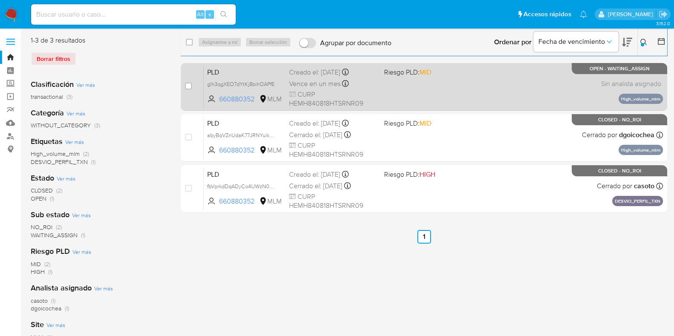
click at [477, 98] on div "PLD glh3qgXEO7dYtKj8bihOAPfE 660880352 MLM Riesgo PLD: MID Creado el: 12/07/202…" at bounding box center [433, 86] width 459 height 43
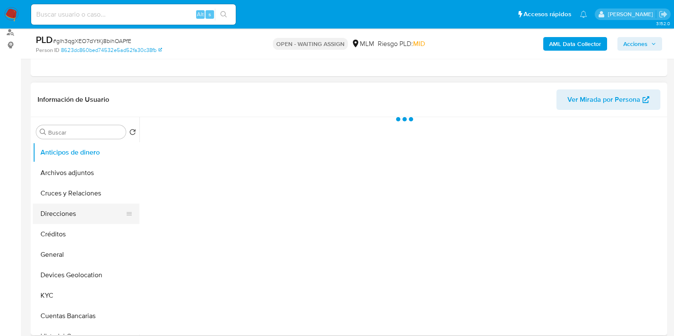
scroll to position [106, 0]
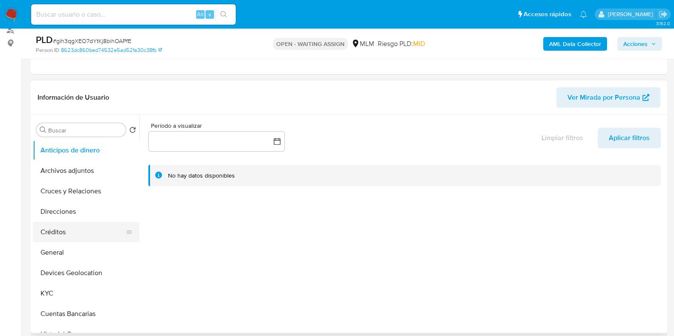
select select "10"
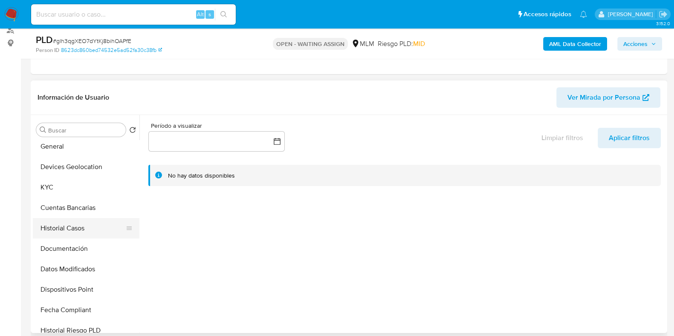
click at [67, 229] on button "Historial Casos" at bounding box center [83, 228] width 100 height 20
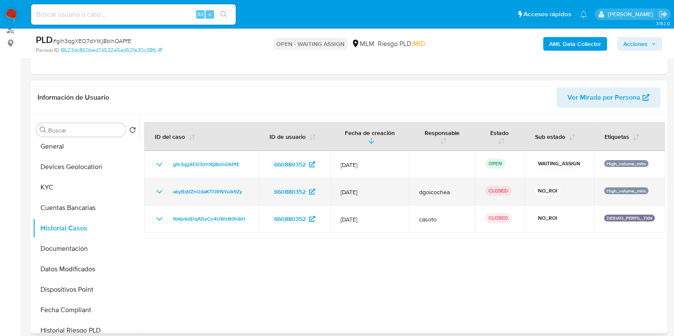
click at [156, 194] on icon "Mostrar/Ocultar" at bounding box center [159, 192] width 10 height 10
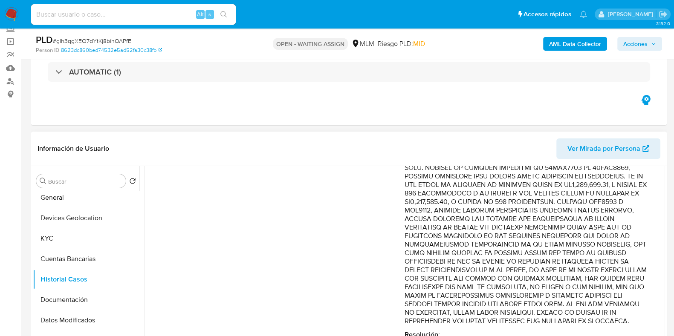
scroll to position [160, 0]
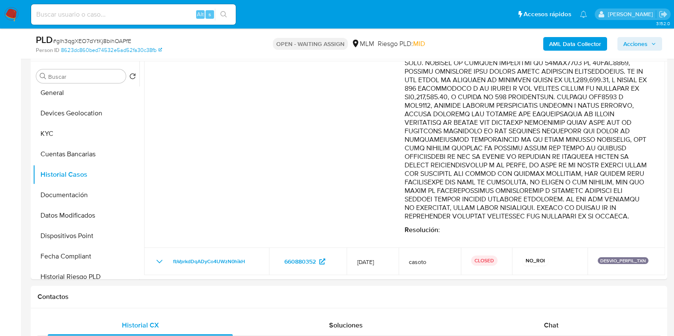
click at [78, 41] on span "# glh3qgXEO7dYtKj8bihOAPfE" at bounding box center [92, 41] width 78 height 9
copy span "glh3qgXEO7dYtKj8bihOAPfE"
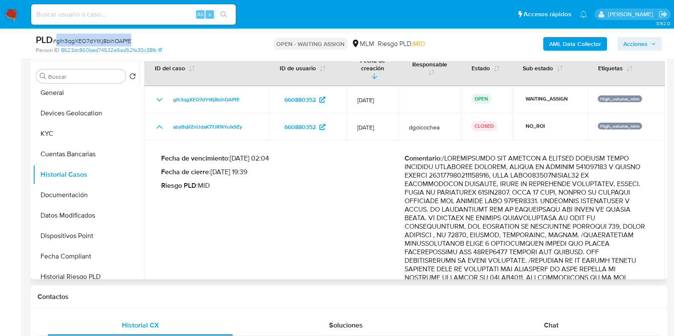
scroll to position [0, 0]
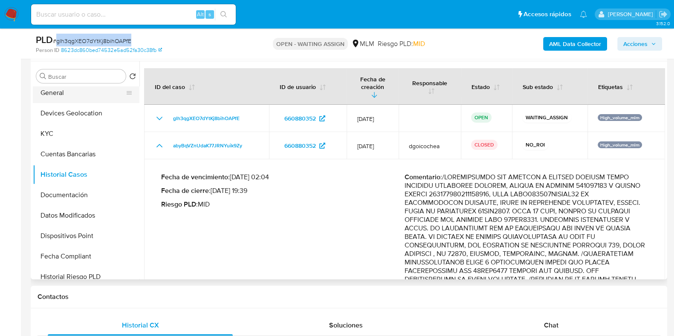
click at [72, 91] on button "General" at bounding box center [83, 93] width 100 height 20
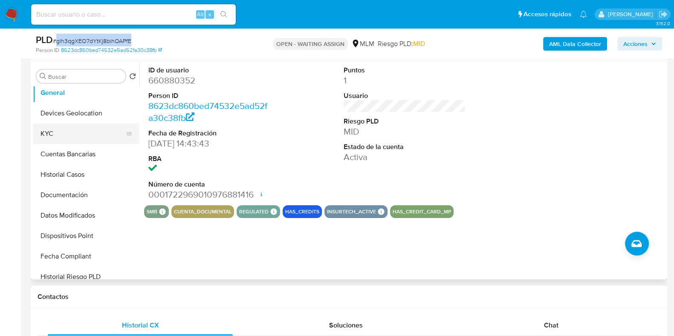
click at [56, 139] on button "KYC" at bounding box center [83, 134] width 100 height 20
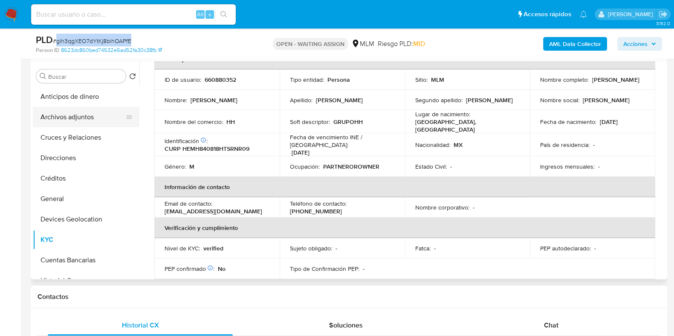
click at [70, 121] on button "Archivos adjuntos" at bounding box center [83, 117] width 100 height 20
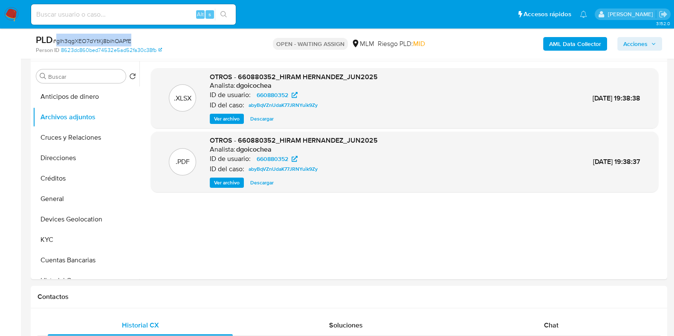
copy span "glh3qgXEO7dYtKj8bihOAPfE"
click at [81, 234] on button "KYC" at bounding box center [83, 240] width 100 height 20
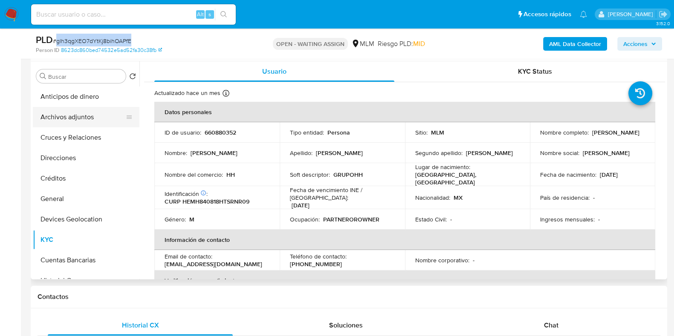
click at [79, 118] on button "Archivos adjuntos" at bounding box center [83, 117] width 100 height 20
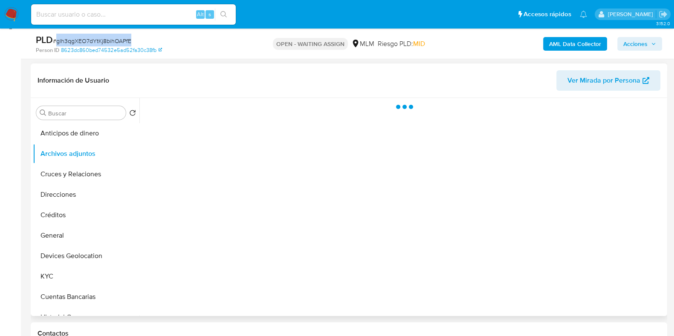
scroll to position [106, 0]
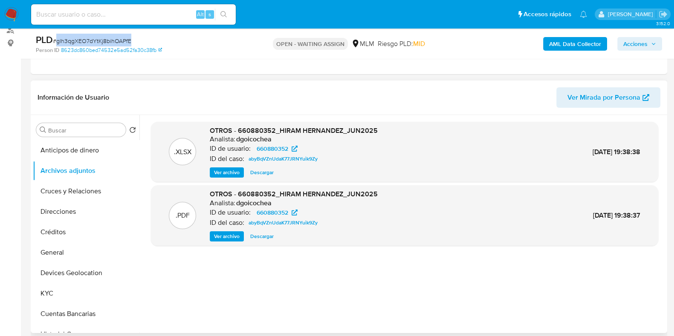
click at [223, 240] on span "Ver archivo" at bounding box center [227, 236] width 26 height 9
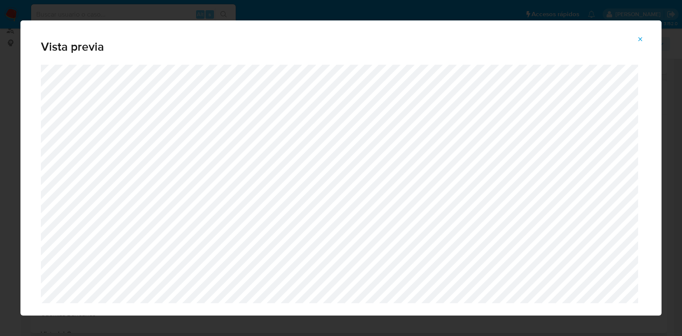
click at [639, 41] on icon "Attachment preview" at bounding box center [641, 39] width 4 height 4
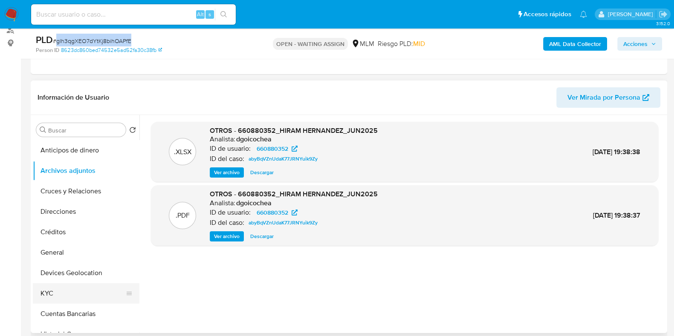
click at [56, 289] on button "KYC" at bounding box center [83, 294] width 100 height 20
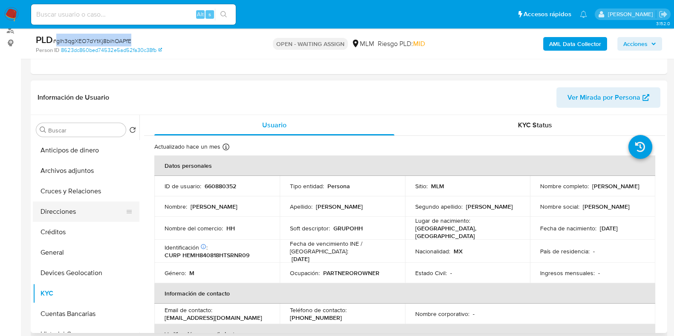
click at [63, 210] on button "Direcciones" at bounding box center [83, 212] width 100 height 20
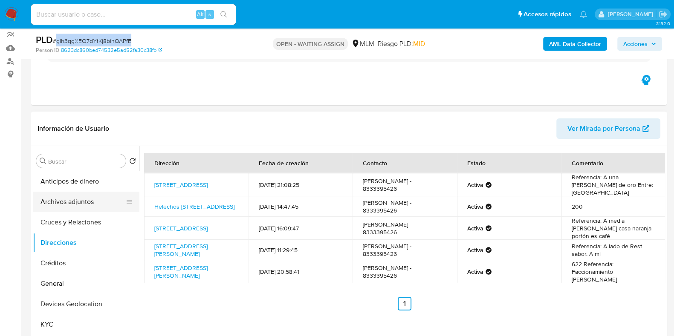
scroll to position [53, 0]
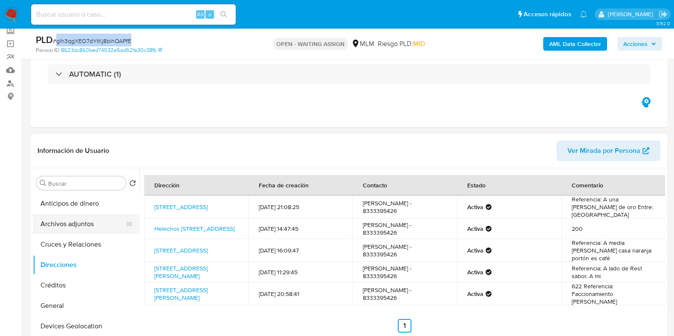
click at [69, 218] on button "Archivos adjuntos" at bounding box center [83, 224] width 100 height 20
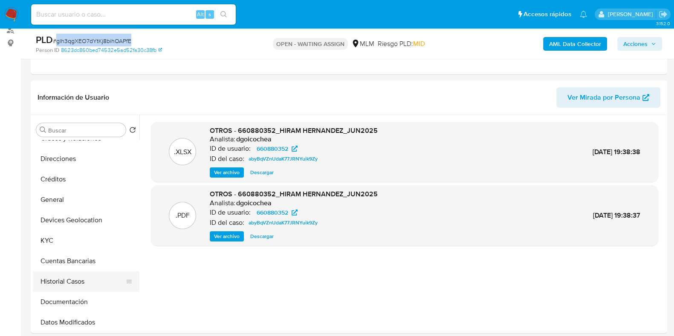
click at [60, 274] on button "Historial Casos" at bounding box center [83, 282] width 100 height 20
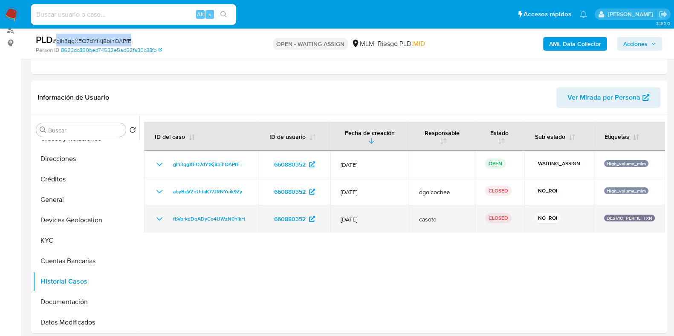
click at [160, 218] on icon "Mostrar/Ocultar" at bounding box center [159, 218] width 6 height 3
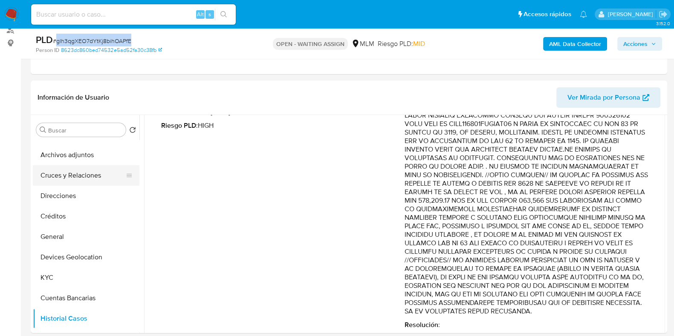
scroll to position [0, 0]
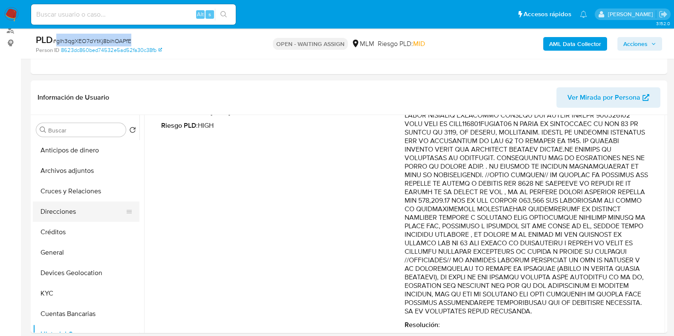
click at [58, 208] on button "Direcciones" at bounding box center [83, 212] width 100 height 20
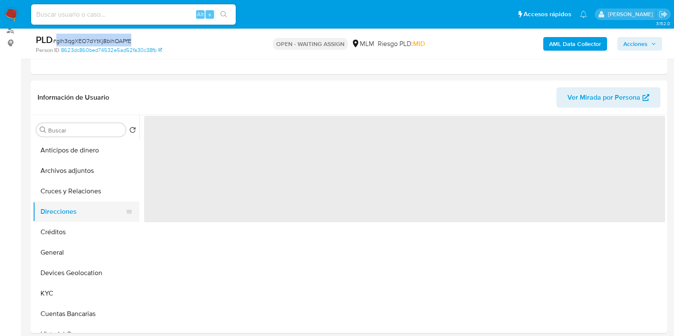
scroll to position [106, 0]
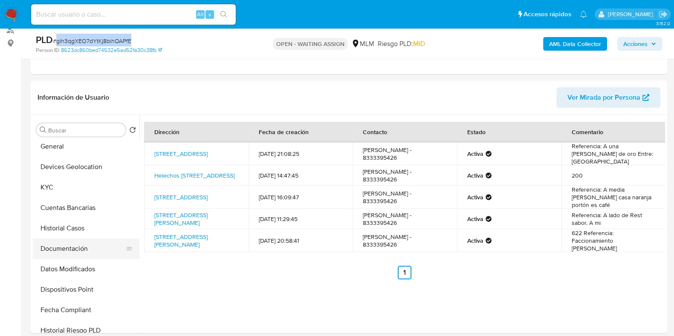
click at [54, 245] on button "Documentación" at bounding box center [83, 249] width 100 height 20
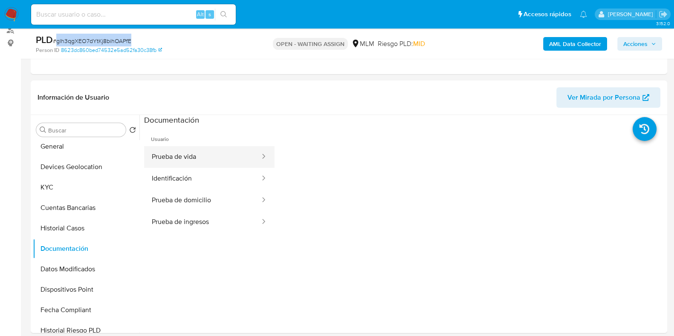
click at [185, 160] on button "Prueba de vida" at bounding box center [202, 157] width 117 height 22
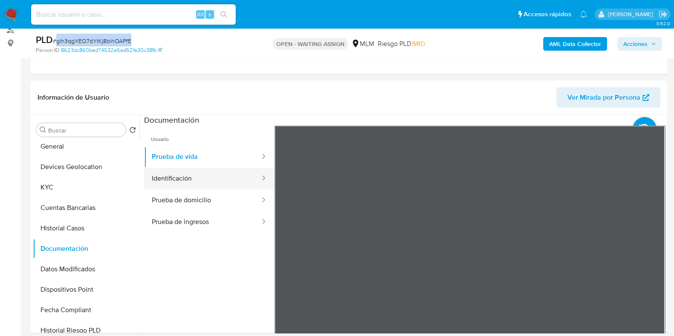
click at [203, 179] on button "Identificación" at bounding box center [202, 179] width 117 height 22
click at [211, 184] on button "Identificación" at bounding box center [202, 179] width 117 height 22
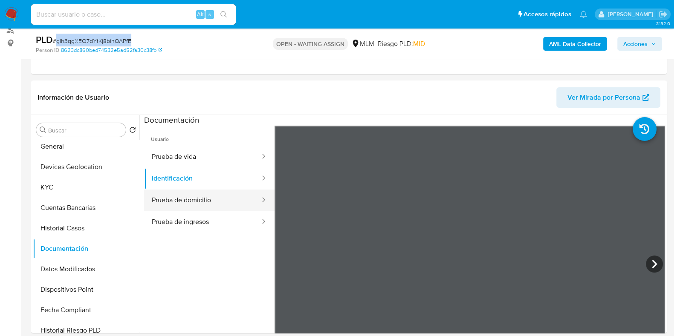
click at [200, 202] on button "Prueba de domicilio" at bounding box center [202, 201] width 117 height 22
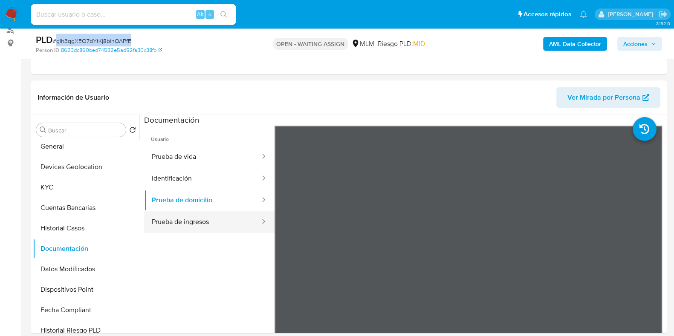
click at [216, 220] on button "Prueba de ingresos" at bounding box center [202, 222] width 117 height 22
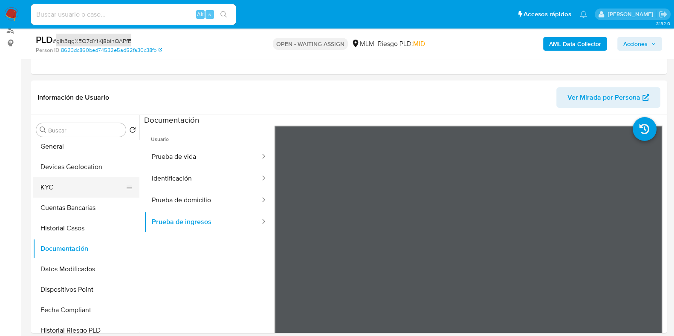
scroll to position [53, 0]
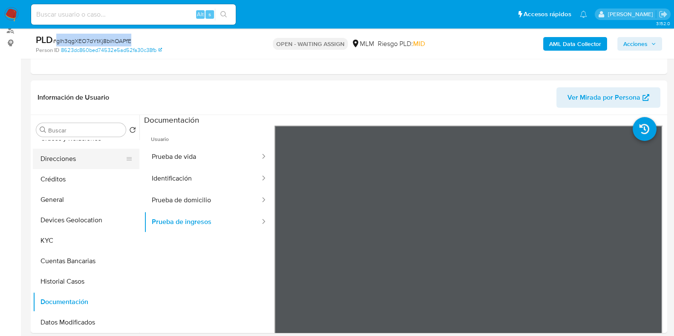
click at [60, 161] on button "Direcciones" at bounding box center [83, 159] width 100 height 20
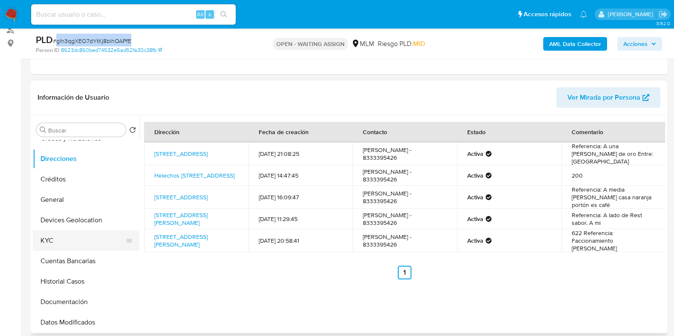
click at [83, 246] on button "KYC" at bounding box center [83, 241] width 100 height 20
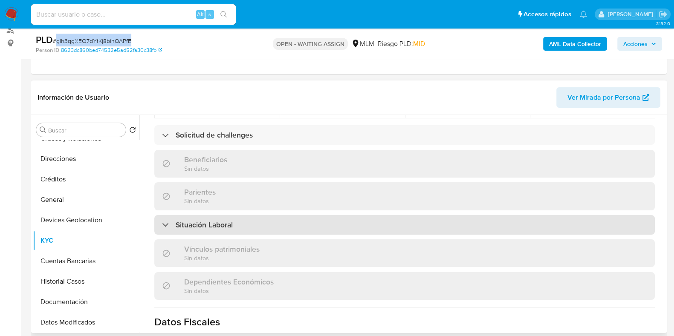
scroll to position [373, 0]
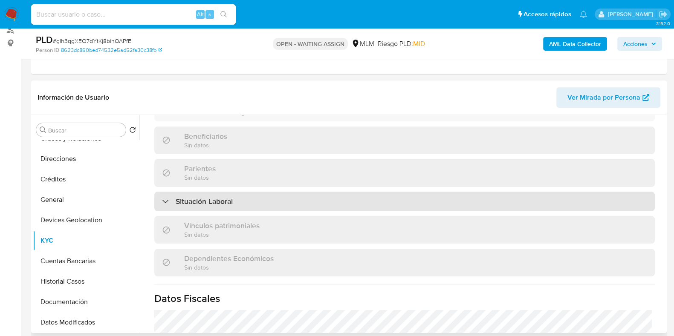
click at [230, 205] on div "Situación Laboral" at bounding box center [404, 202] width 500 height 20
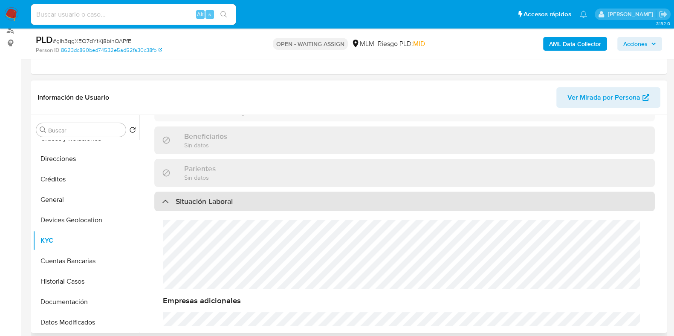
click at [230, 205] on div "Situación Laboral" at bounding box center [404, 202] width 500 height 20
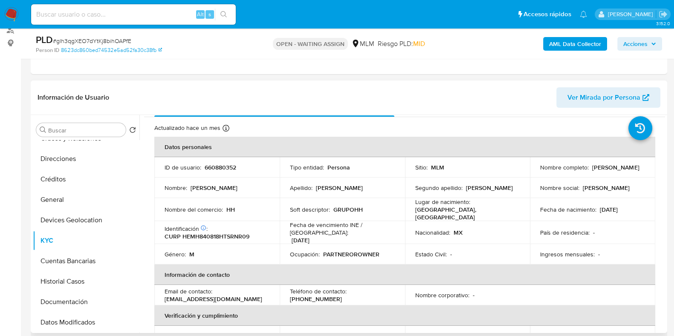
scroll to position [0, 0]
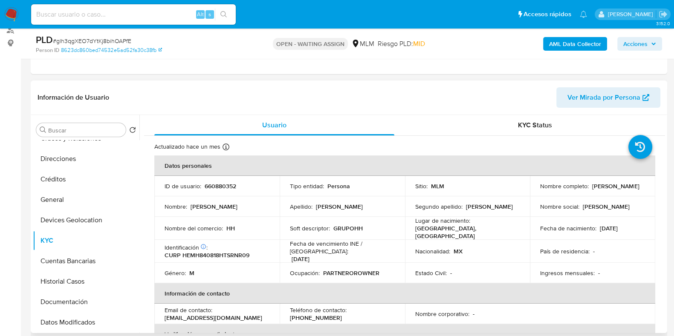
click at [235, 188] on p "660880352" at bounding box center [221, 186] width 32 height 8
click at [210, 186] on p "660880352" at bounding box center [221, 186] width 32 height 8
copy p "660880352"
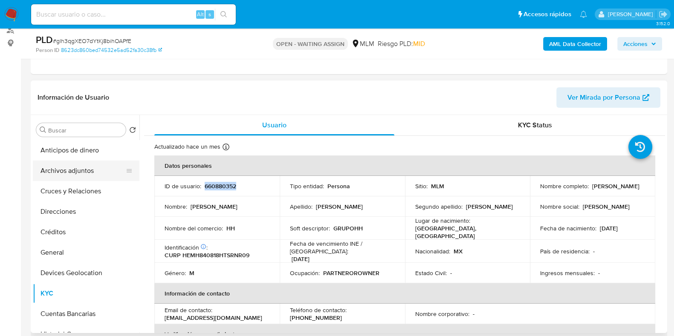
click at [79, 169] on button "Archivos adjuntos" at bounding box center [83, 171] width 100 height 20
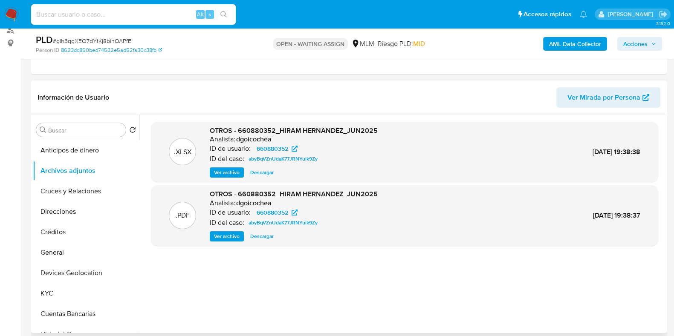
click at [231, 239] on span "Ver archivo" at bounding box center [227, 236] width 26 height 9
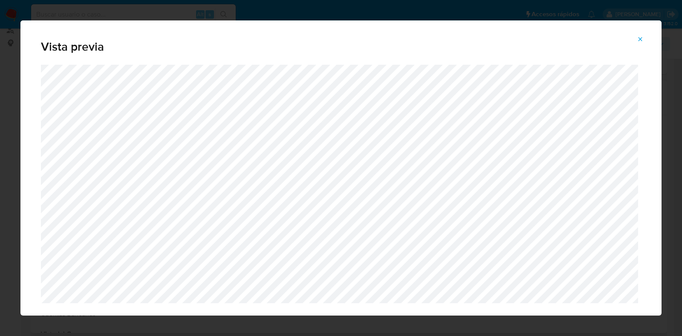
click at [639, 43] on span "Attachment preview" at bounding box center [640, 39] width 7 height 12
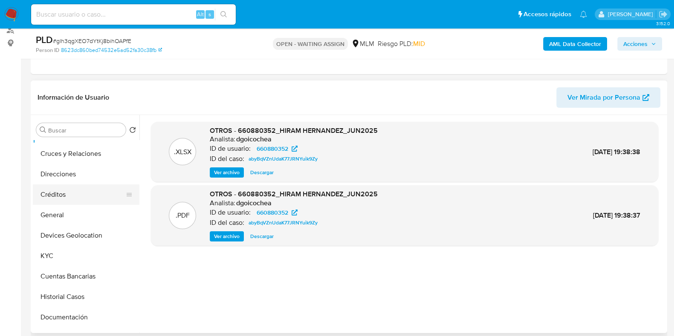
scroll to position [106, 0]
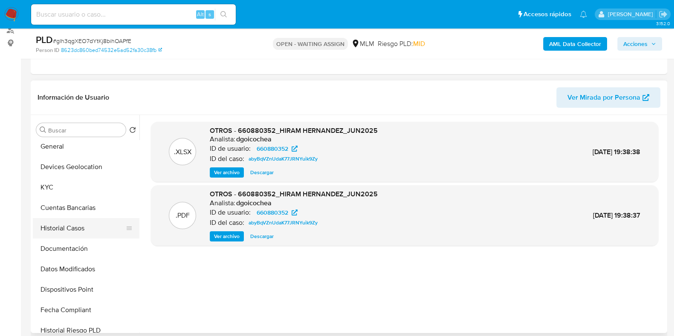
click at [69, 226] on button "Historial Casos" at bounding box center [83, 228] width 100 height 20
